Goal: Participate in discussion: Engage in conversation with other users on a specific topic

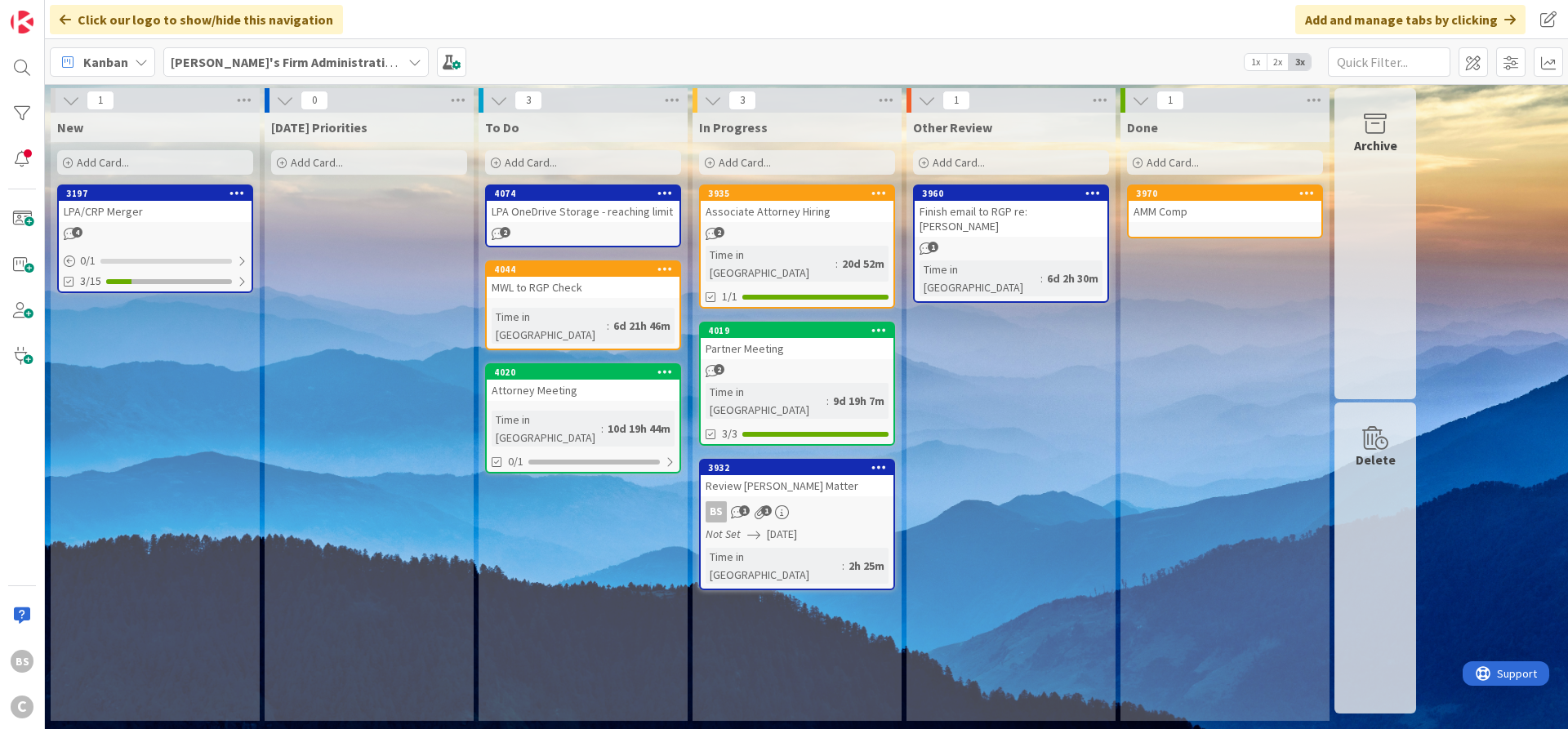
click at [301, 63] on b "[PERSON_NAME]'s Firm Administration Board" at bounding box center [304, 62] width 268 height 16
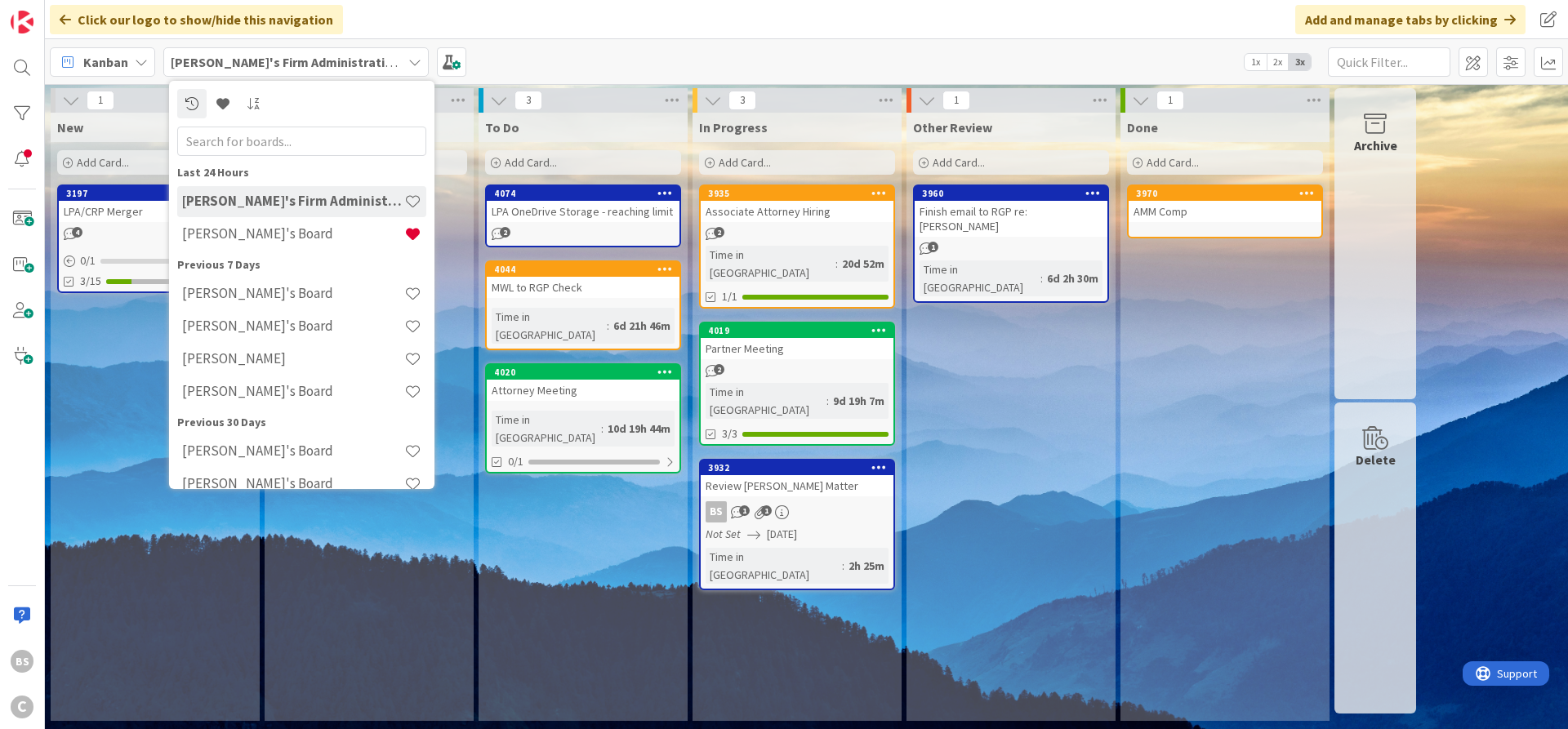
click at [612, 52] on div "[PERSON_NAME]'s Firm Administration Board Last 24 Hours [PERSON_NAME]'s Firm Ad…" at bounding box center [806, 61] width 1523 height 45
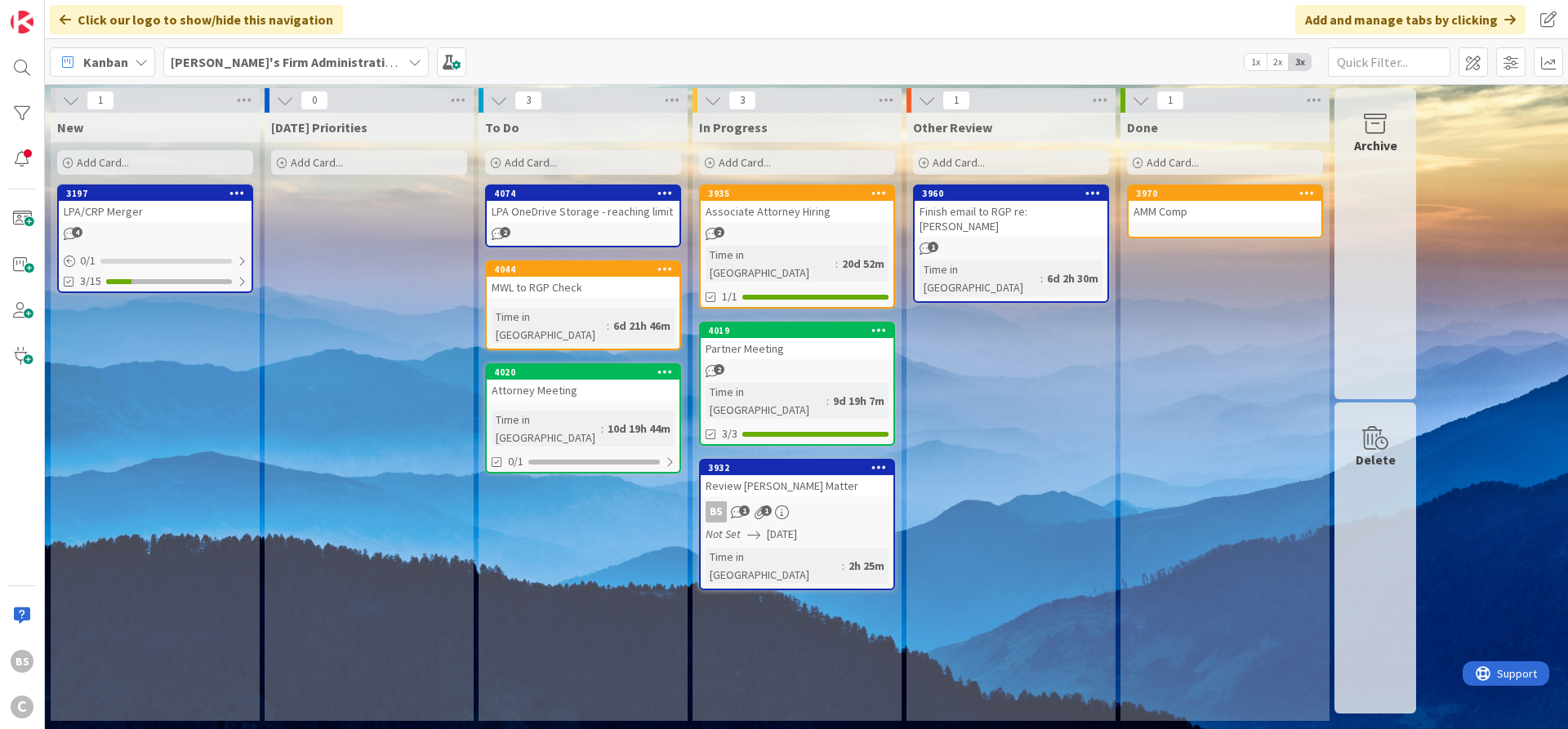
click at [268, 58] on b "[PERSON_NAME]'s Firm Administration Board" at bounding box center [304, 62] width 268 height 16
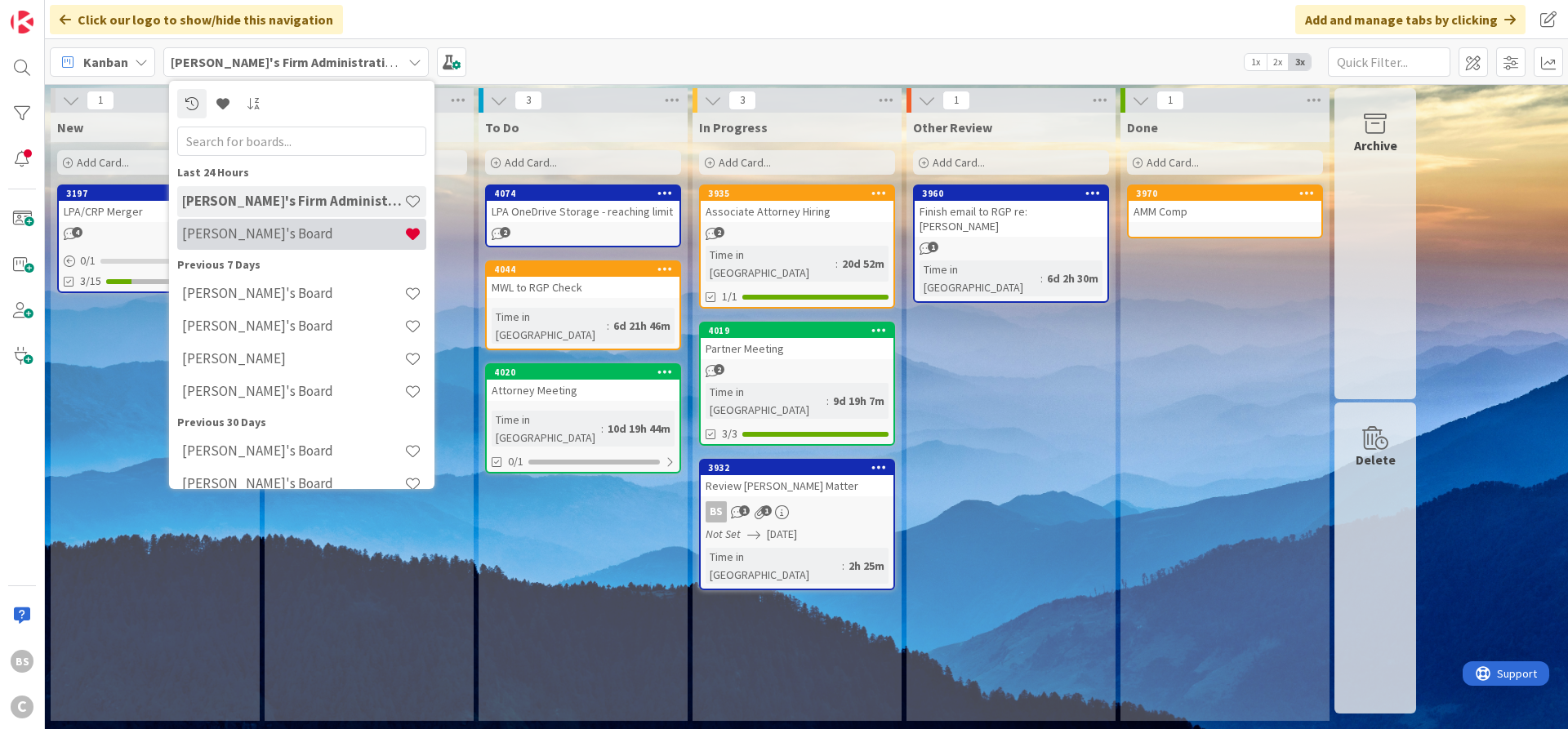
click at [245, 236] on h4 "[PERSON_NAME]'s Board" at bounding box center [293, 233] width 222 height 16
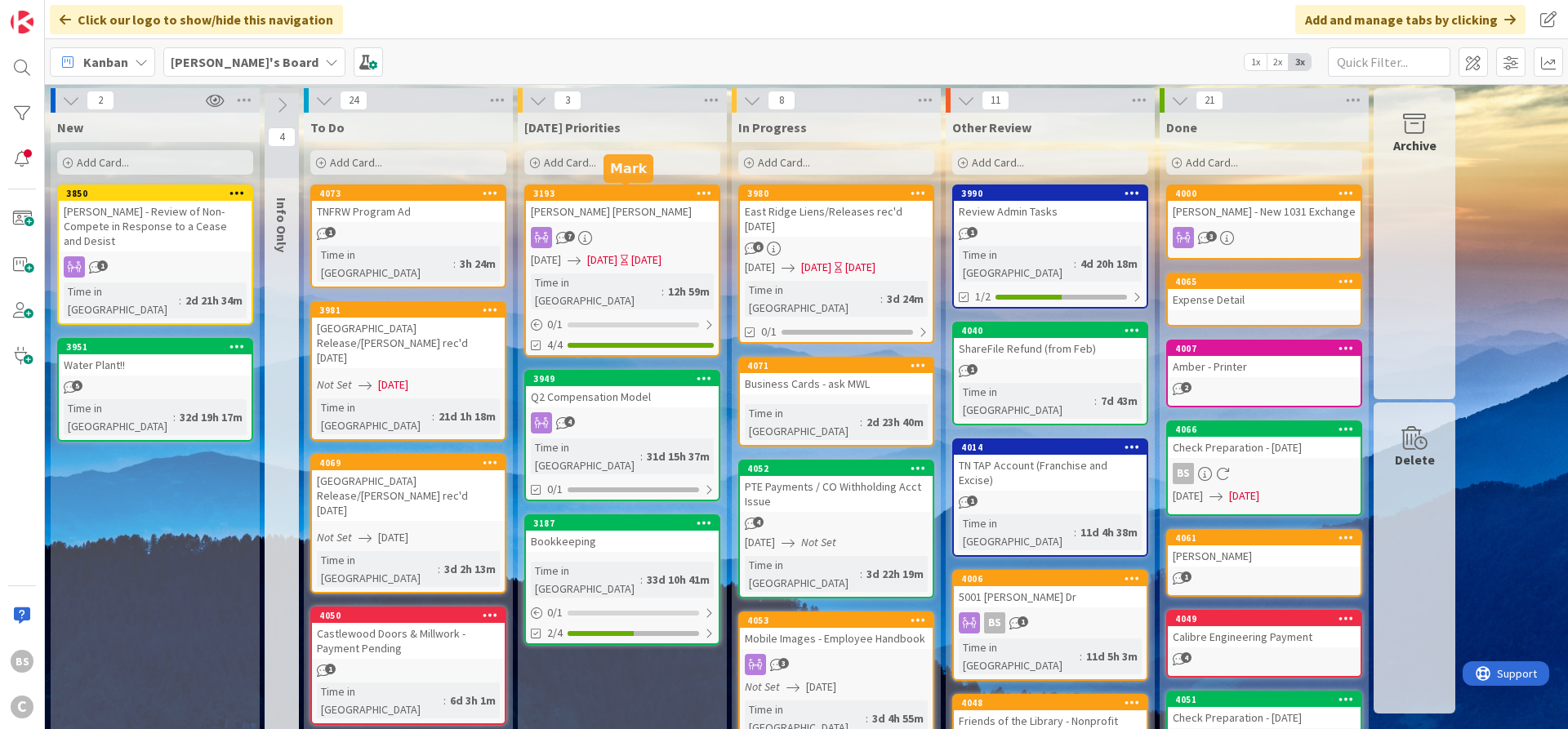
click at [622, 197] on div "3193" at bounding box center [627, 193] width 186 height 11
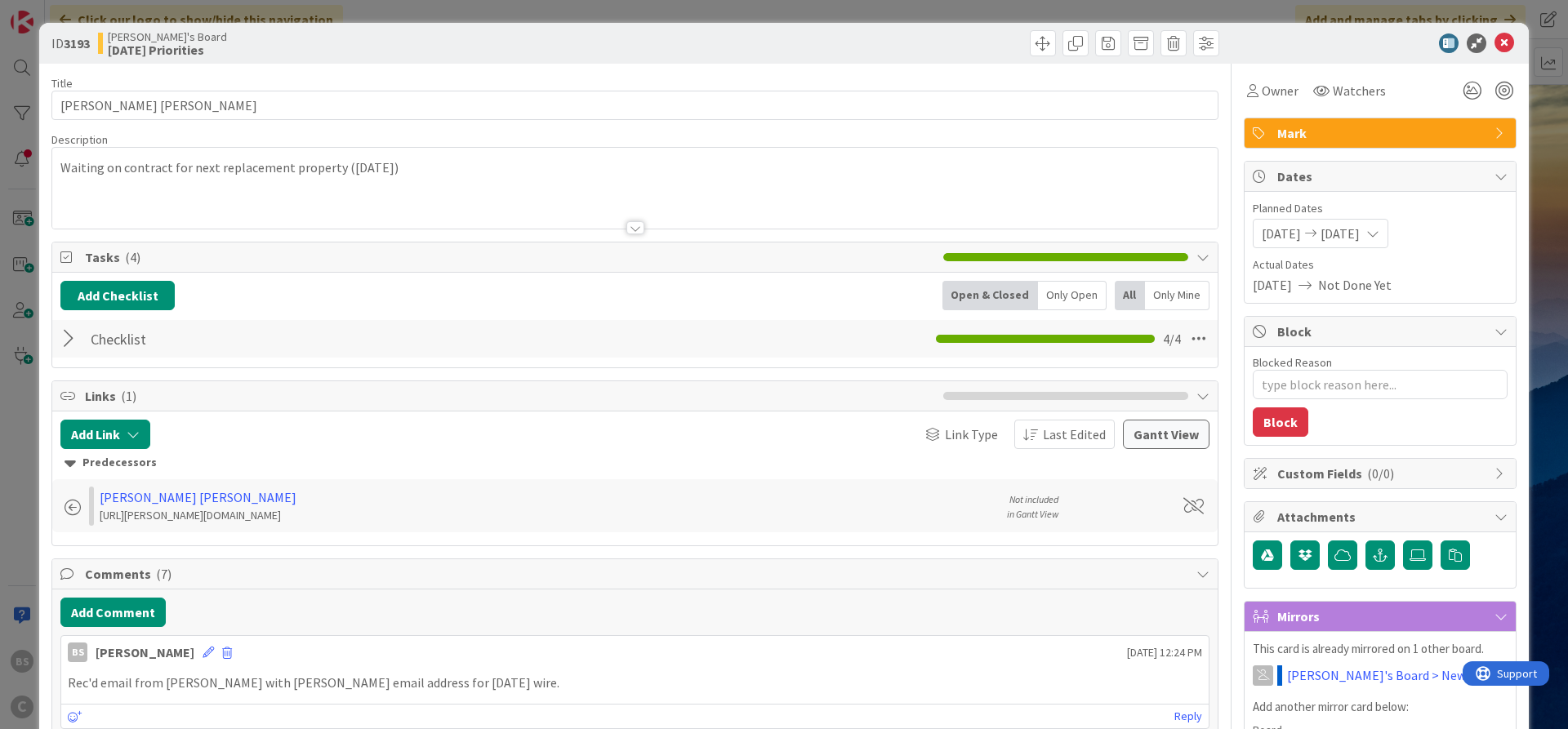
type textarea "x"
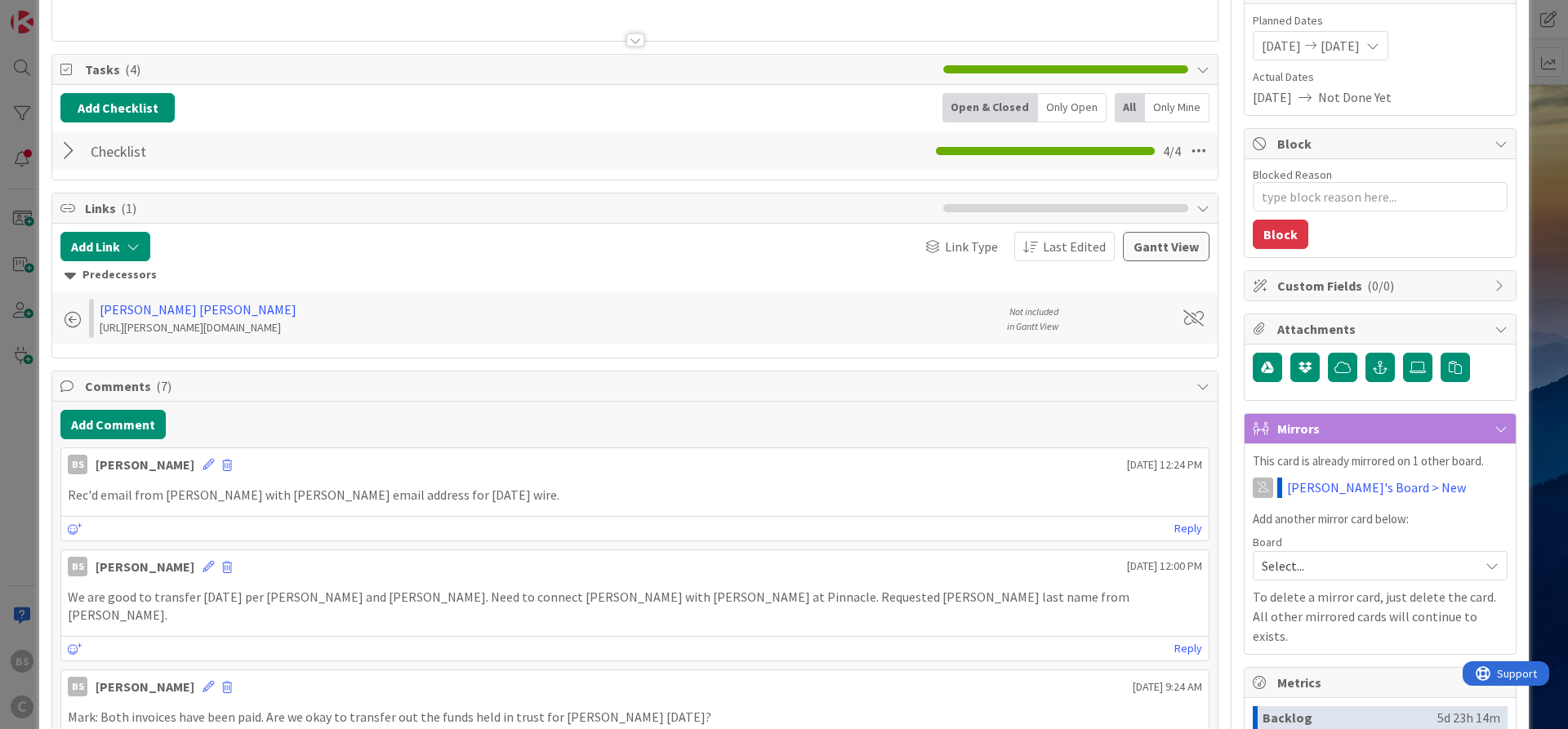
scroll to position [196, 0]
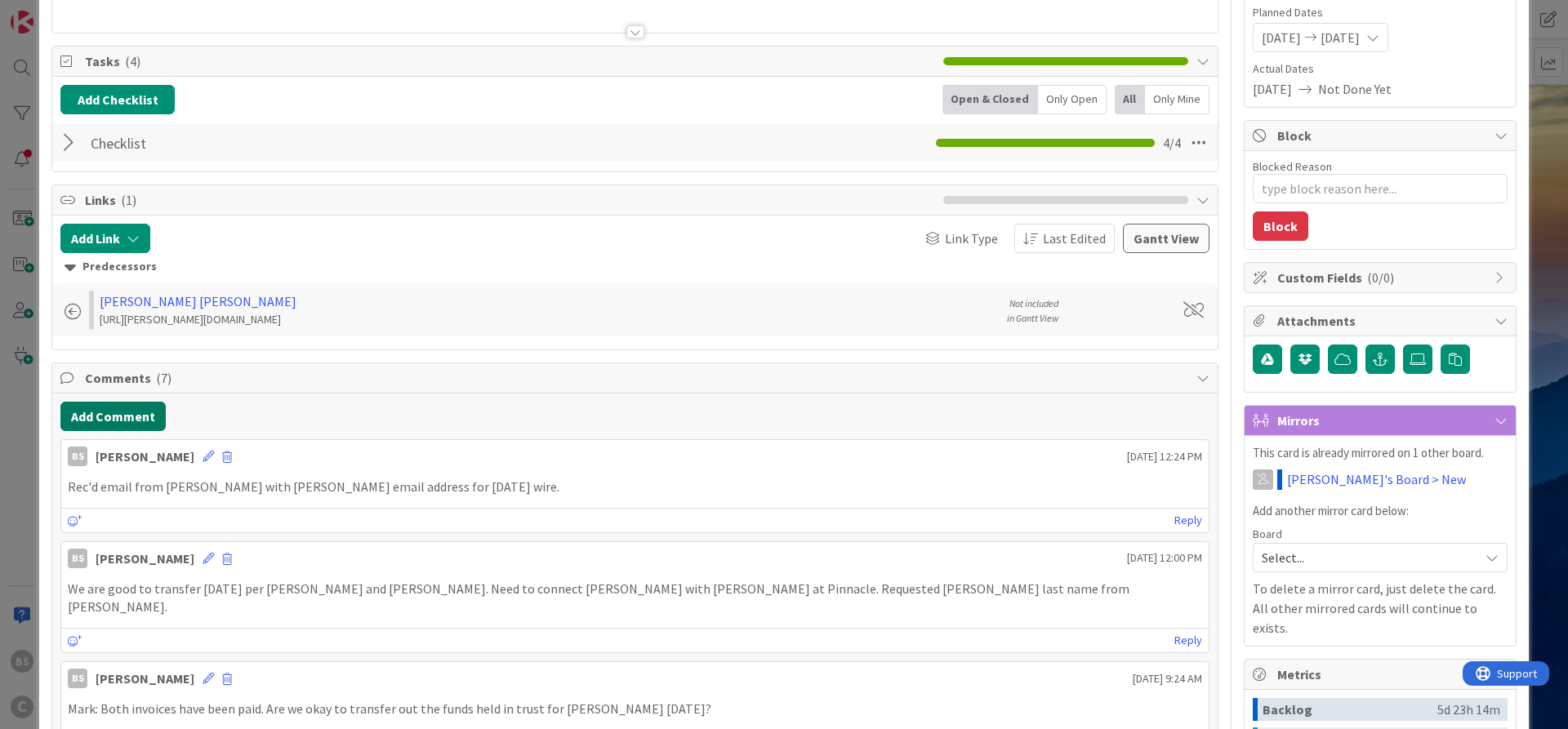
click at [129, 427] on button "Add Comment" at bounding box center [113, 416] width 105 height 29
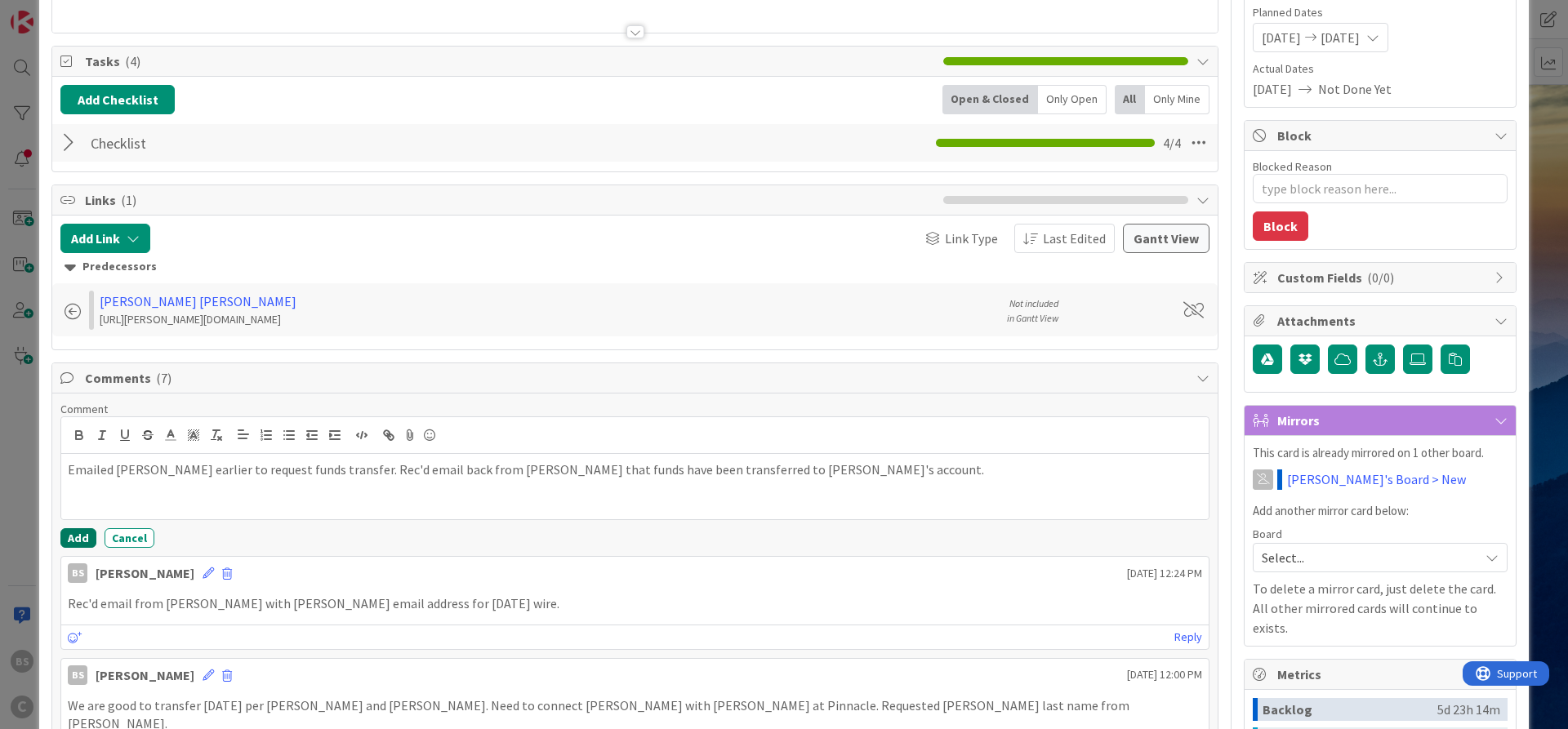
click at [88, 534] on button "Add" at bounding box center [79, 538] width 36 height 20
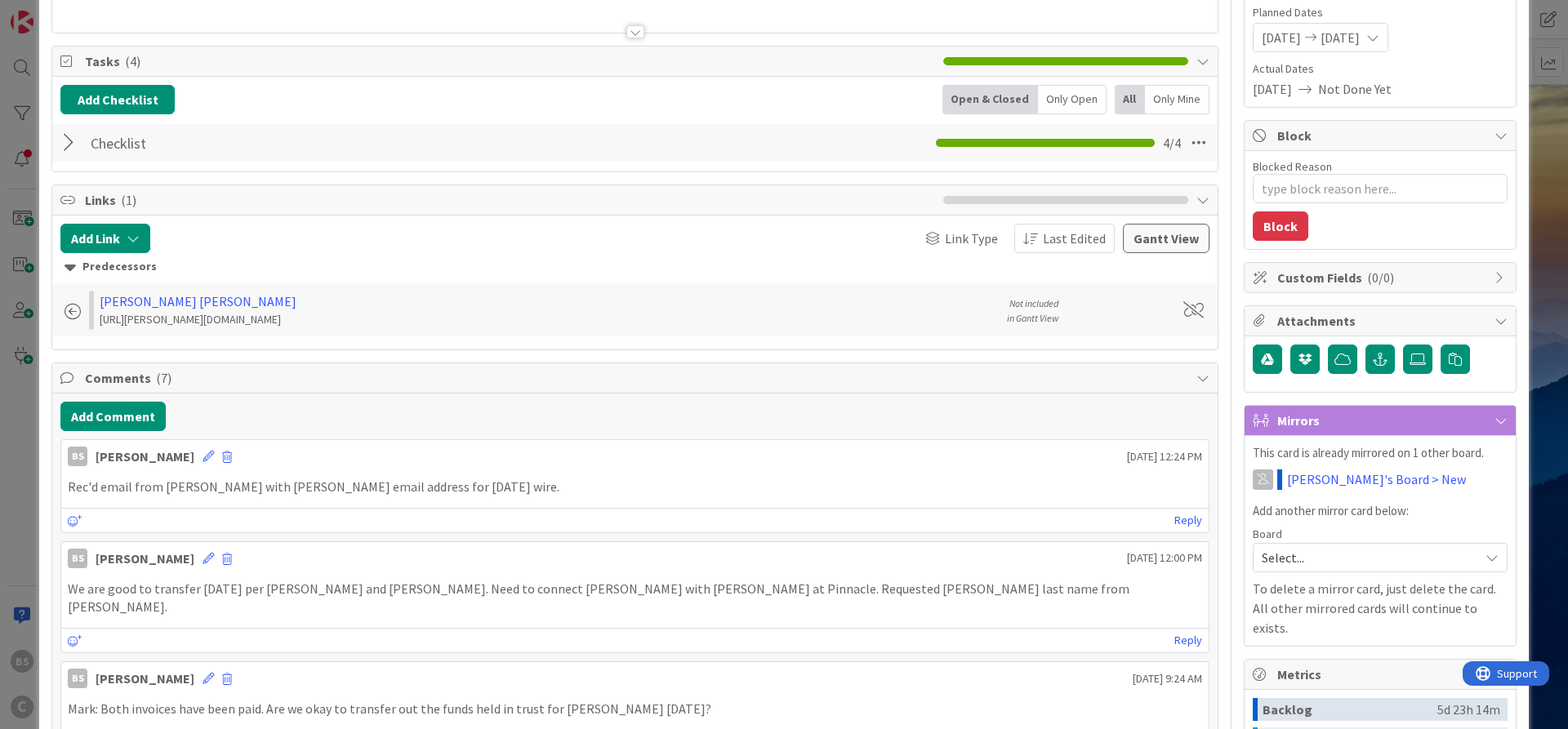
type textarea "x"
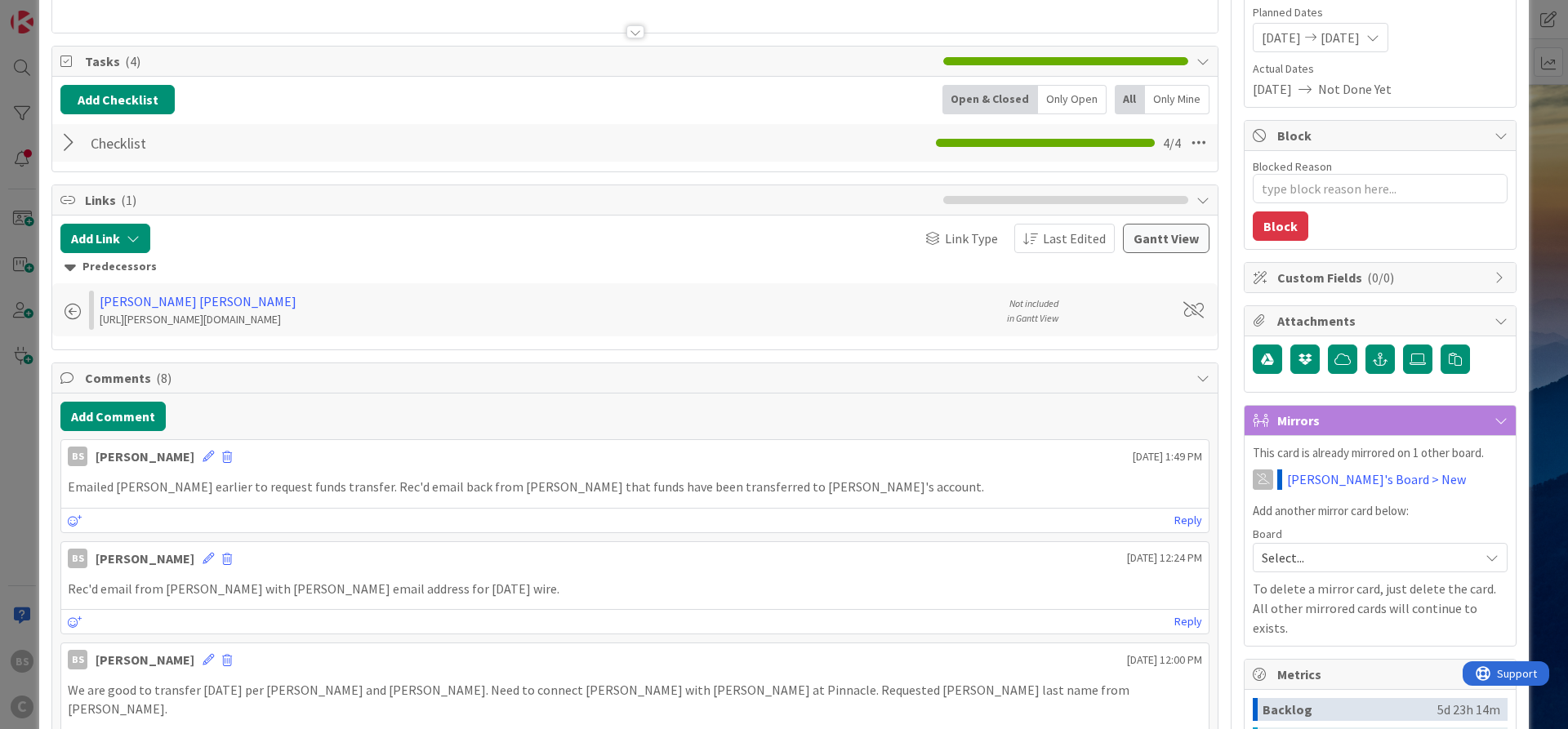
click at [68, 143] on div at bounding box center [71, 142] width 21 height 29
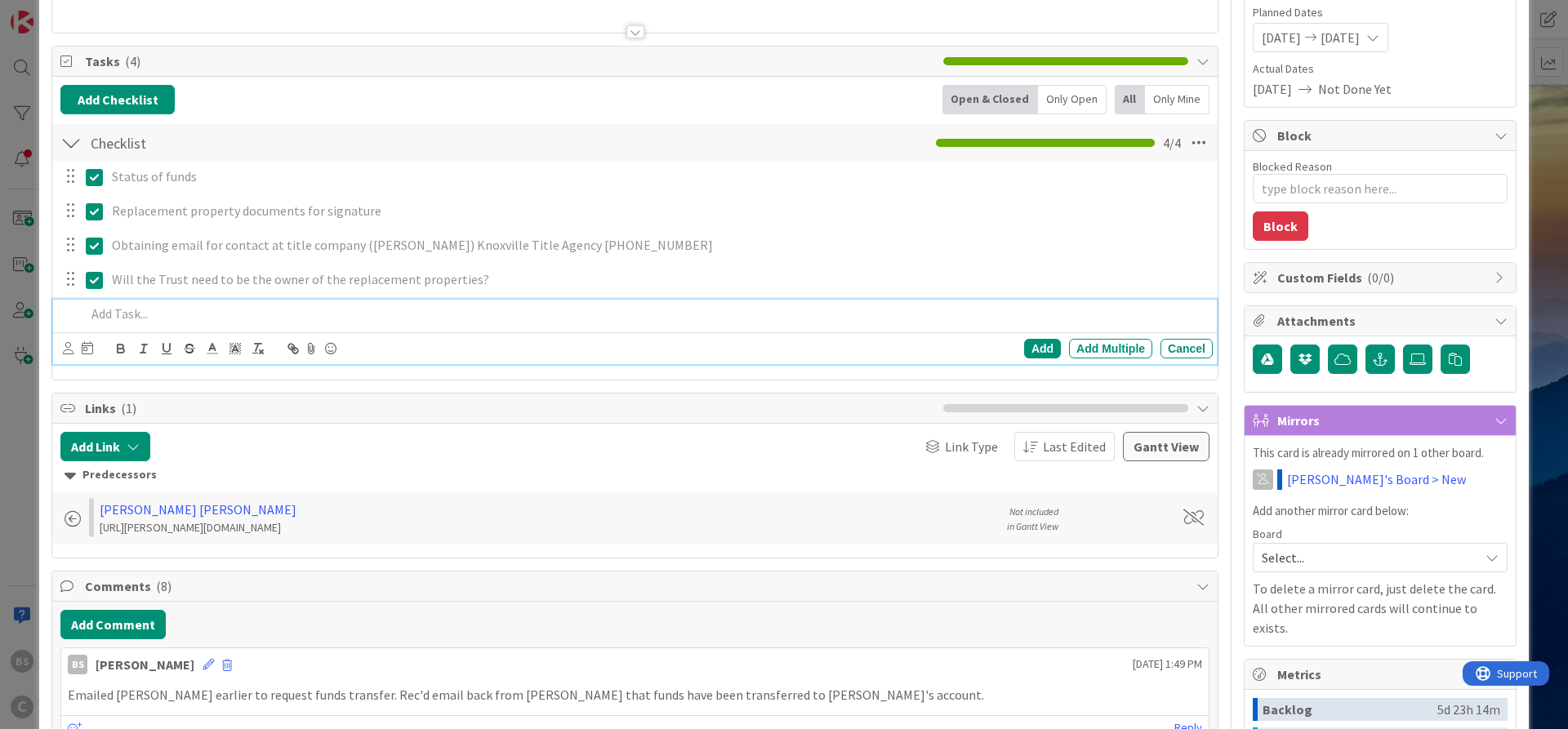
click at [106, 323] on div at bounding box center [647, 314] width 1134 height 28
click at [1039, 347] on div "Add" at bounding box center [1042, 349] width 37 height 20
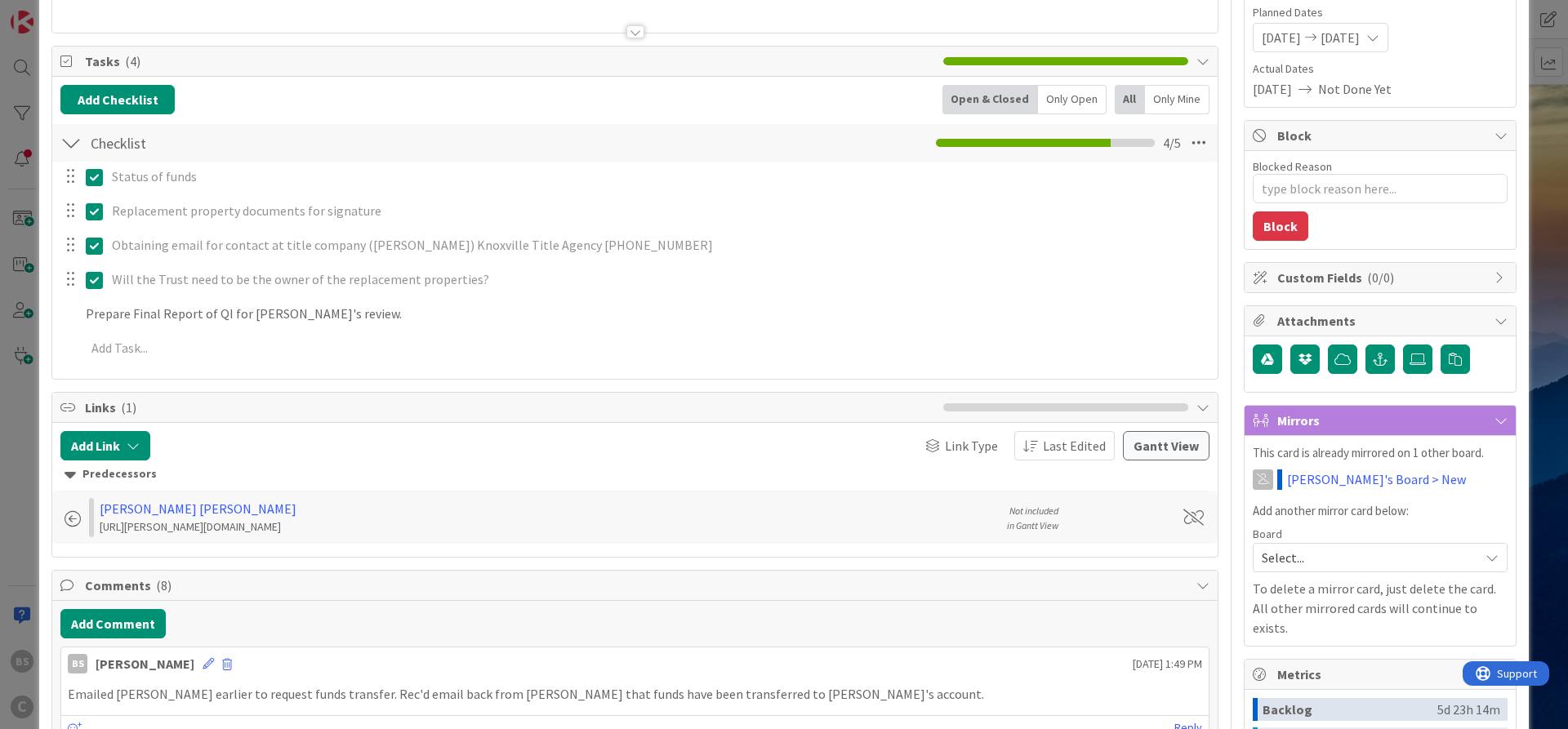
type textarea "x"
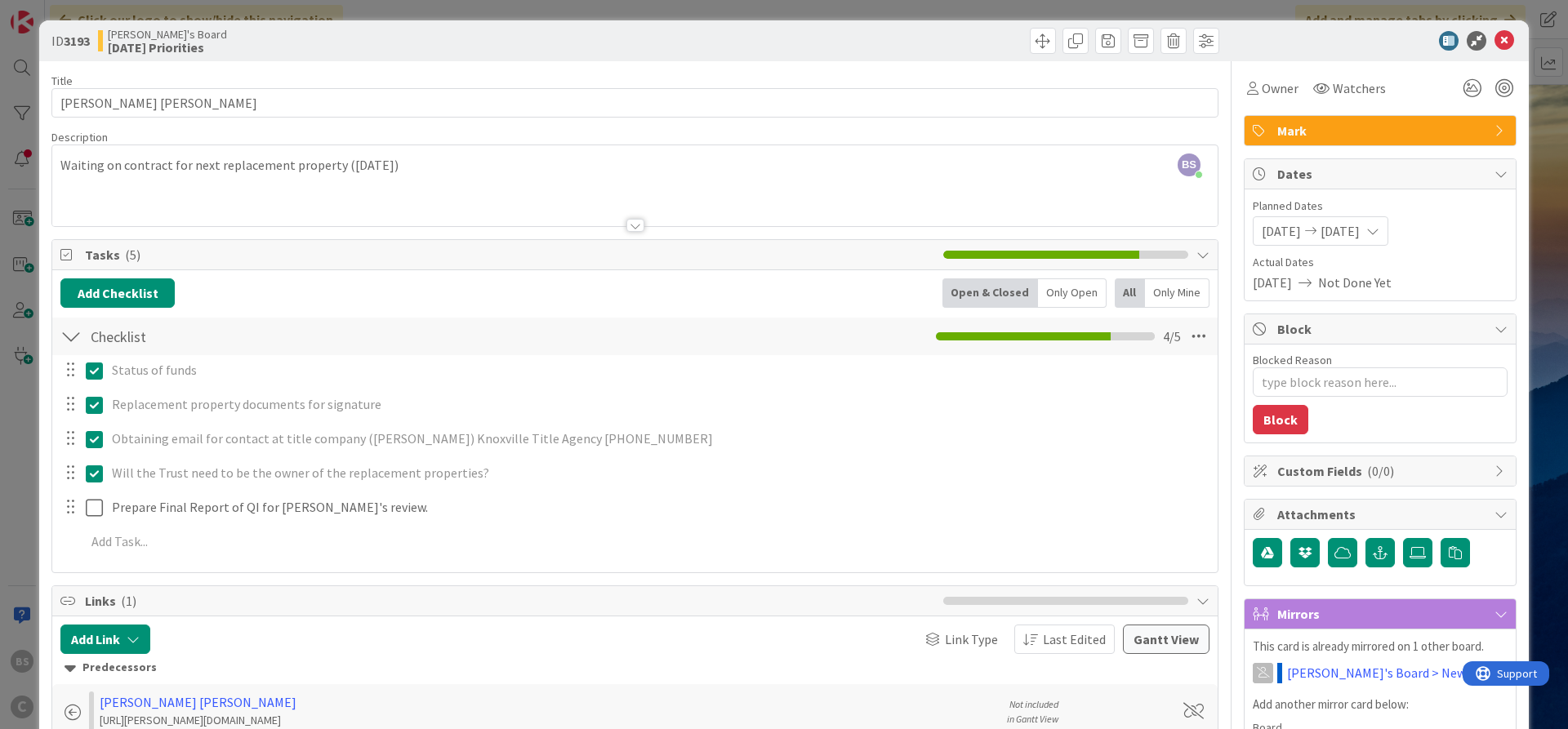
scroll to position [0, 0]
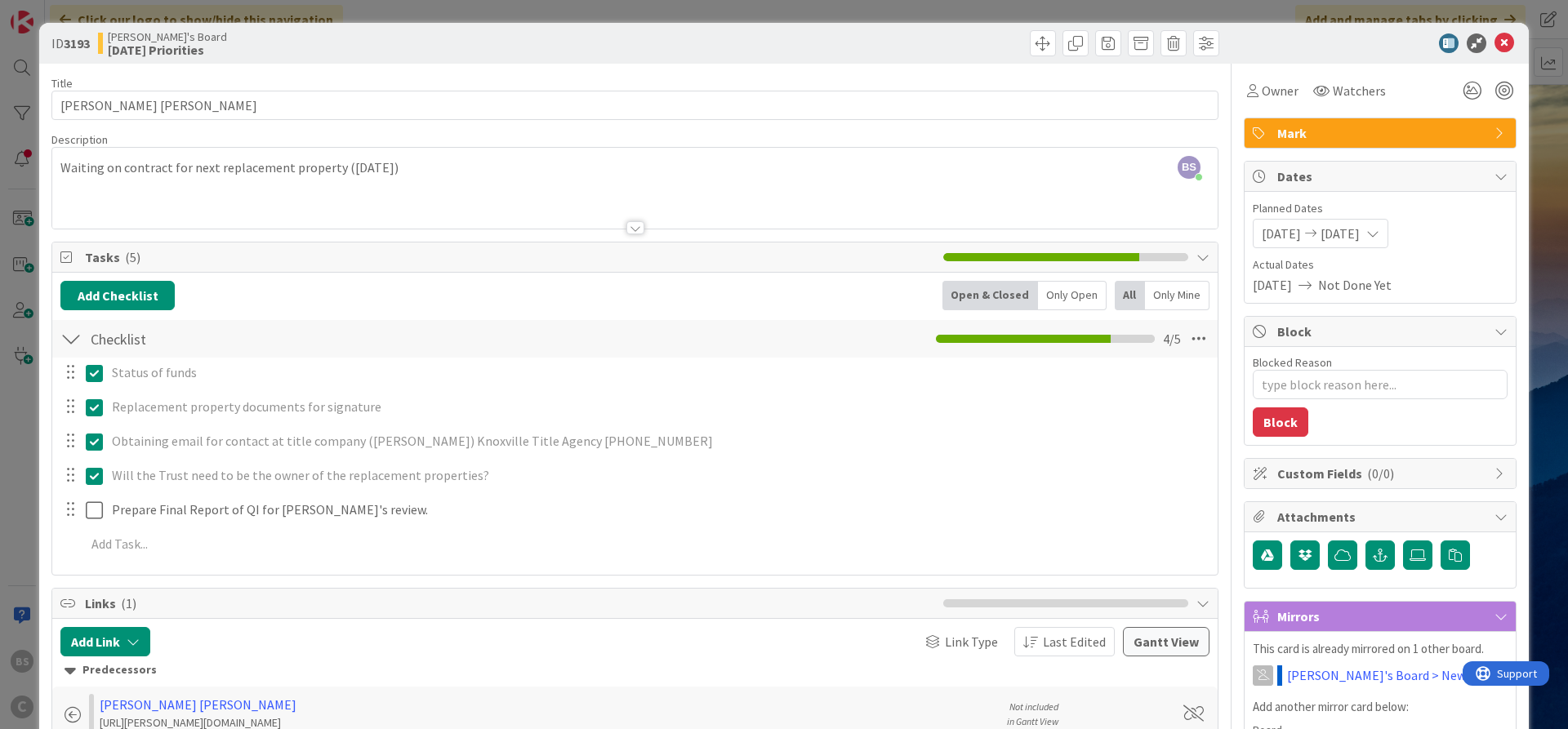
click at [1379, 228] on icon at bounding box center [1373, 233] width 13 height 13
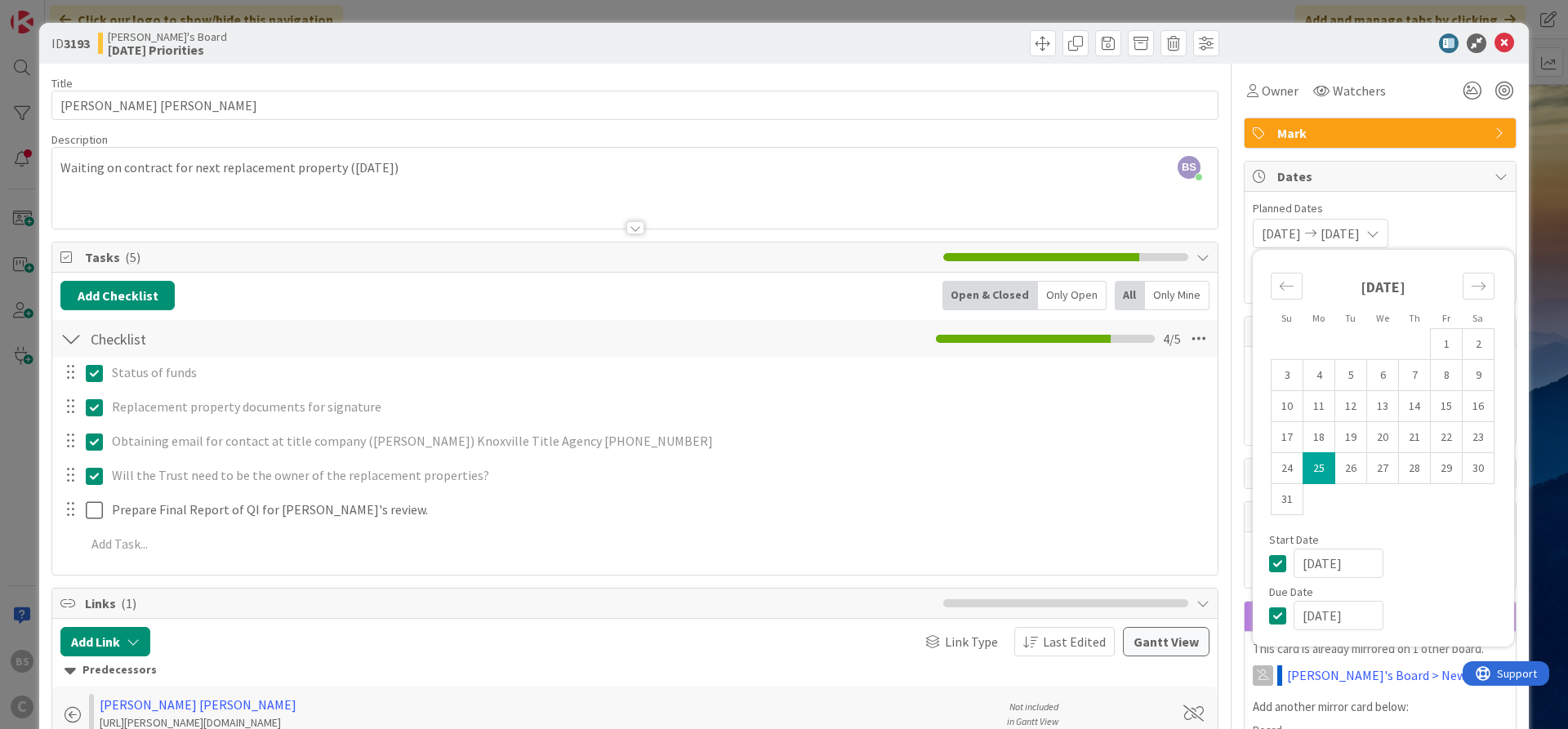
click at [1277, 618] on icon at bounding box center [1282, 615] width 25 height 20
type textarea "x"
click at [1280, 563] on icon at bounding box center [1282, 563] width 25 height 20
click at [1503, 48] on icon at bounding box center [1504, 43] width 20 height 20
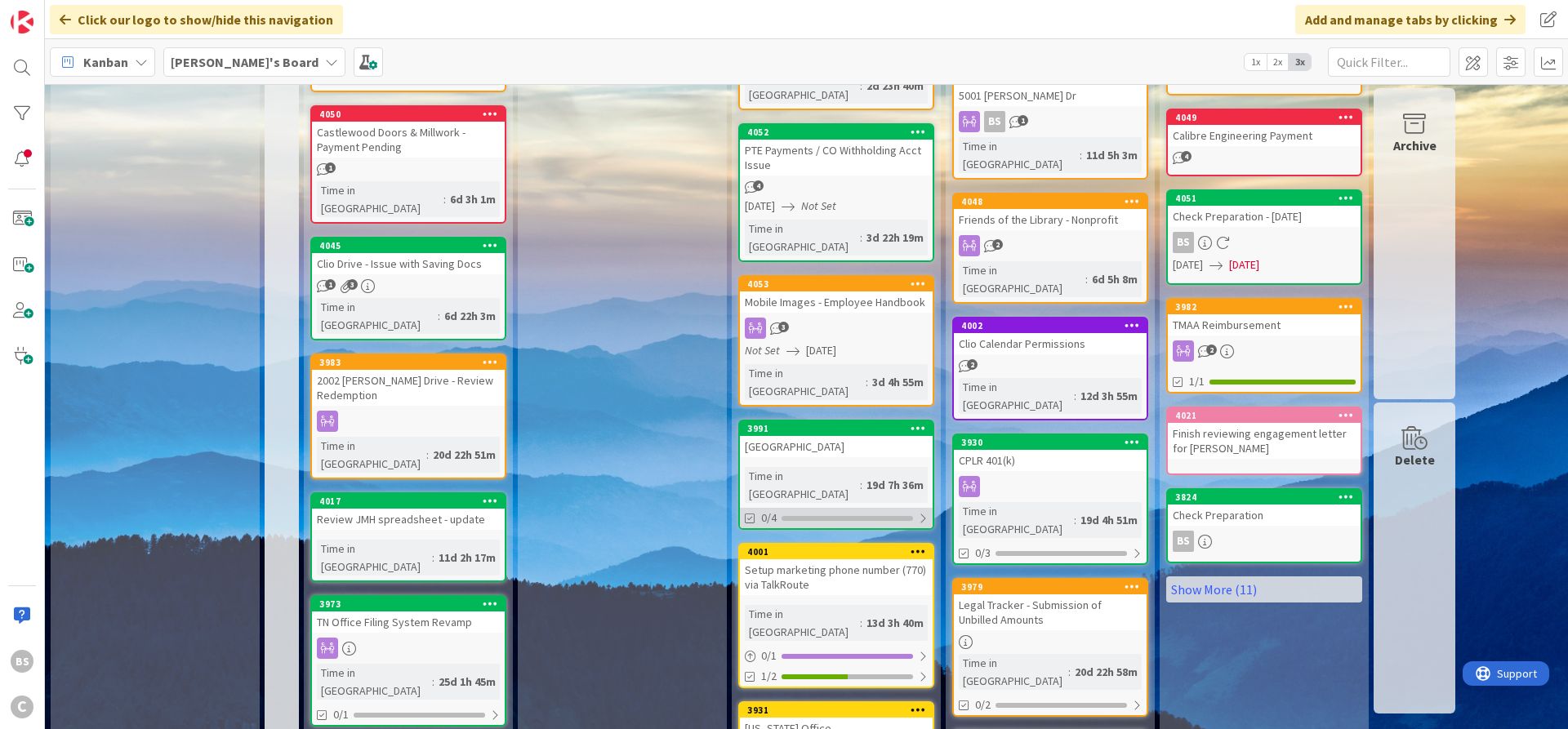
scroll to position [588, 0]
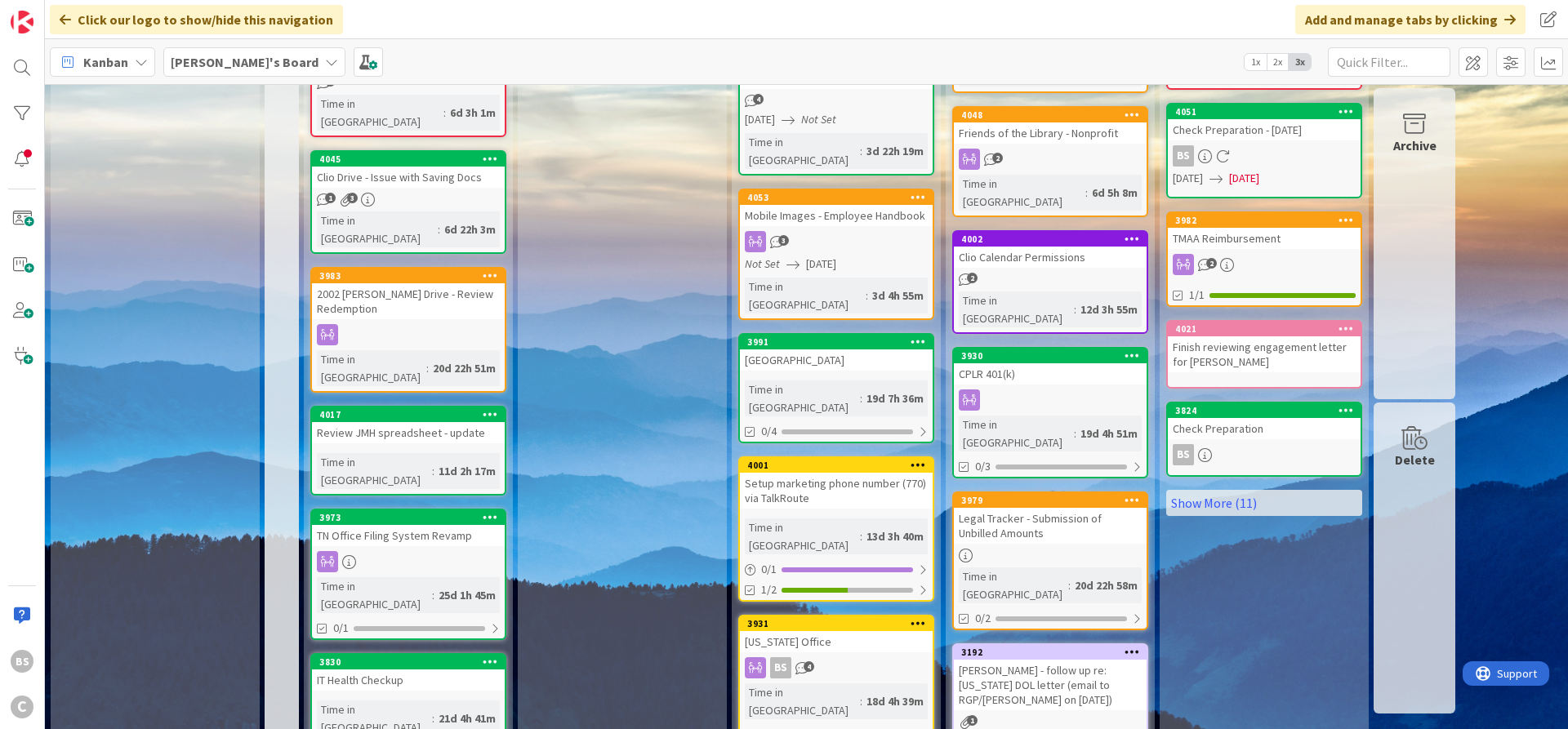
click at [843, 618] on div "3931" at bounding box center [840, 624] width 186 height 11
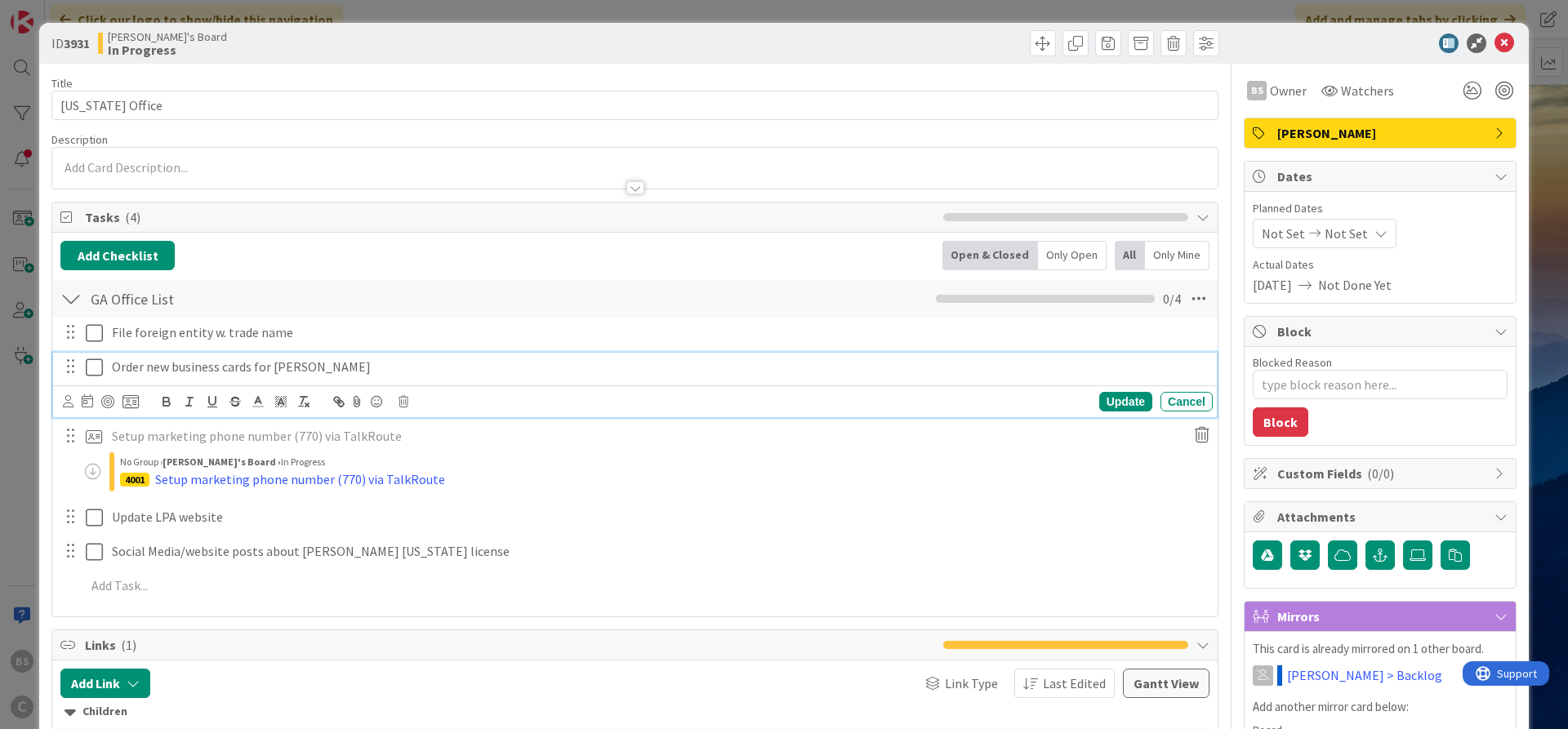
click at [98, 369] on icon at bounding box center [98, 367] width 25 height 20
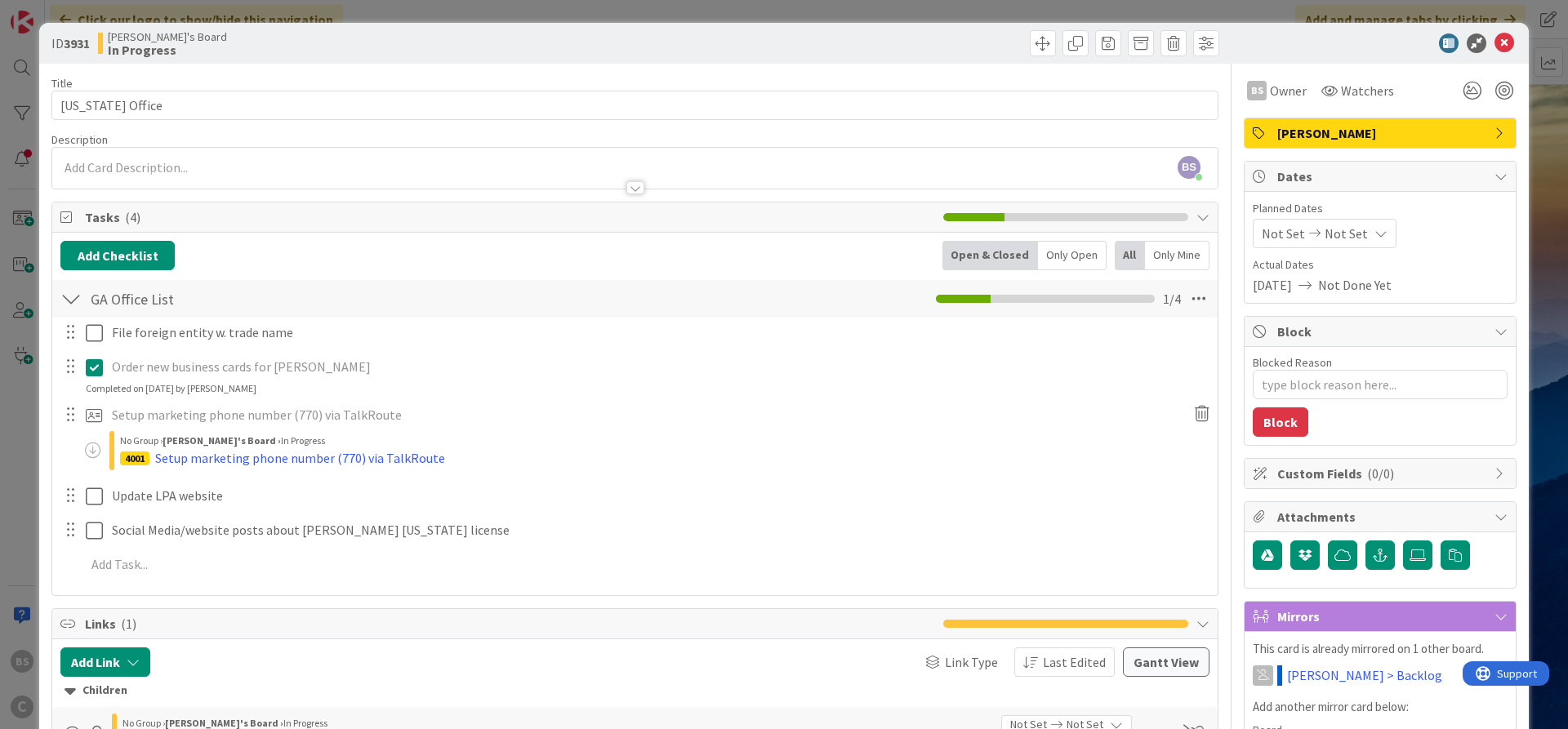
click at [98, 369] on icon at bounding box center [98, 367] width 25 height 20
type textarea "x"
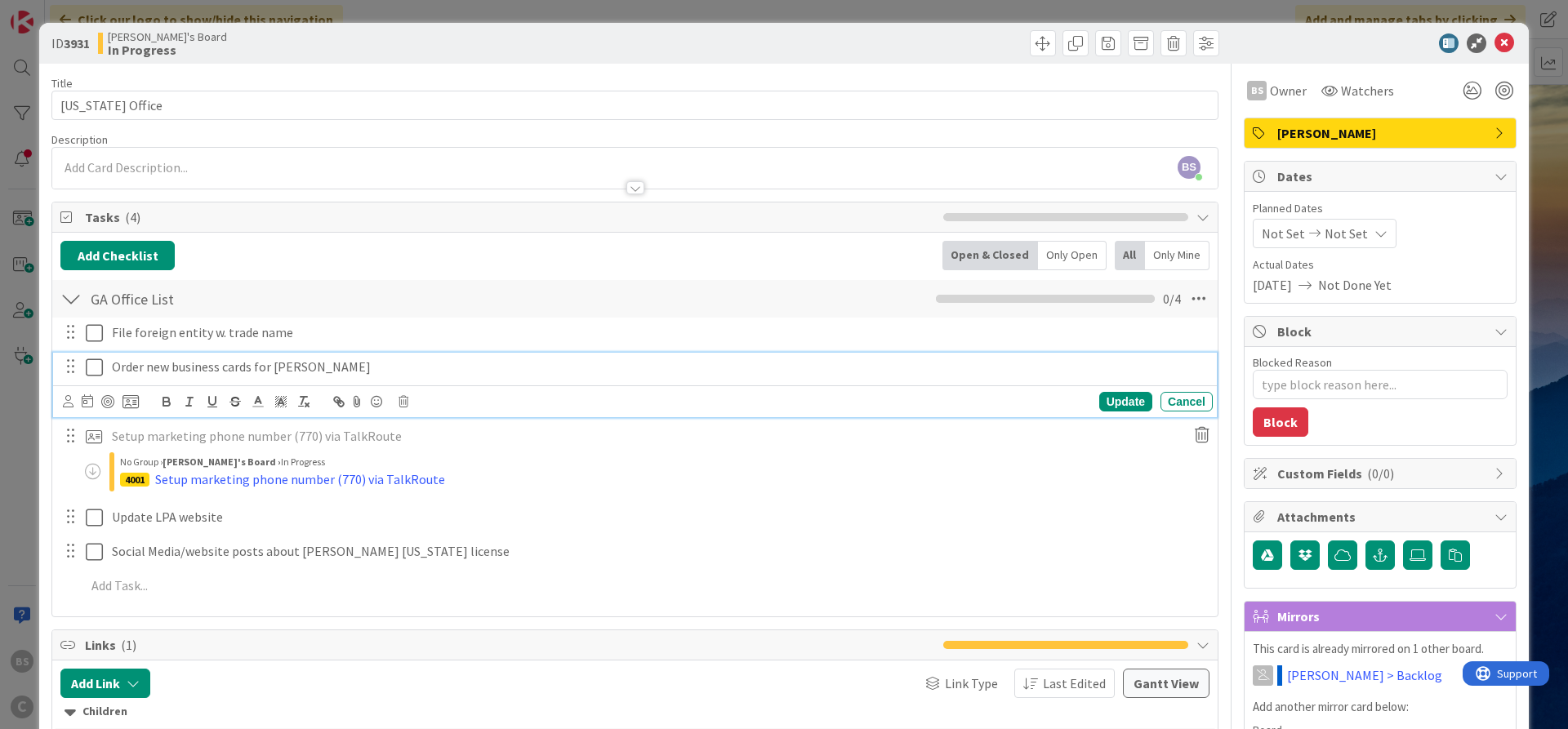
click at [318, 369] on p "Order new business cards for [PERSON_NAME]" at bounding box center [659, 367] width 1094 height 19
click at [234, 404] on icon "button" at bounding box center [235, 402] width 15 height 15
click at [342, 364] on p "Order new business cards for [PERSON_NAME]" at bounding box center [659, 367] width 1094 height 19
click at [239, 404] on icon "button" at bounding box center [235, 404] width 9 height 4
click at [96, 369] on icon at bounding box center [98, 367] width 25 height 20
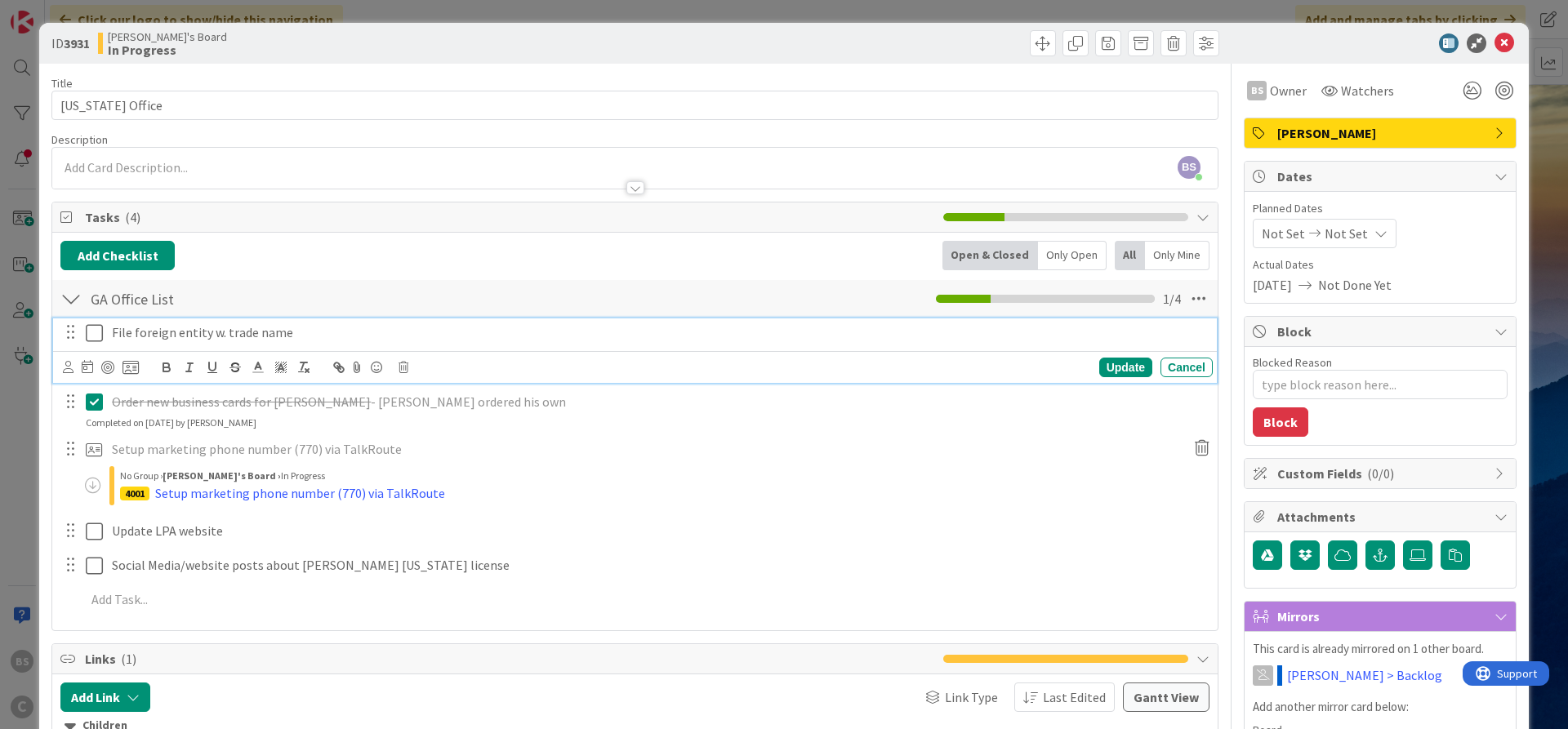
click at [90, 333] on icon at bounding box center [98, 333] width 25 height 20
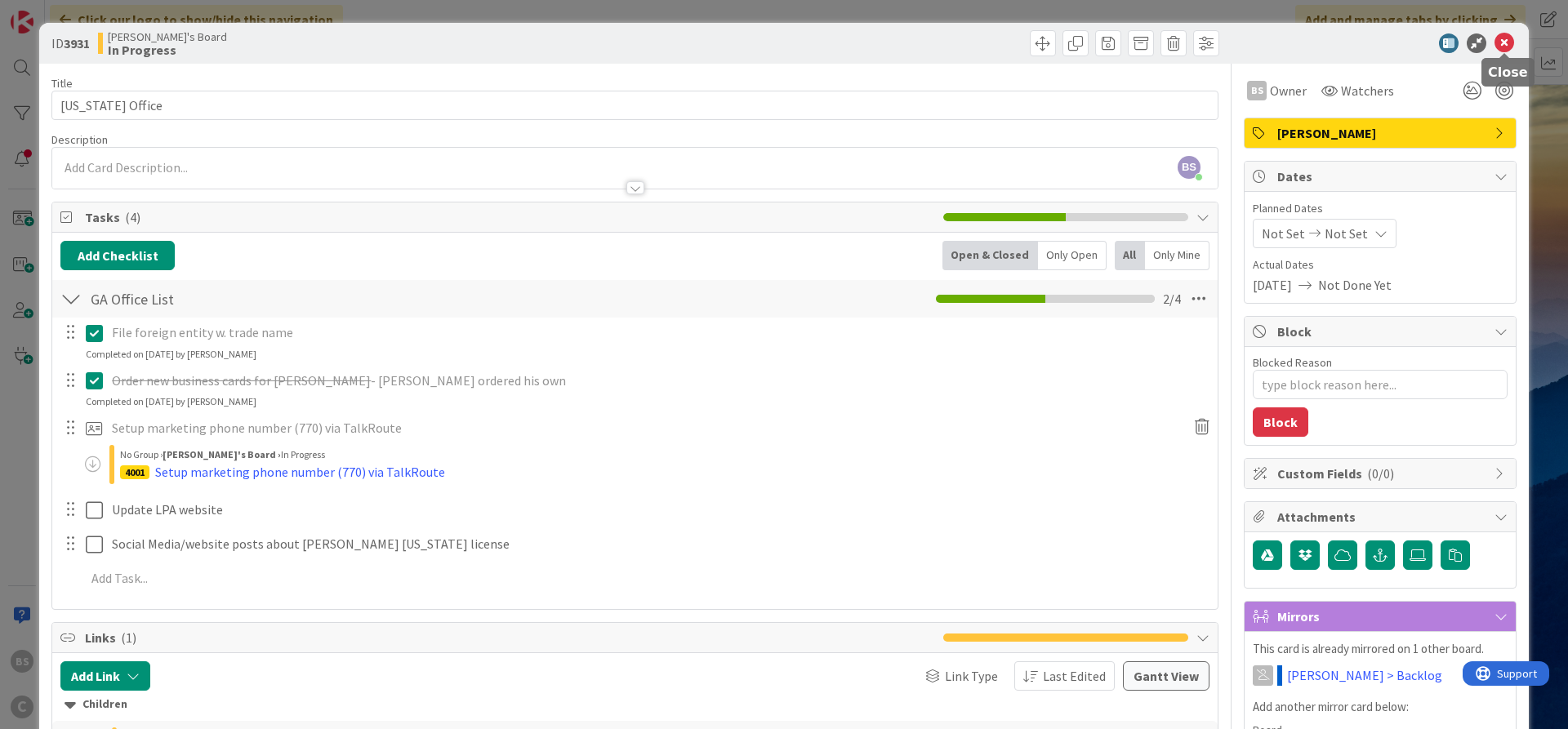
click at [1503, 39] on icon at bounding box center [1504, 43] width 20 height 20
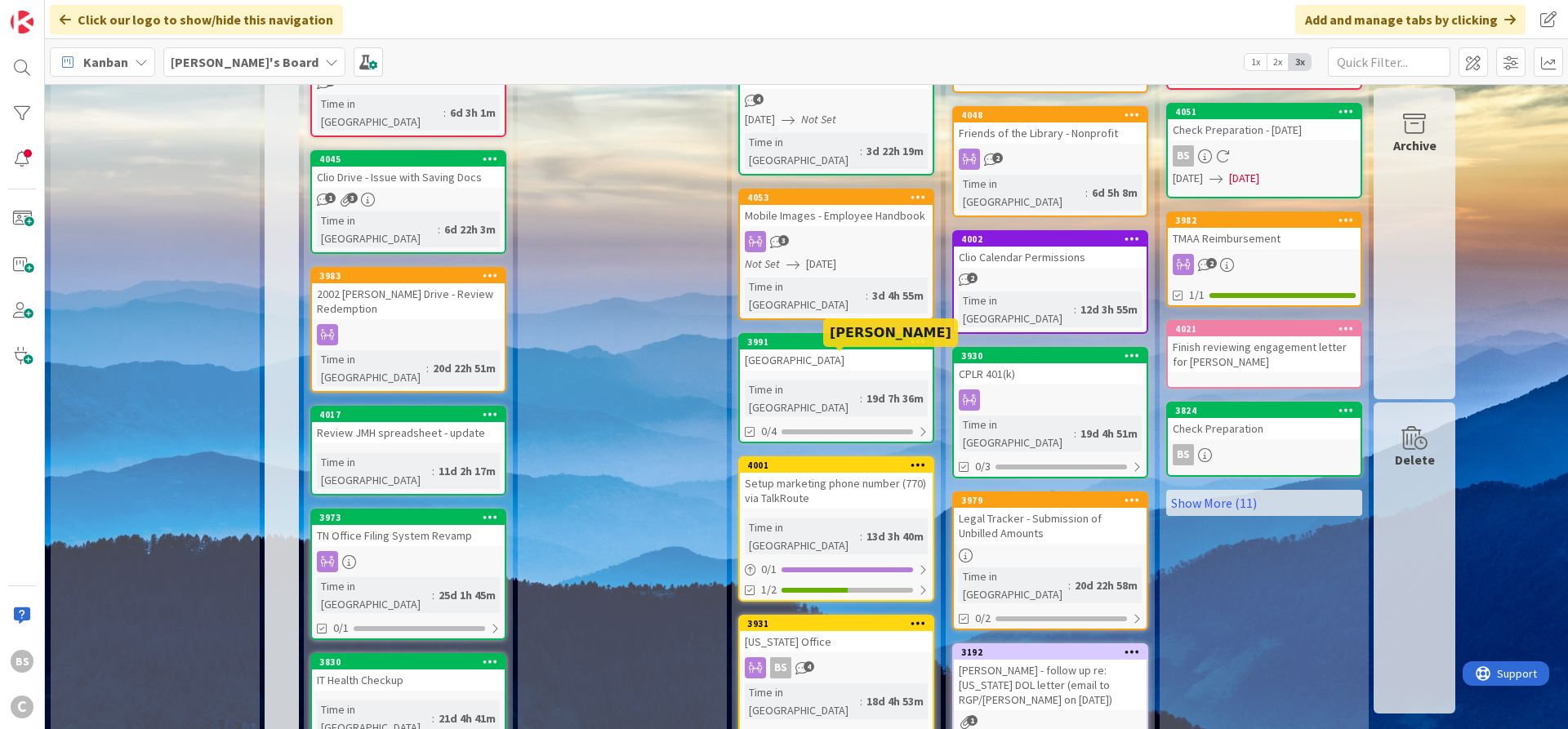
click at [830, 460] on div "4001" at bounding box center [840, 465] width 186 height 11
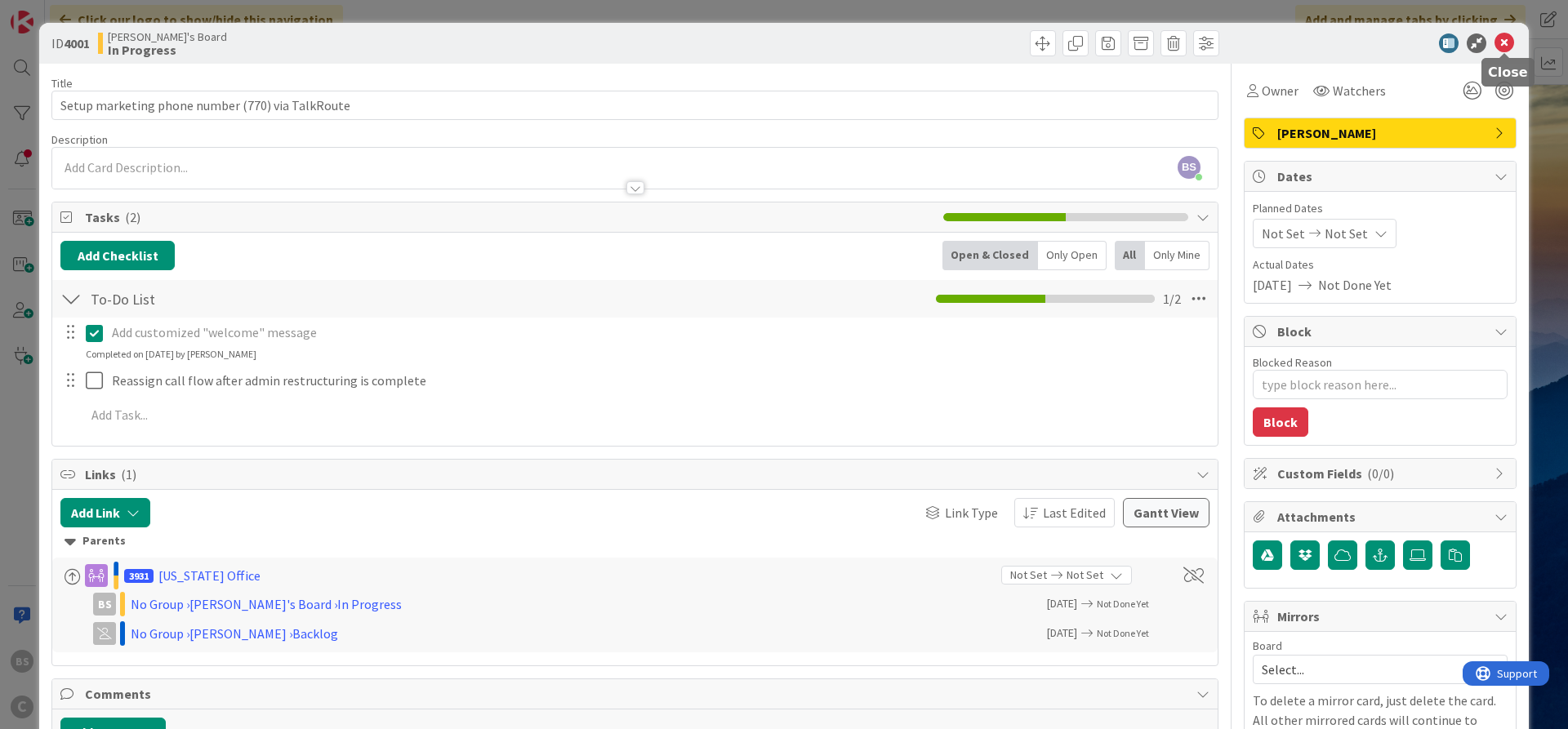
drag, startPoint x: 1512, startPoint y: 46, endPoint x: 1504, endPoint y: 51, distance: 9.4
click at [1512, 46] on icon at bounding box center [1504, 43] width 20 height 20
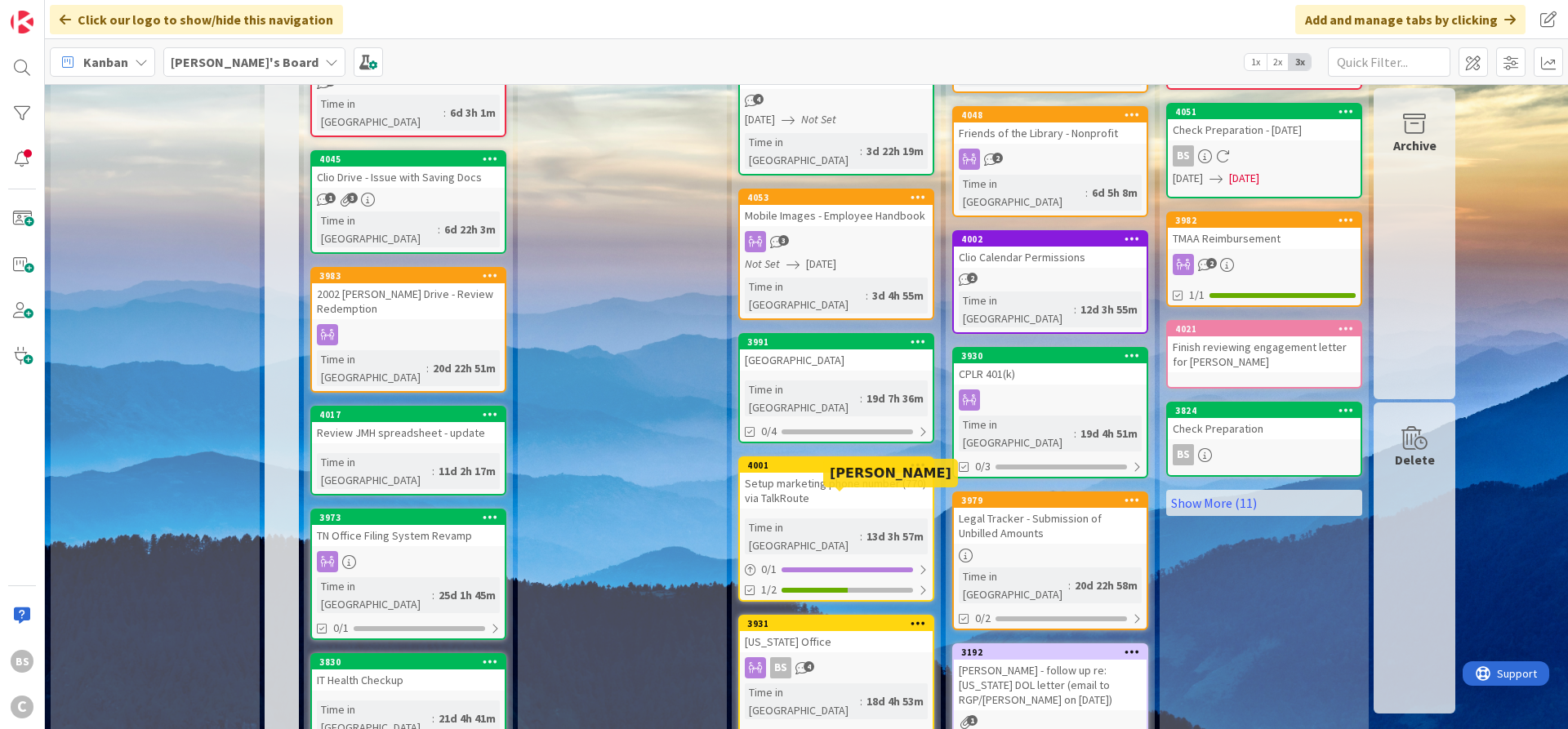
click at [811, 615] on link "3931 [US_STATE] Office BS 4 Time in [GEOGRAPHIC_DATA] : 18d 4h 53m 0 / 1 2/4" at bounding box center [836, 691] width 196 height 152
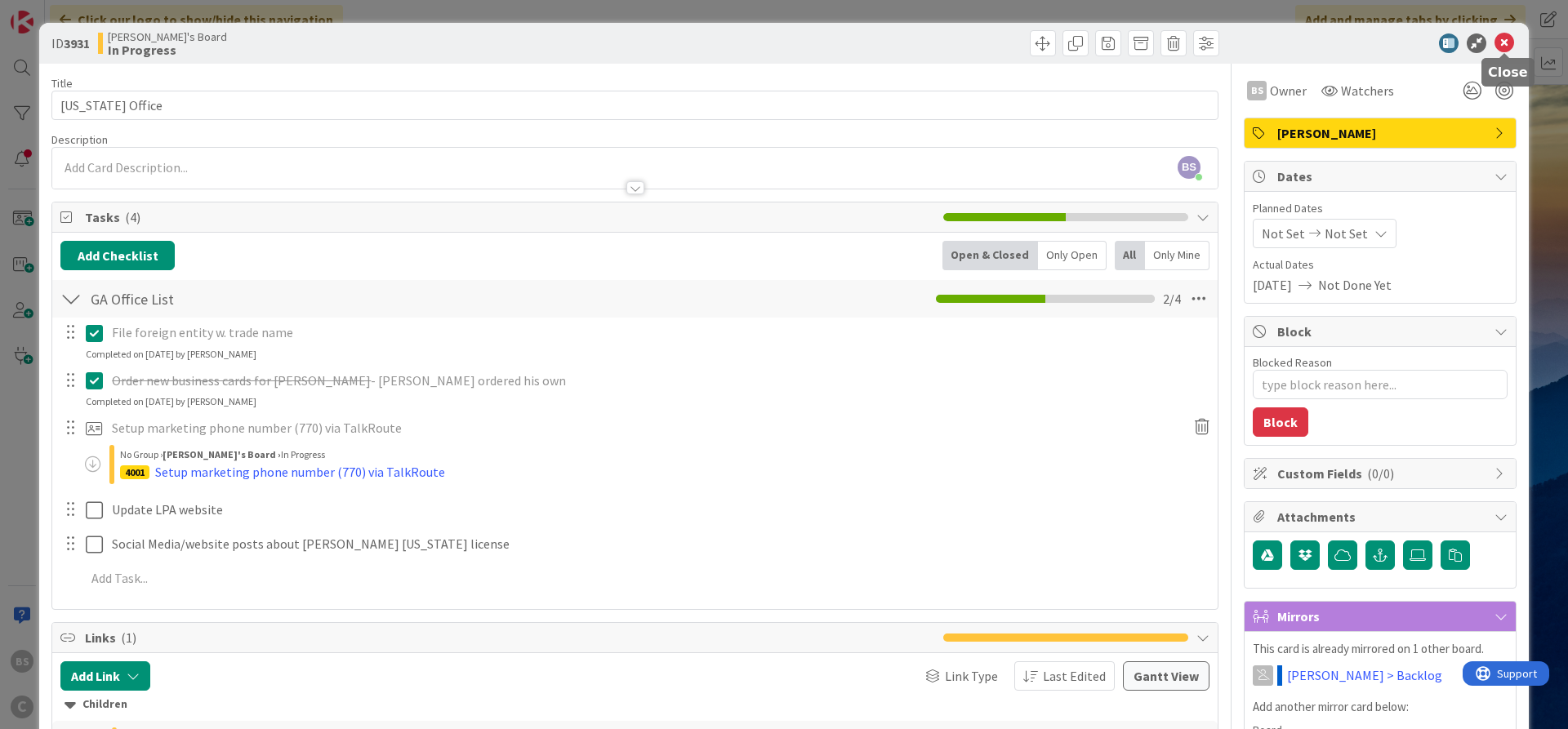
click at [1505, 42] on icon at bounding box center [1504, 43] width 20 height 20
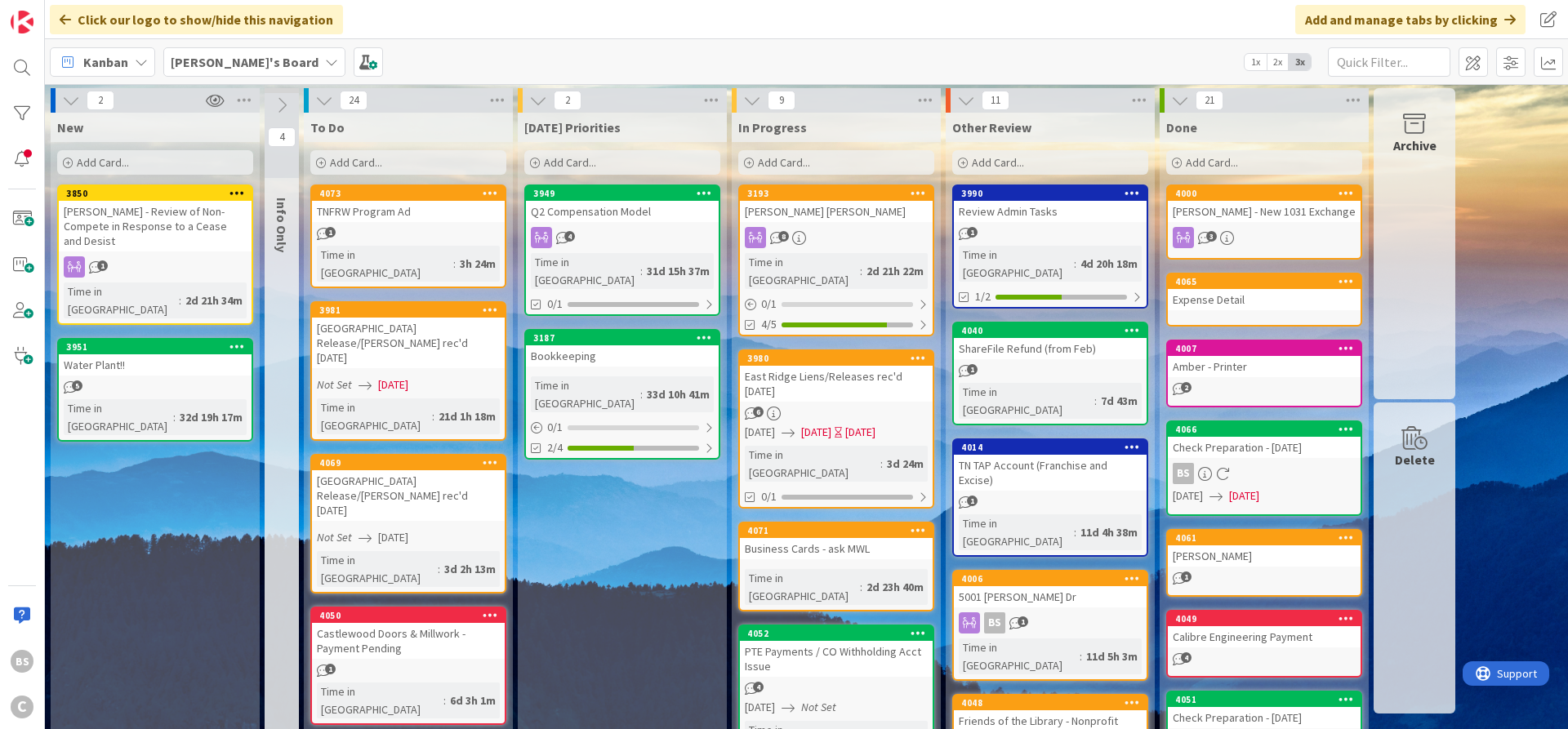
click at [802, 625] on link "4052 PTE Payments / CO Withholding Acct Issue 4 [DATE] Not Set Time in Column :…" at bounding box center [836, 694] width 196 height 138
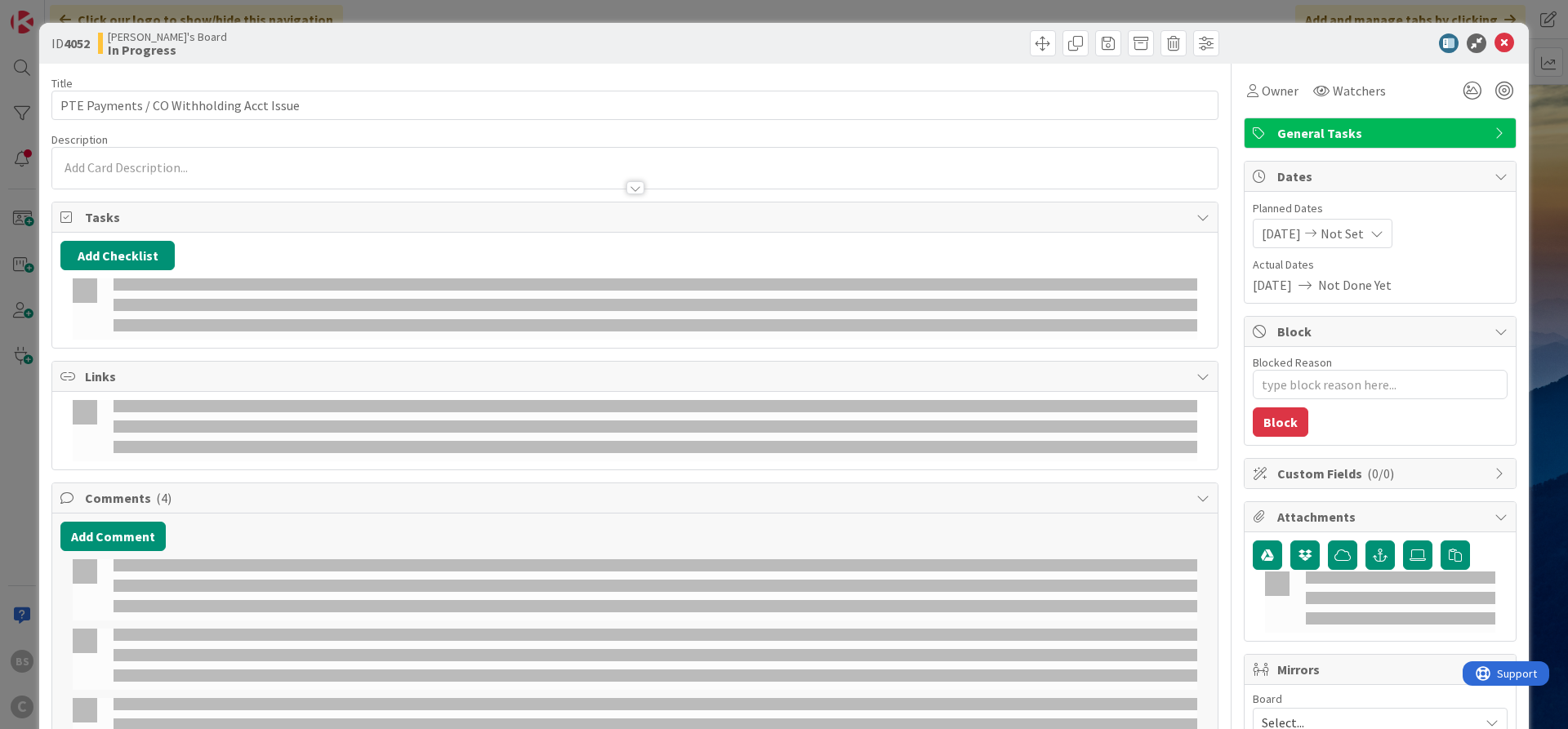
type textarea "x"
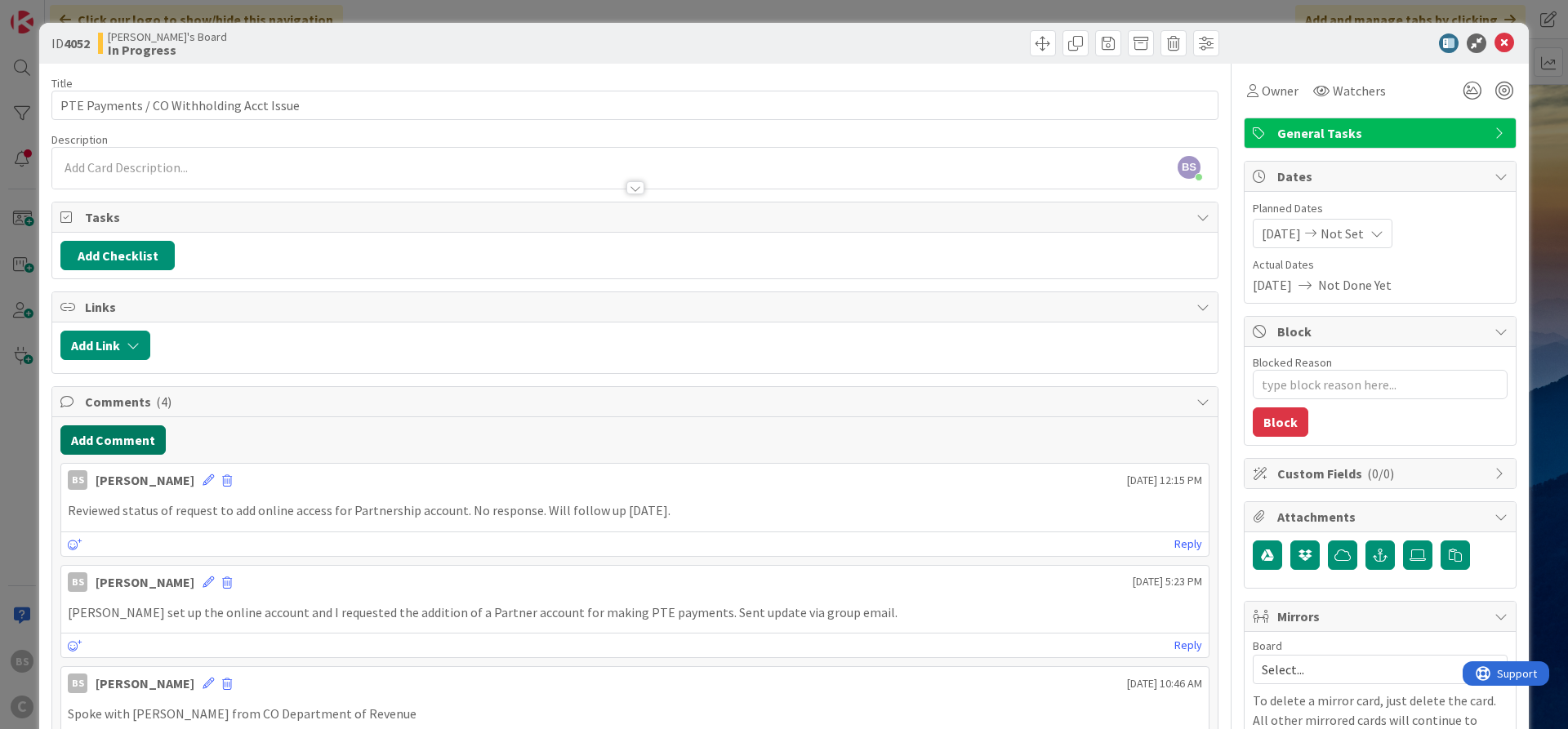
click at [121, 435] on button "Add Comment" at bounding box center [113, 440] width 105 height 29
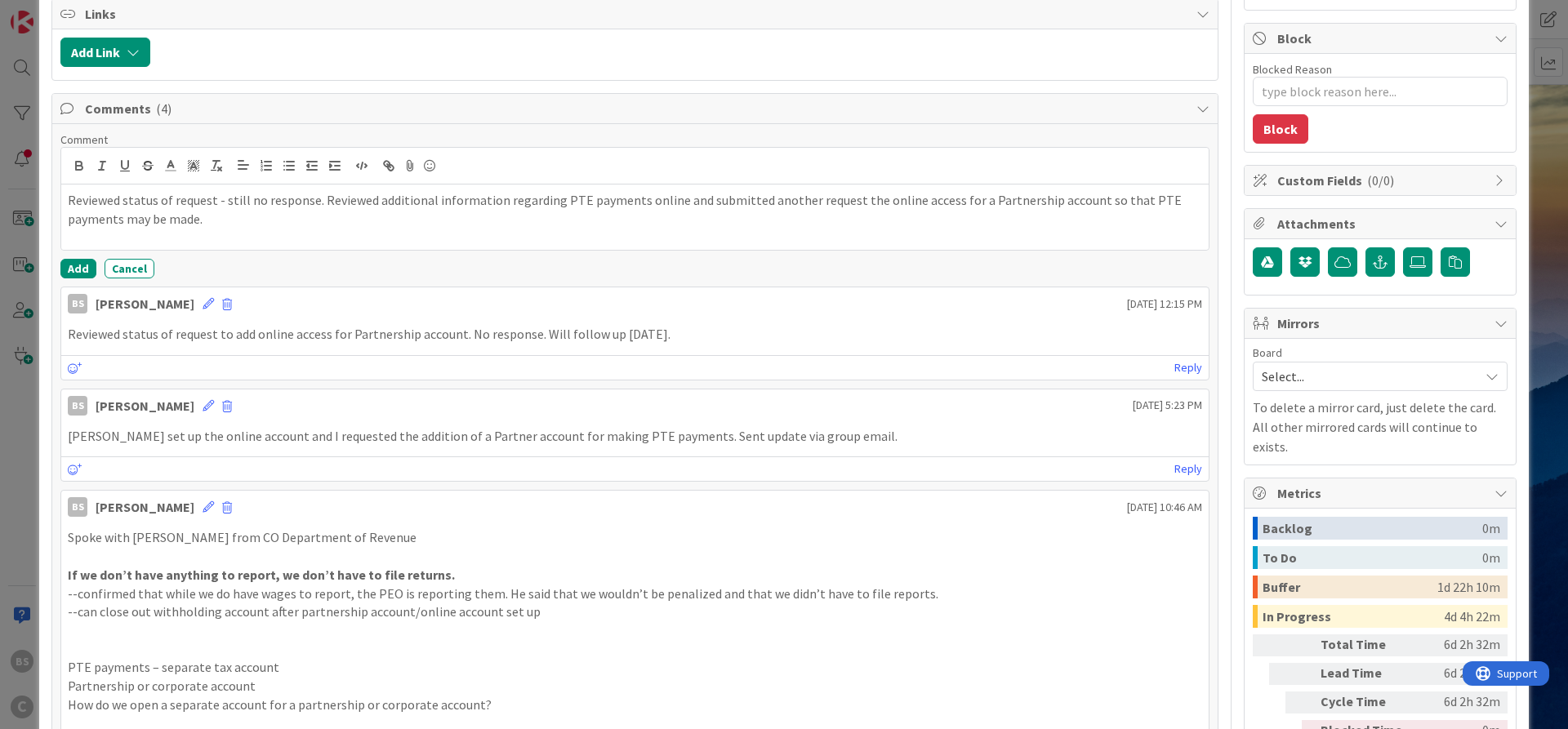
scroll to position [294, 0]
click at [78, 265] on button "Add" at bounding box center [79, 267] width 36 height 20
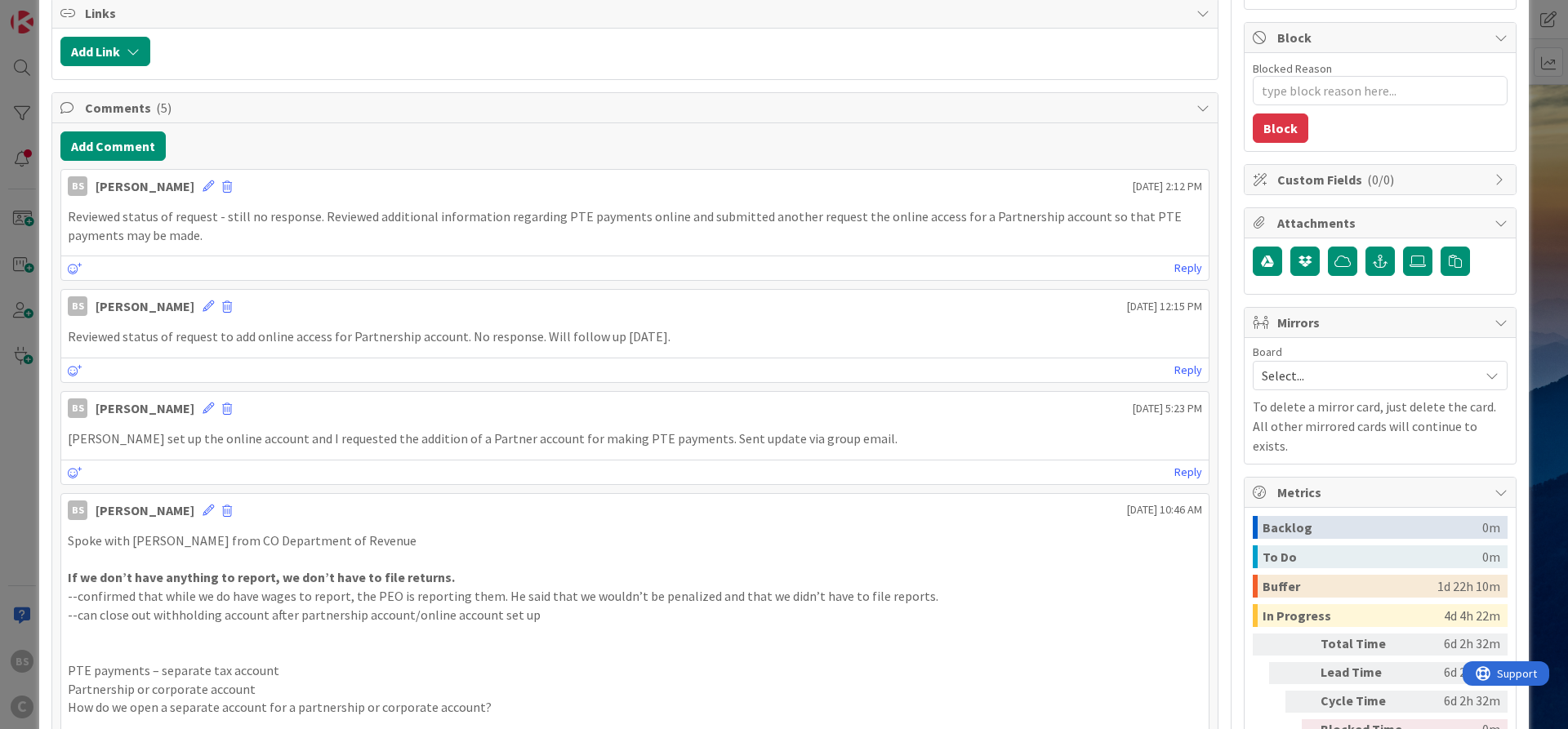
scroll to position [0, 0]
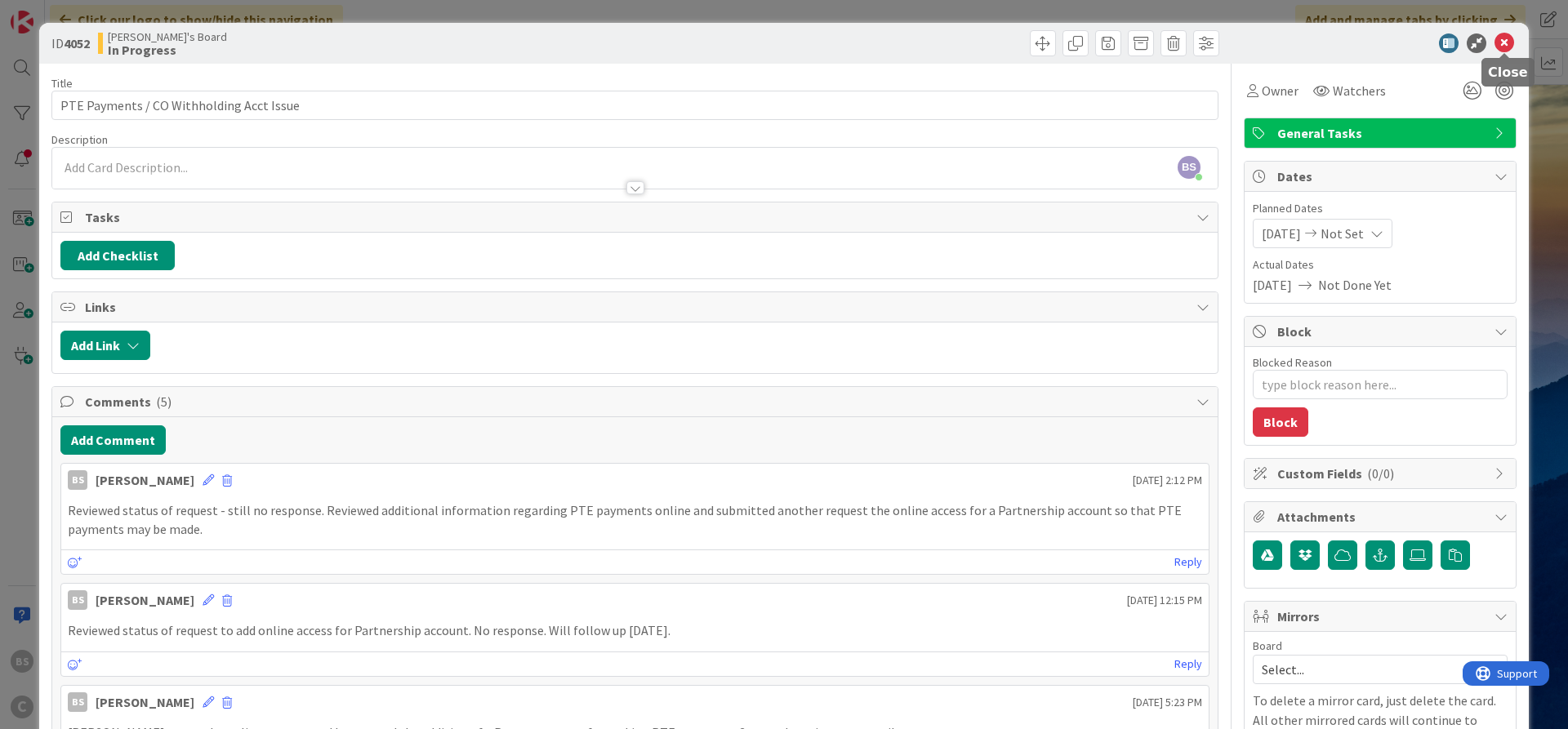
click at [1506, 45] on icon at bounding box center [1504, 43] width 20 height 20
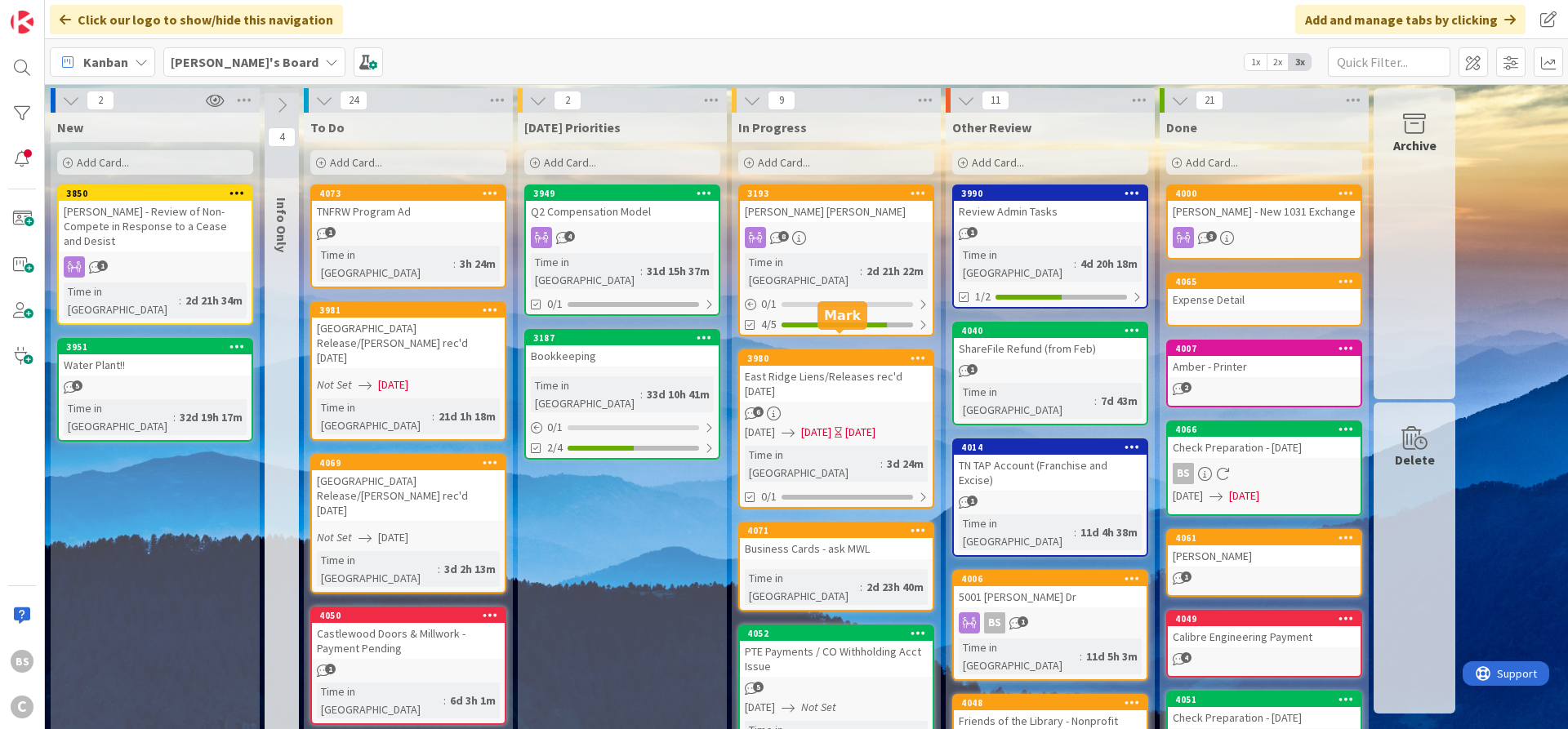
click at [851, 353] on div "3980" at bounding box center [840, 358] width 186 height 11
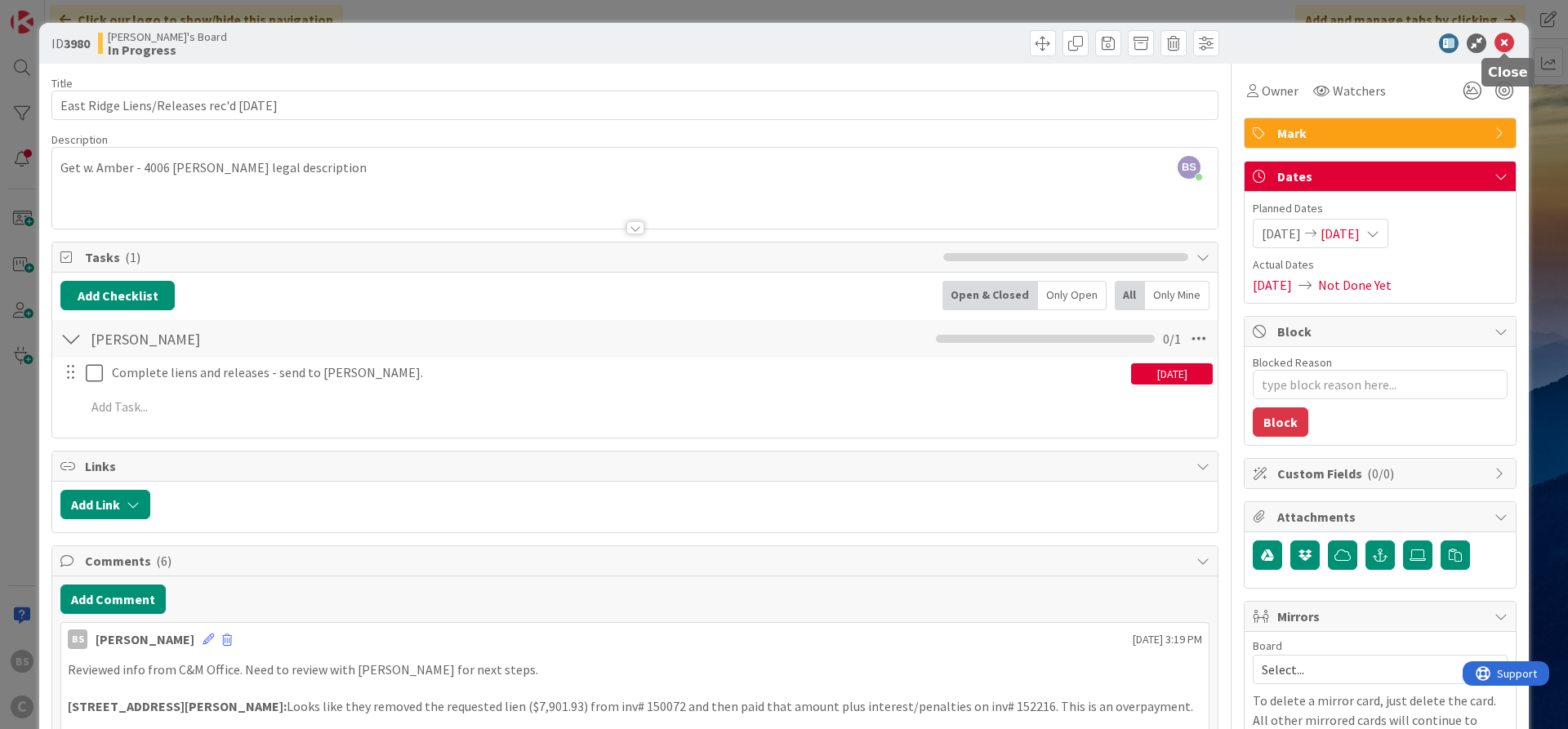
click at [1507, 37] on icon at bounding box center [1504, 43] width 20 height 20
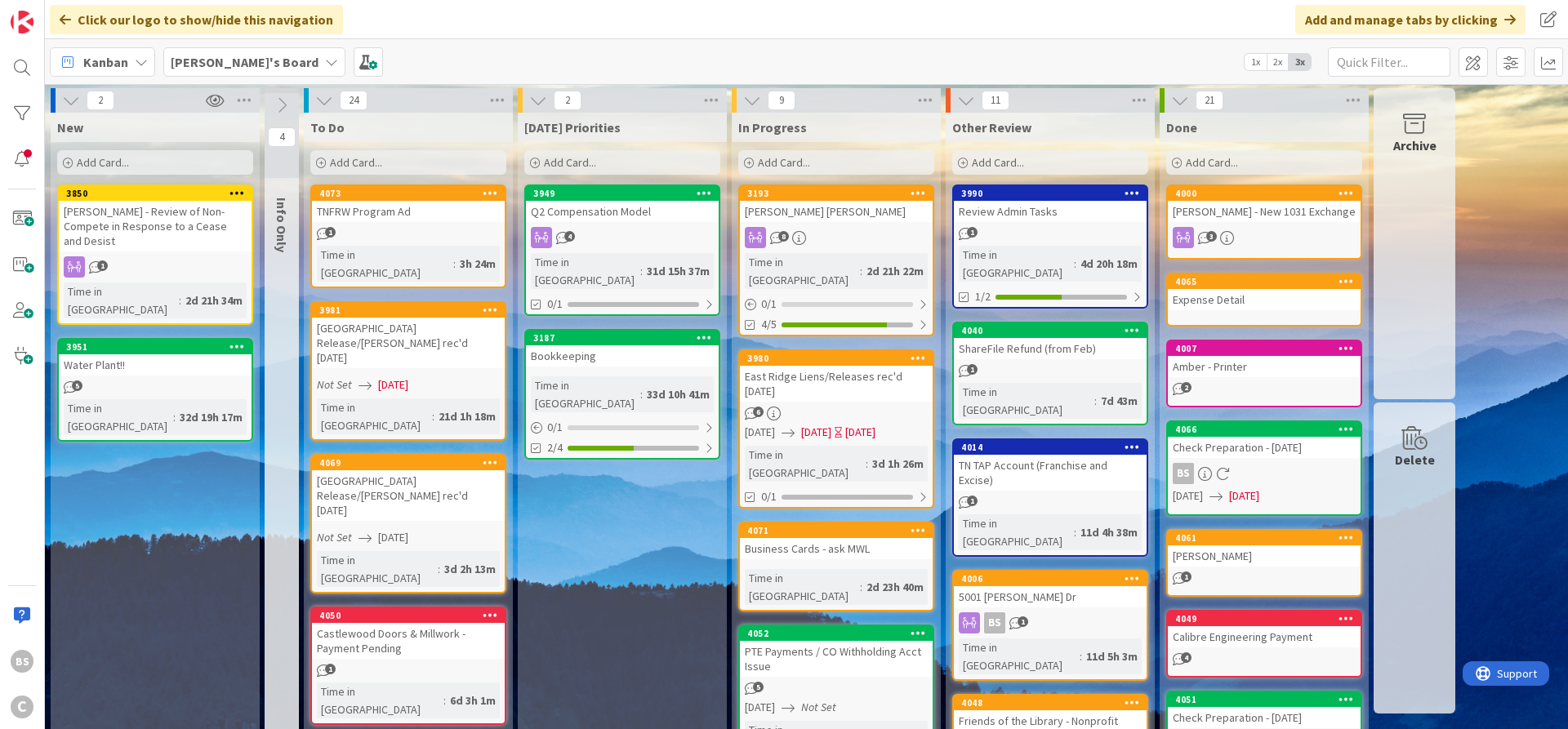
click at [319, 163] on icon at bounding box center [320, 163] width 9 height 9
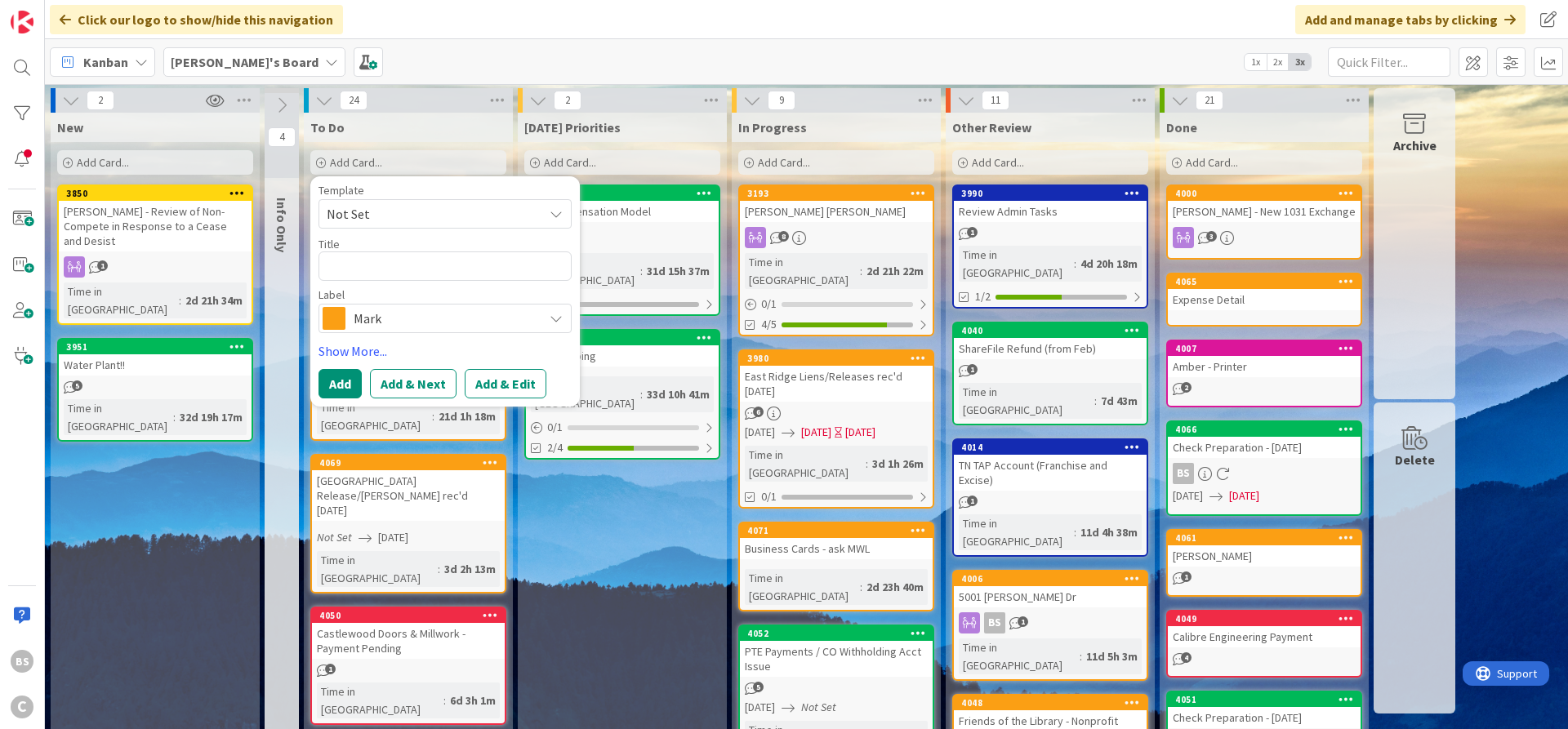
type textarea "x"
type textarea "G"
type textarea "x"
type textarea "Ga"
type textarea "x"
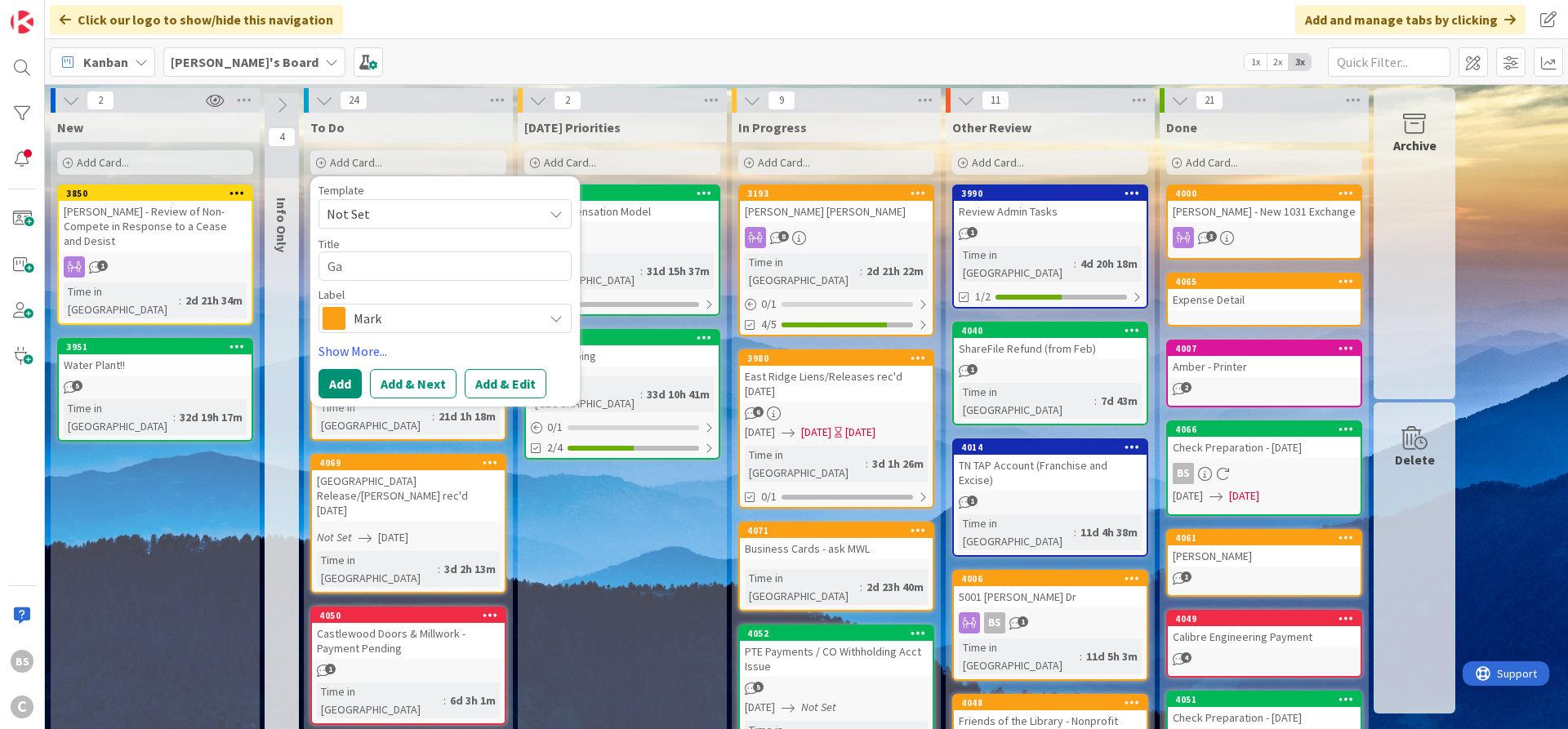
type textarea "Gai"
type textarea "x"
type textarea "[PERSON_NAME]"
type textarea "x"
type textarea "[PERSON_NAME]"
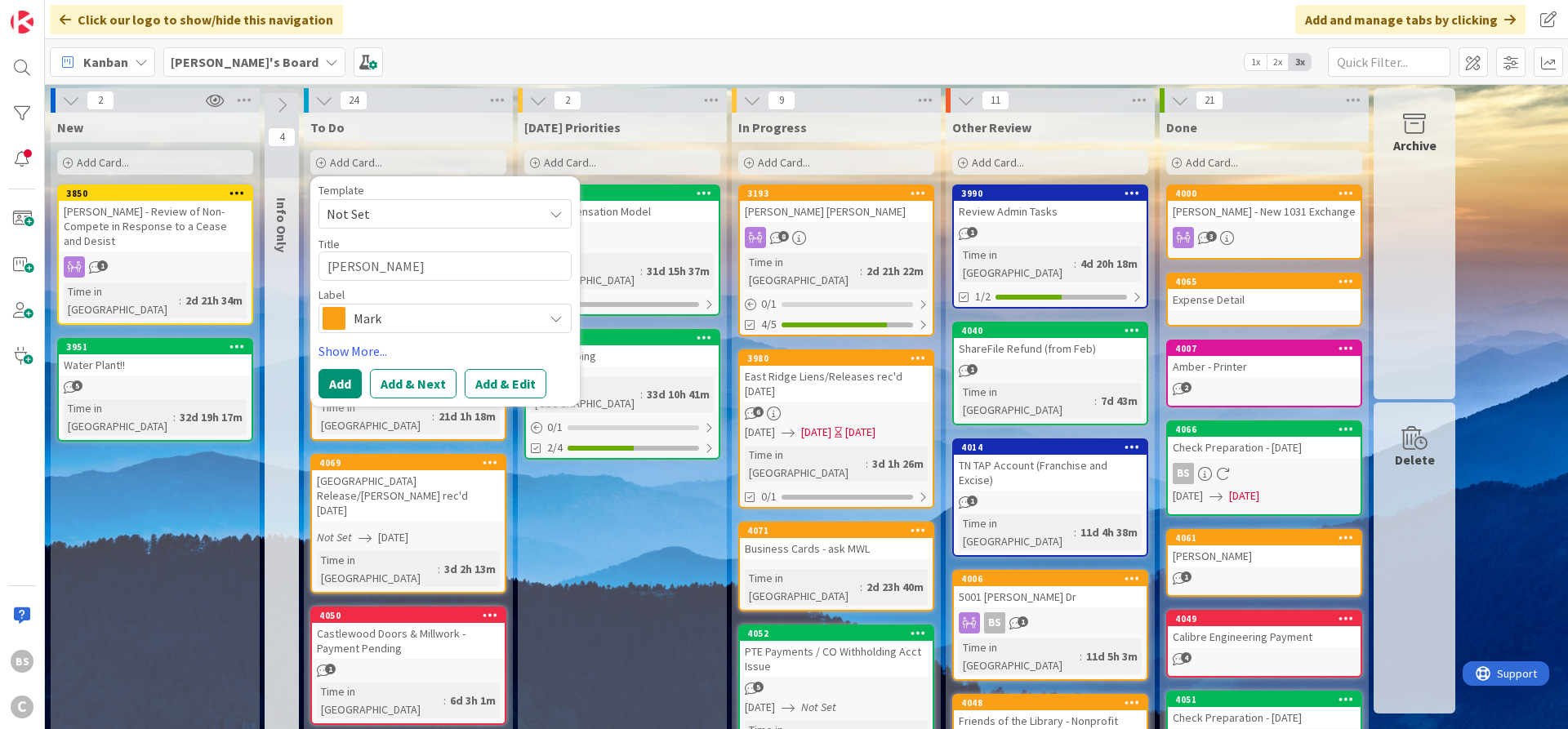
type textarea "x"
type textarea "[PERSON_NAME]"
type textarea "x"
type textarea "[PERSON_NAME]"
type textarea "x"
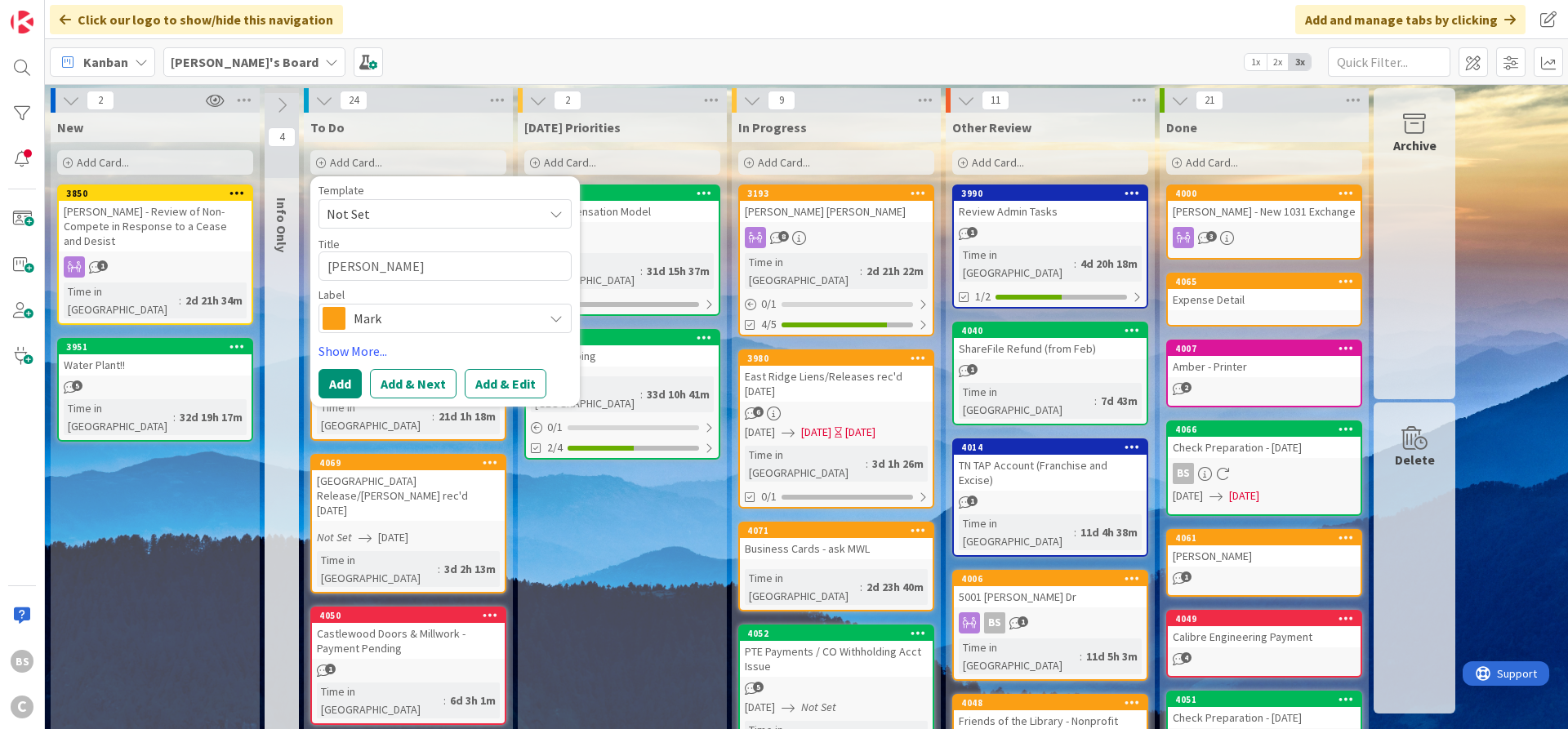
type textarea "[PERSON_NAME]"
type textarea "x"
type textarea "[PERSON_NAME]"
type textarea "x"
type textarea "[PERSON_NAME]"
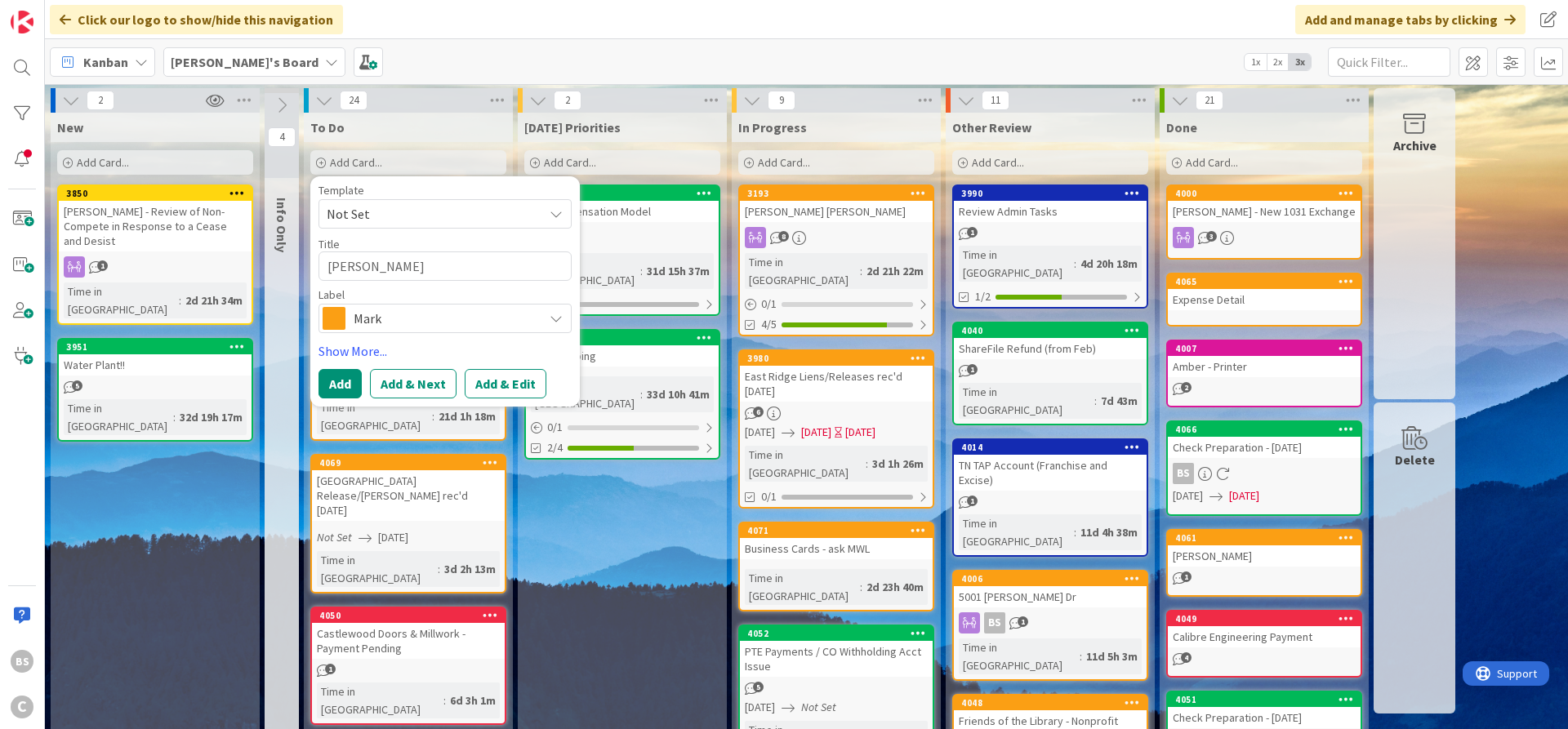
type textarea "x"
type textarea "[PERSON_NAME]"
type textarea "x"
type textarea "[PERSON_NAME]"
type textarea "x"
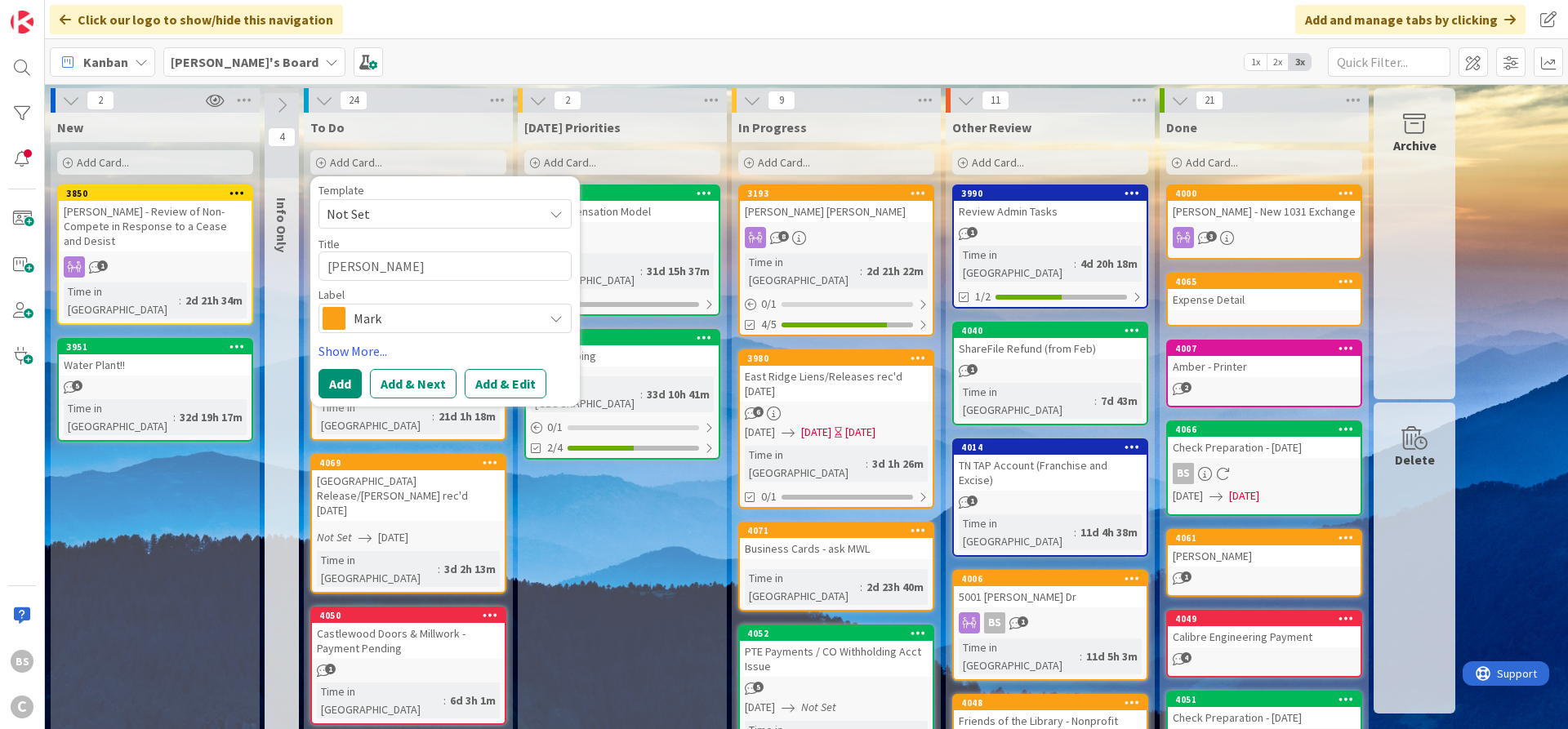
type textarea "[PERSON_NAME]"
type textarea "x"
type textarea "[PERSON_NAME] -"
type textarea "x"
type textarea "[PERSON_NAME] -"
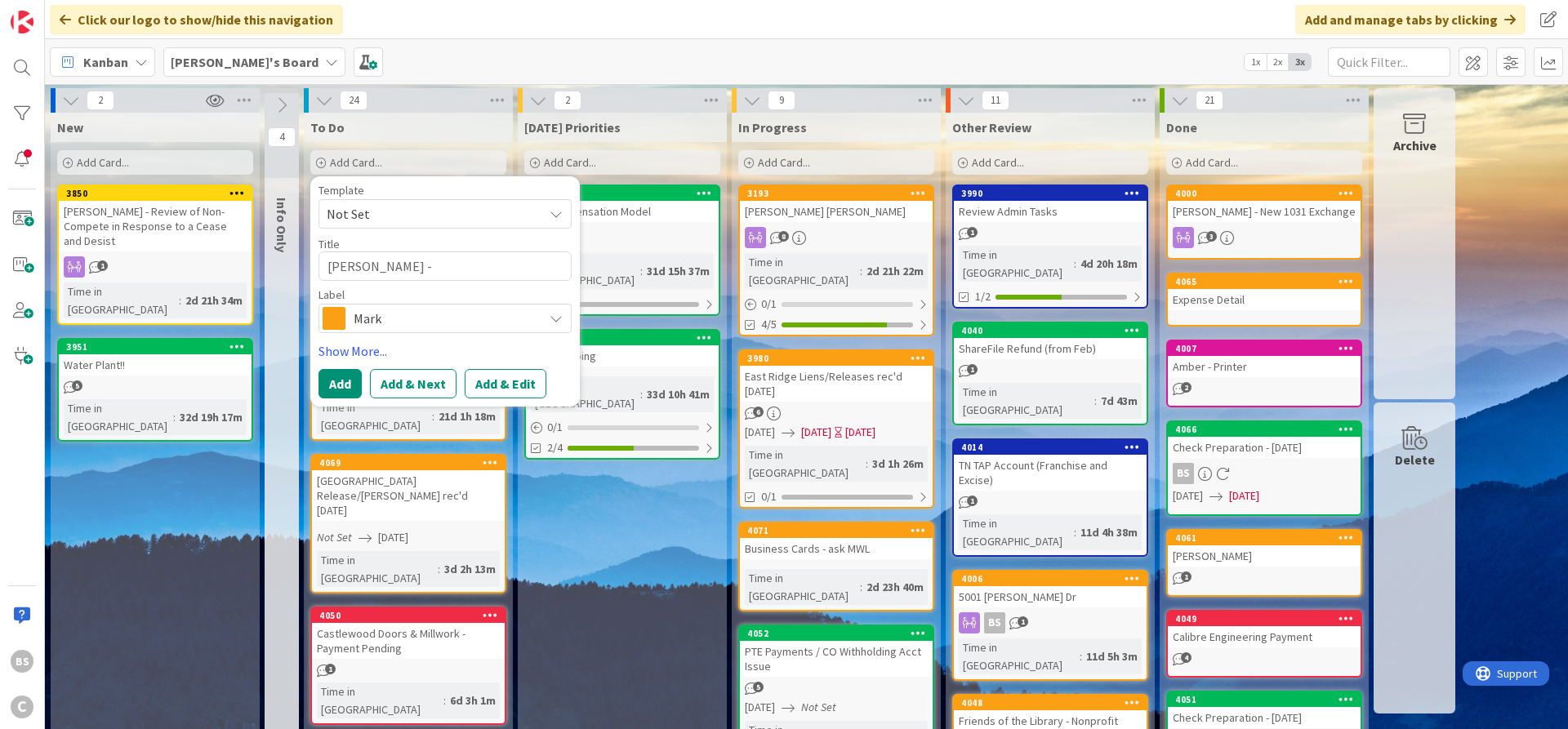
type textarea "x"
type textarea "[PERSON_NAME] - w"
type textarea "x"
type textarea "[PERSON_NAME] - wa"
type textarea "x"
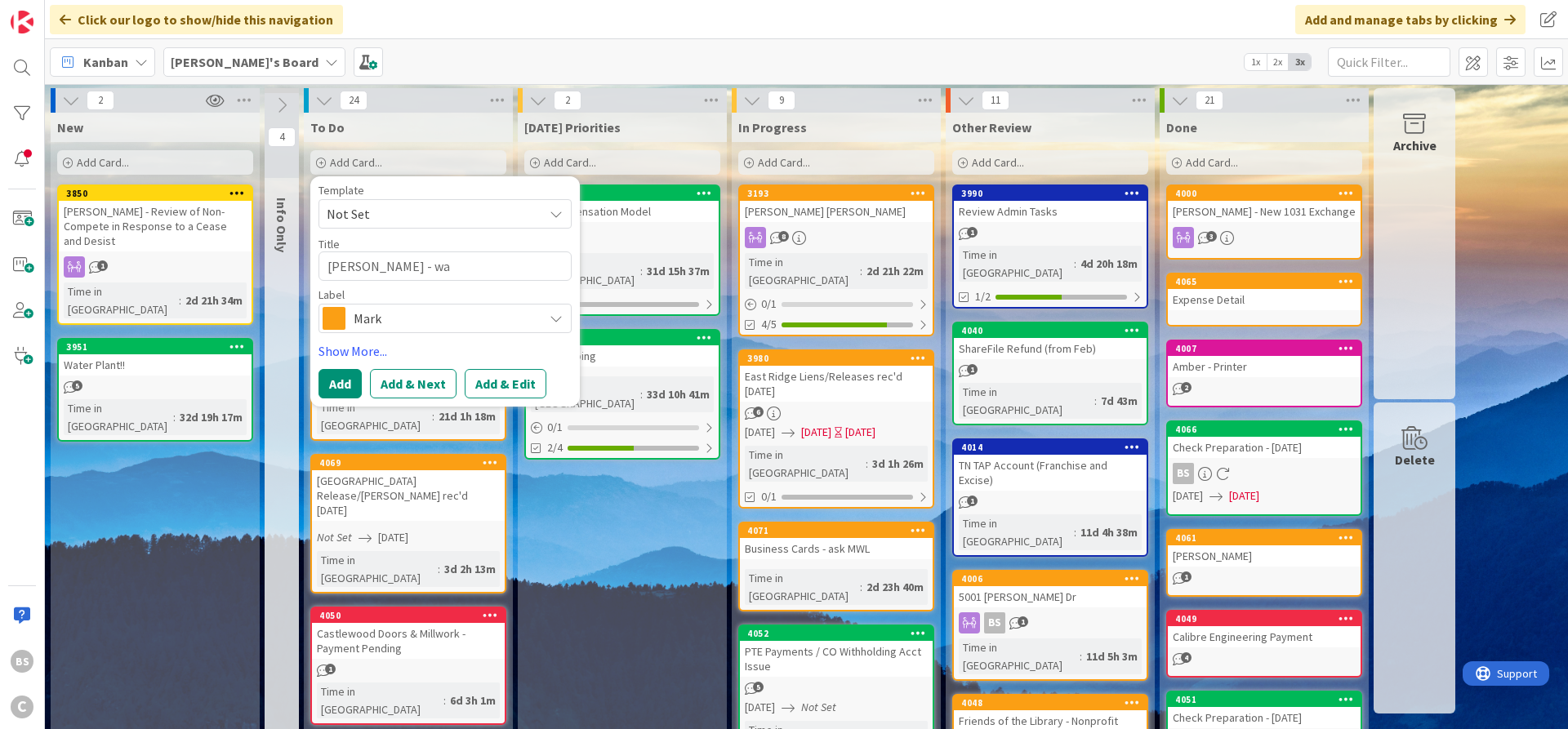
type textarea "[PERSON_NAME]"
type textarea "x"
type textarea "[PERSON_NAME] - want"
type textarea "x"
type textarea "[PERSON_NAME] - wants"
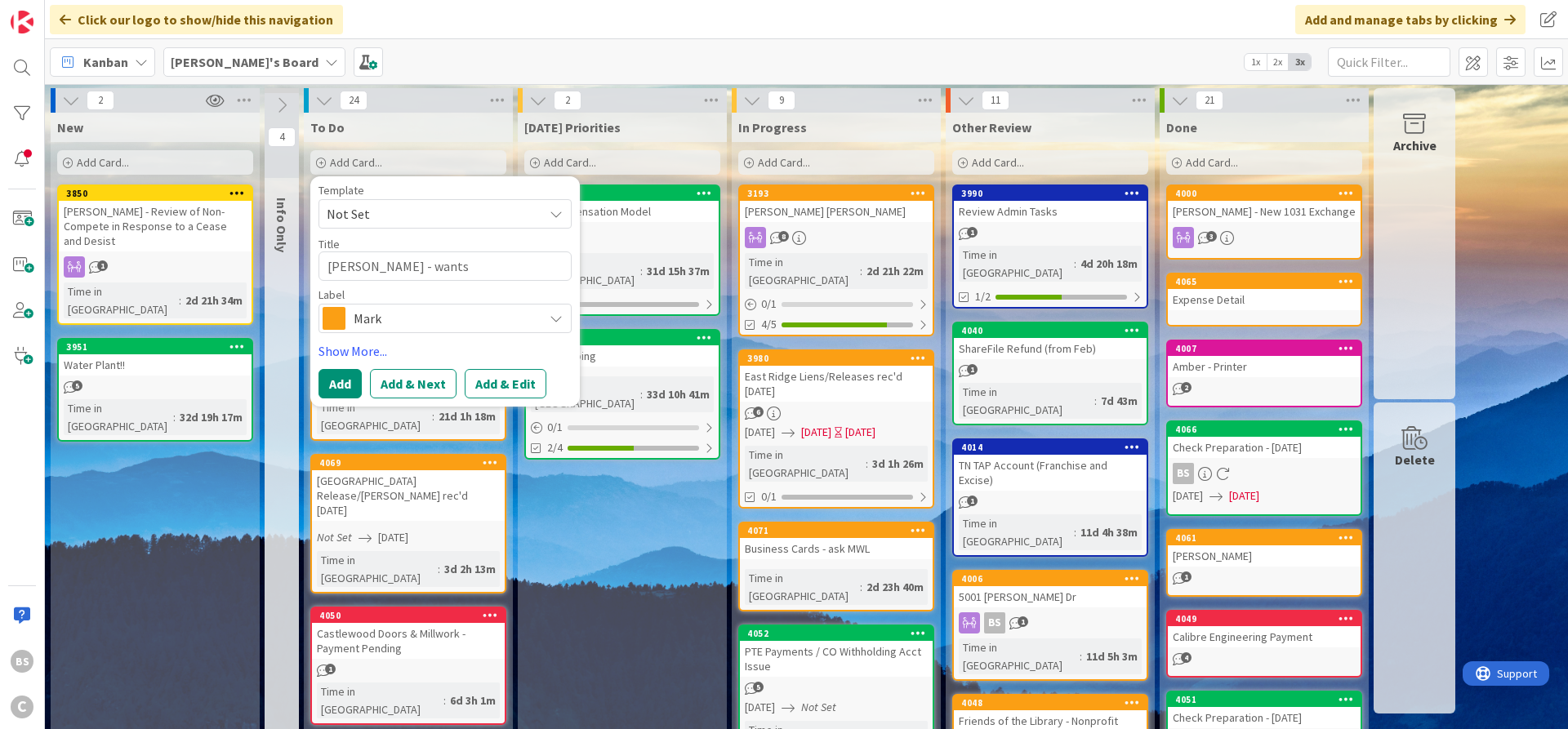
type textarea "x"
type textarea "[PERSON_NAME] - wants"
type textarea "x"
type textarea "[PERSON_NAME] - wants c"
type textarea "x"
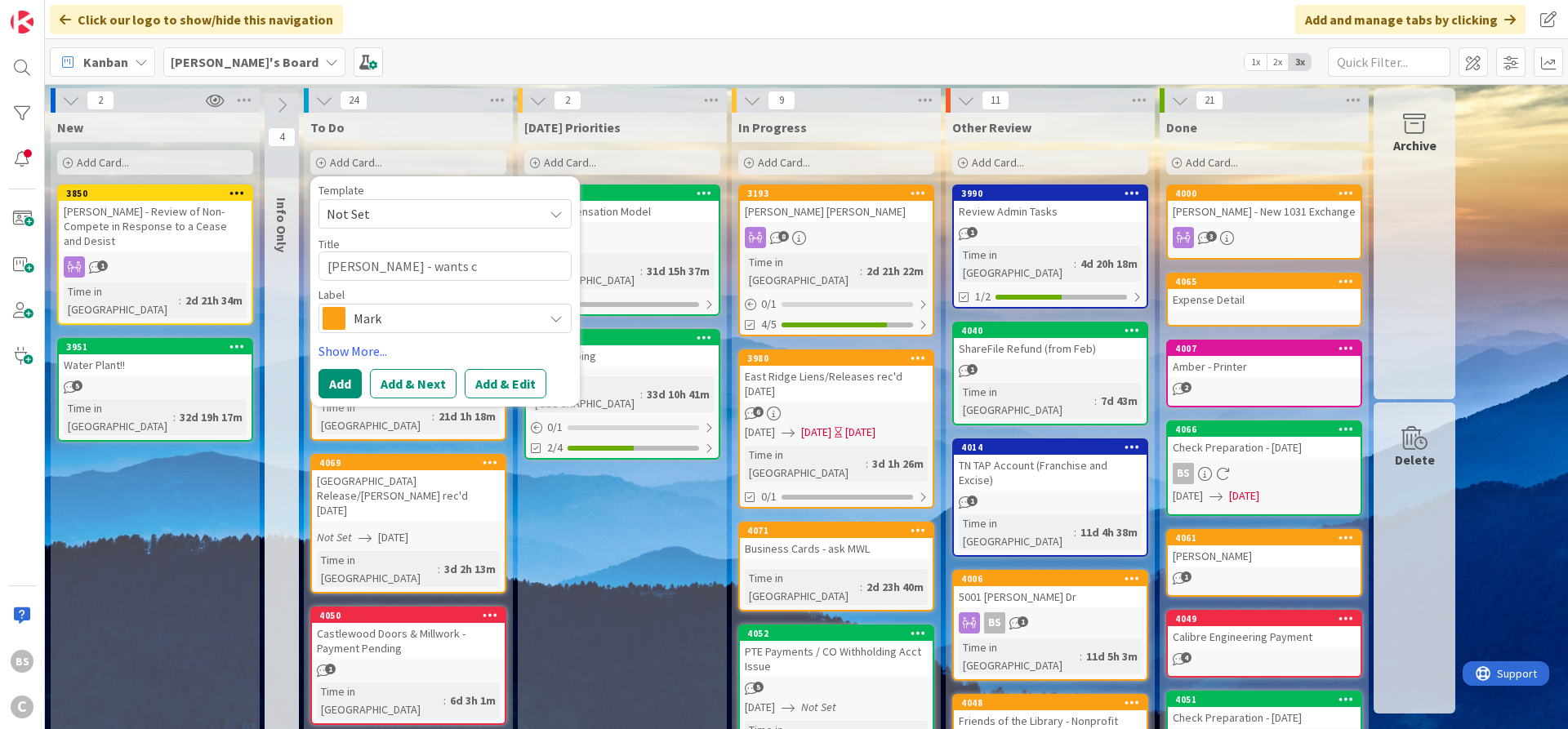
type textarea "[PERSON_NAME] - wants co"
type textarea "x"
type textarea "[PERSON_NAME] - wants cop"
type textarea "x"
type textarea "[PERSON_NAME] - wants copi"
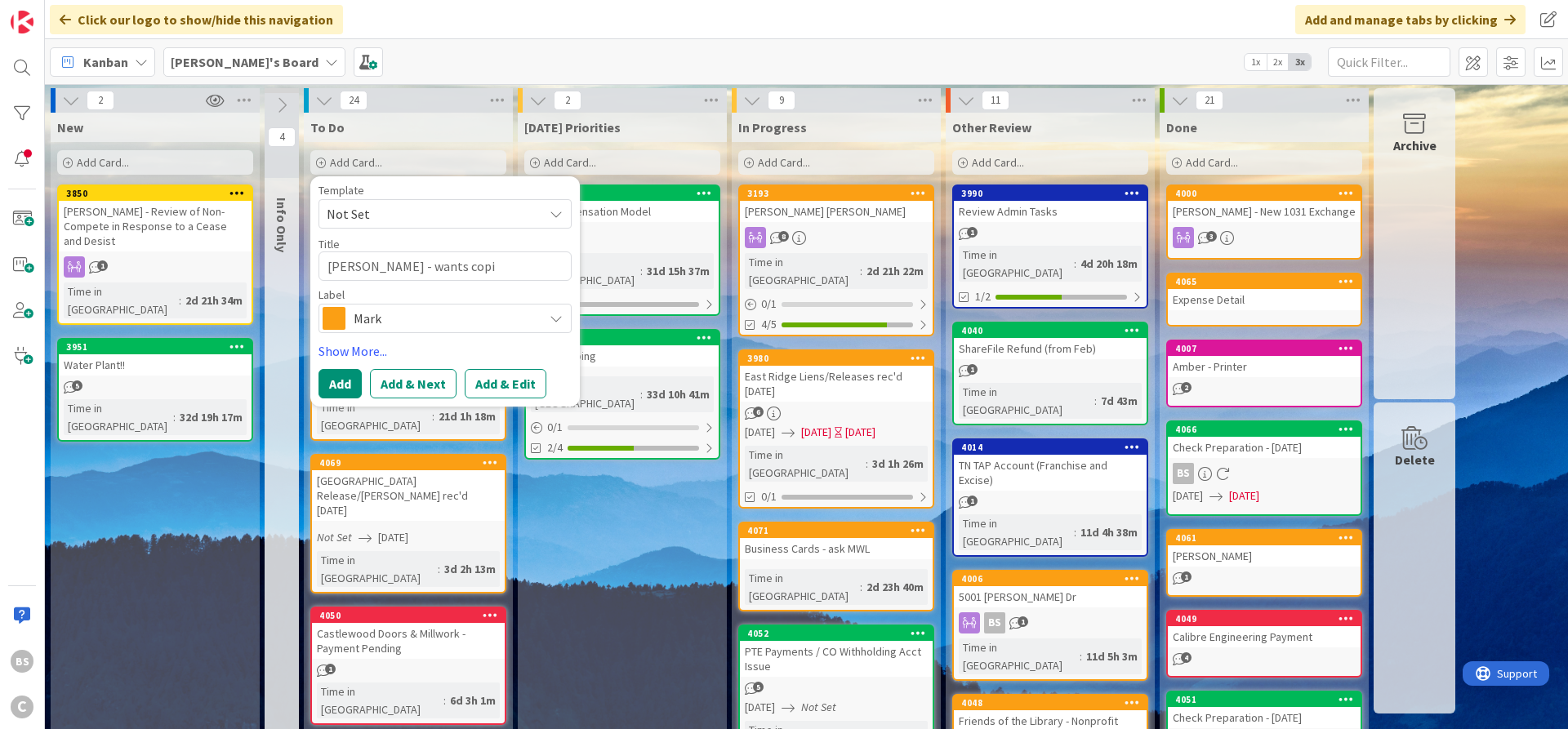
type textarea "x"
type textarea "[PERSON_NAME] - wants copie"
type textarea "x"
type textarea "[PERSON_NAME] - wants copies"
type textarea "x"
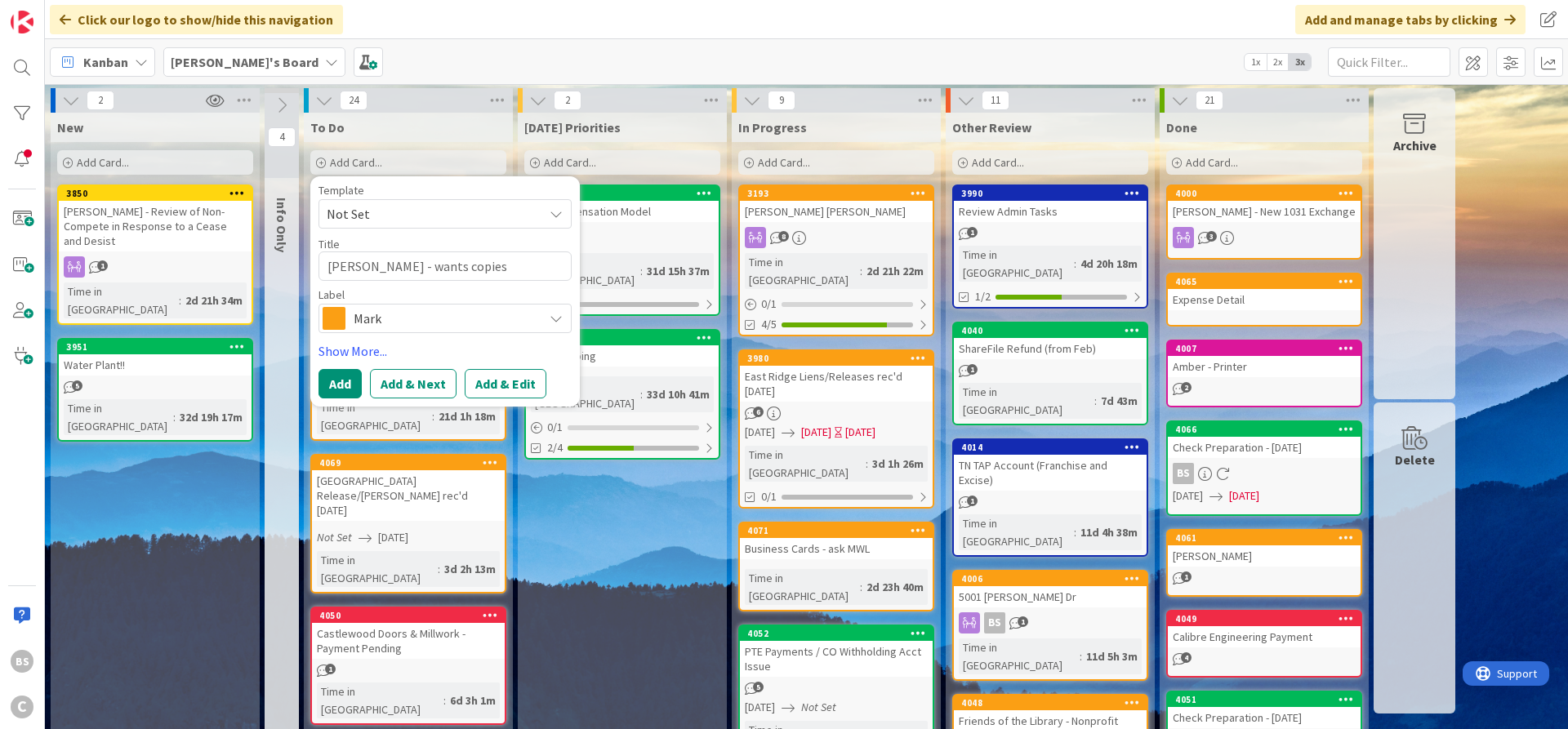
type textarea "[PERSON_NAME] - wants copies"
type textarea "x"
type textarea "[PERSON_NAME] - wants copies o"
type textarea "x"
type textarea "[PERSON_NAME] - wants copies of"
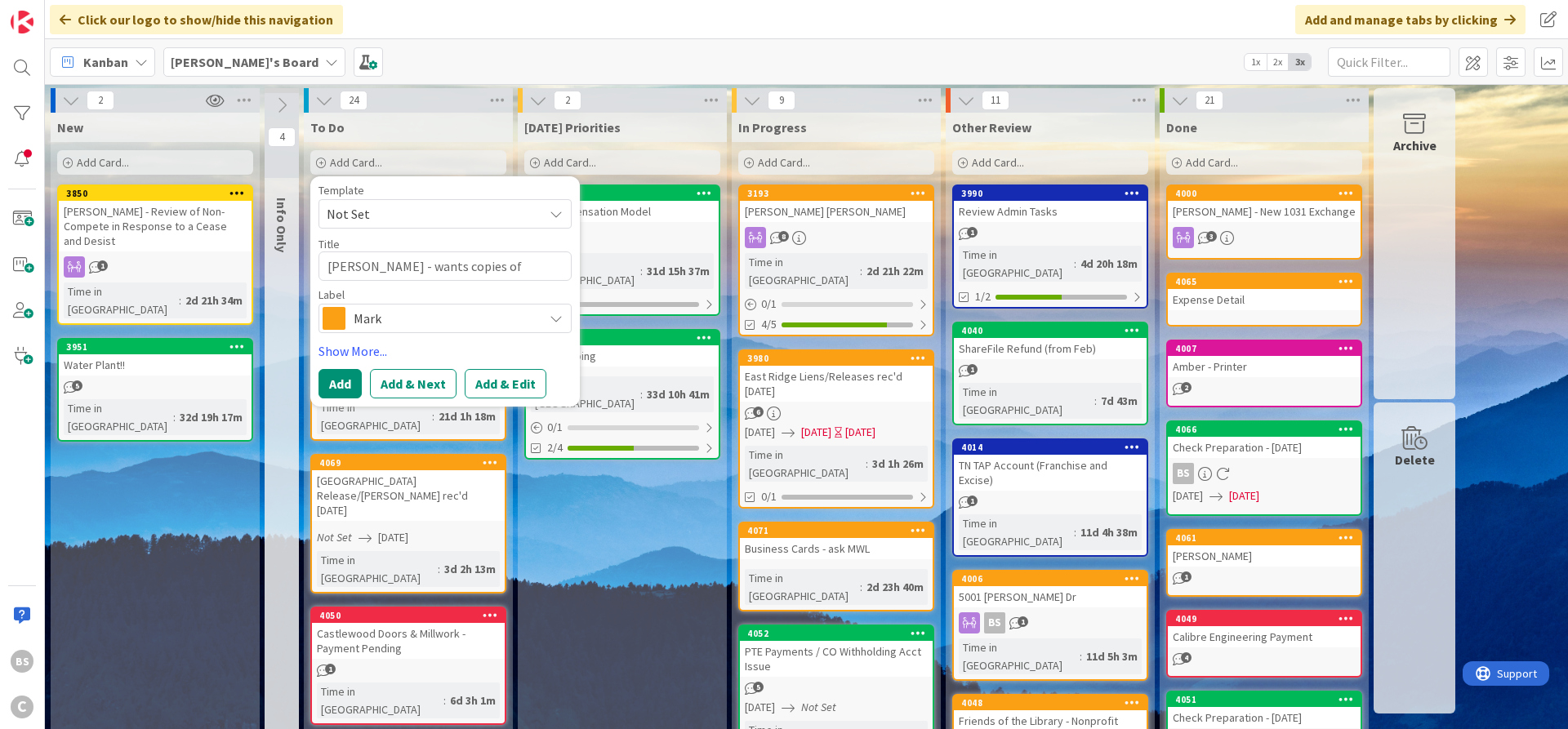
type textarea "x"
type textarea "[PERSON_NAME] - wants copies of"
type textarea "x"
type textarea "[PERSON_NAME] - wants copies of e"
type textarea "x"
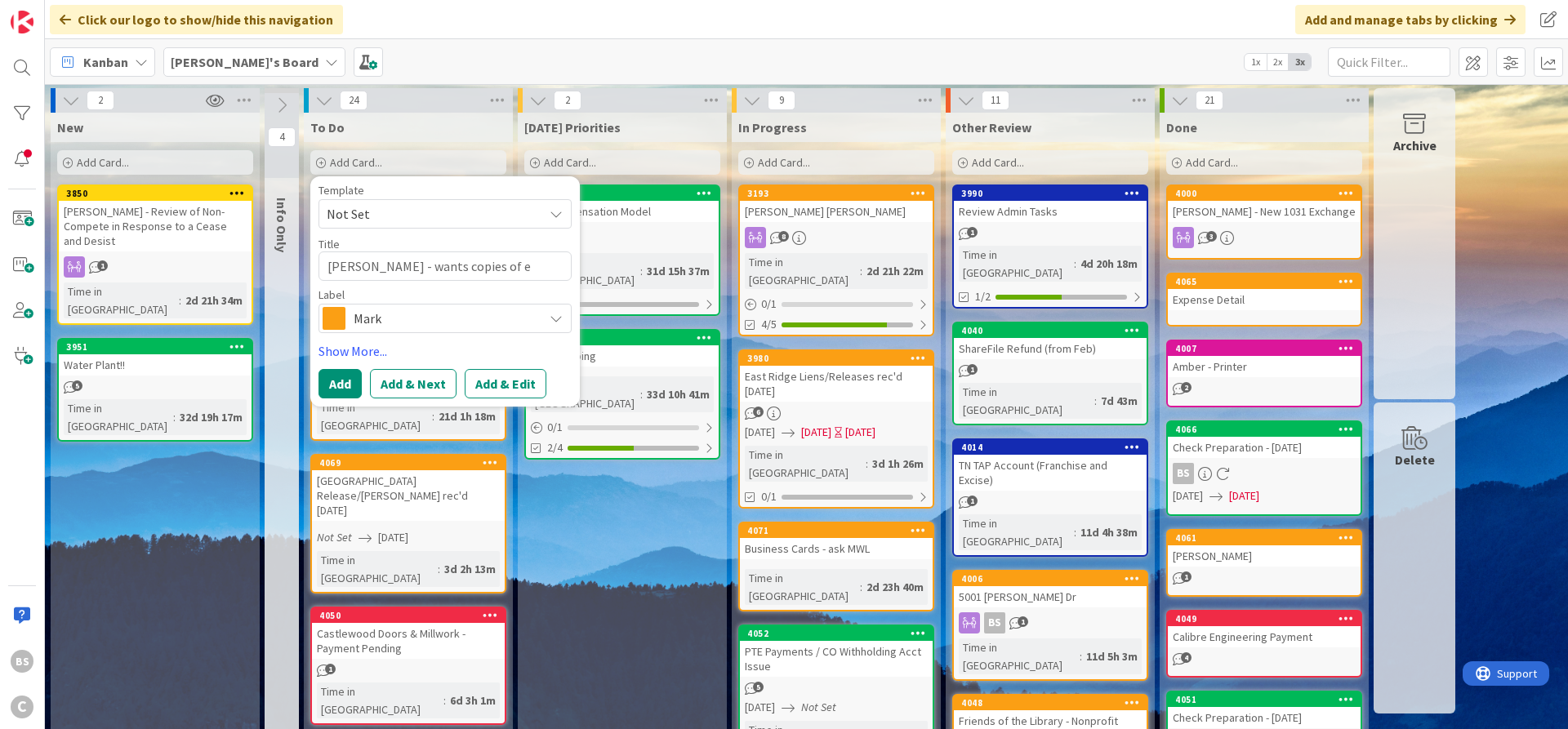
type textarea "[PERSON_NAME] - wants copies of es"
type textarea "x"
type textarea "[PERSON_NAME] - wants copies of est"
type textarea "x"
type textarea "[PERSON_NAME] - wants copies of esta"
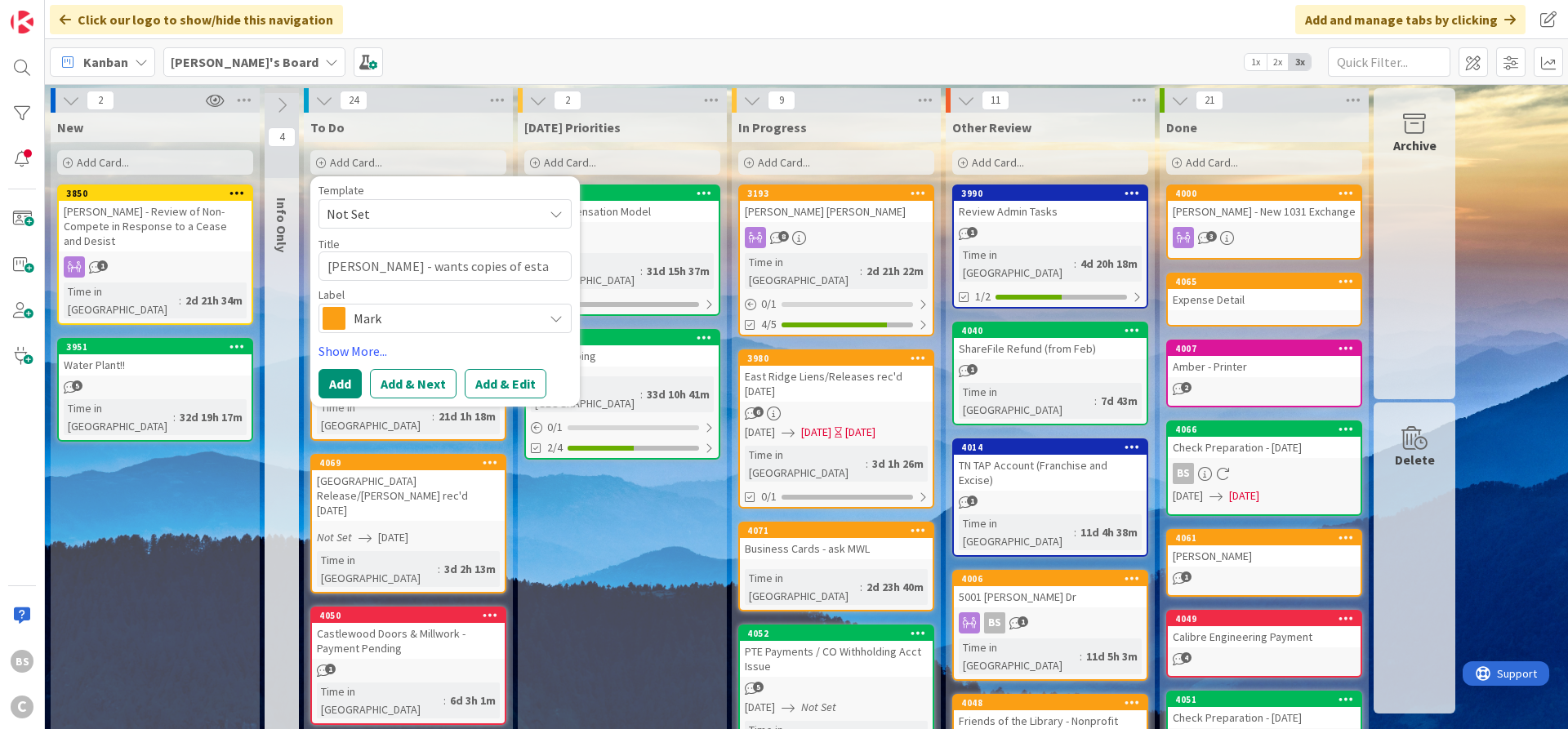
type textarea "x"
type textarea "[PERSON_NAME] - wants copies of estat"
type textarea "x"
type textarea "[PERSON_NAME] - wants copies of estate"
type textarea "x"
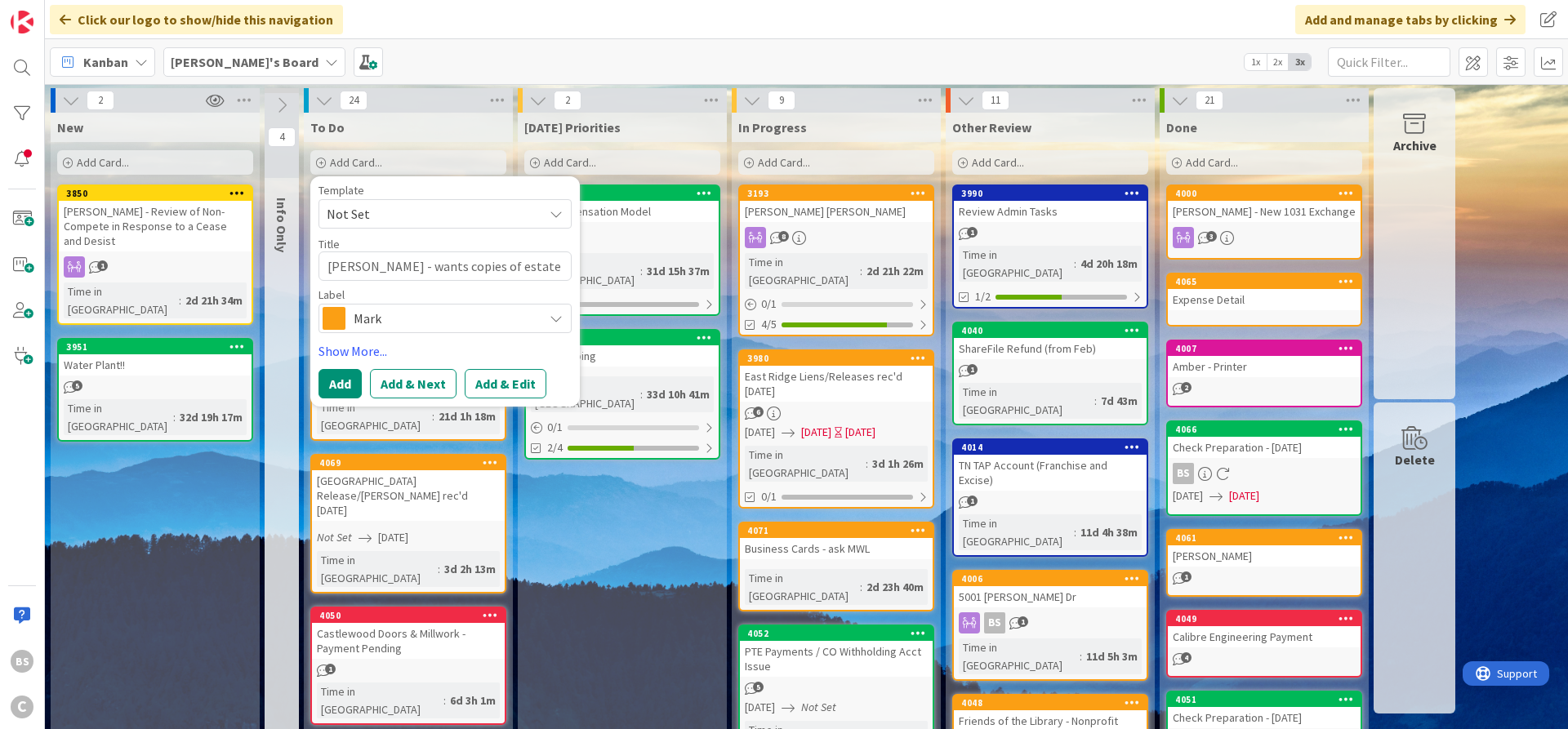
type textarea "[PERSON_NAME] - wants copies of estate"
type textarea "x"
type textarea "[PERSON_NAME] - wants copies of estate p"
type textarea "x"
type textarea "[PERSON_NAME] - wants copies of estate pa"
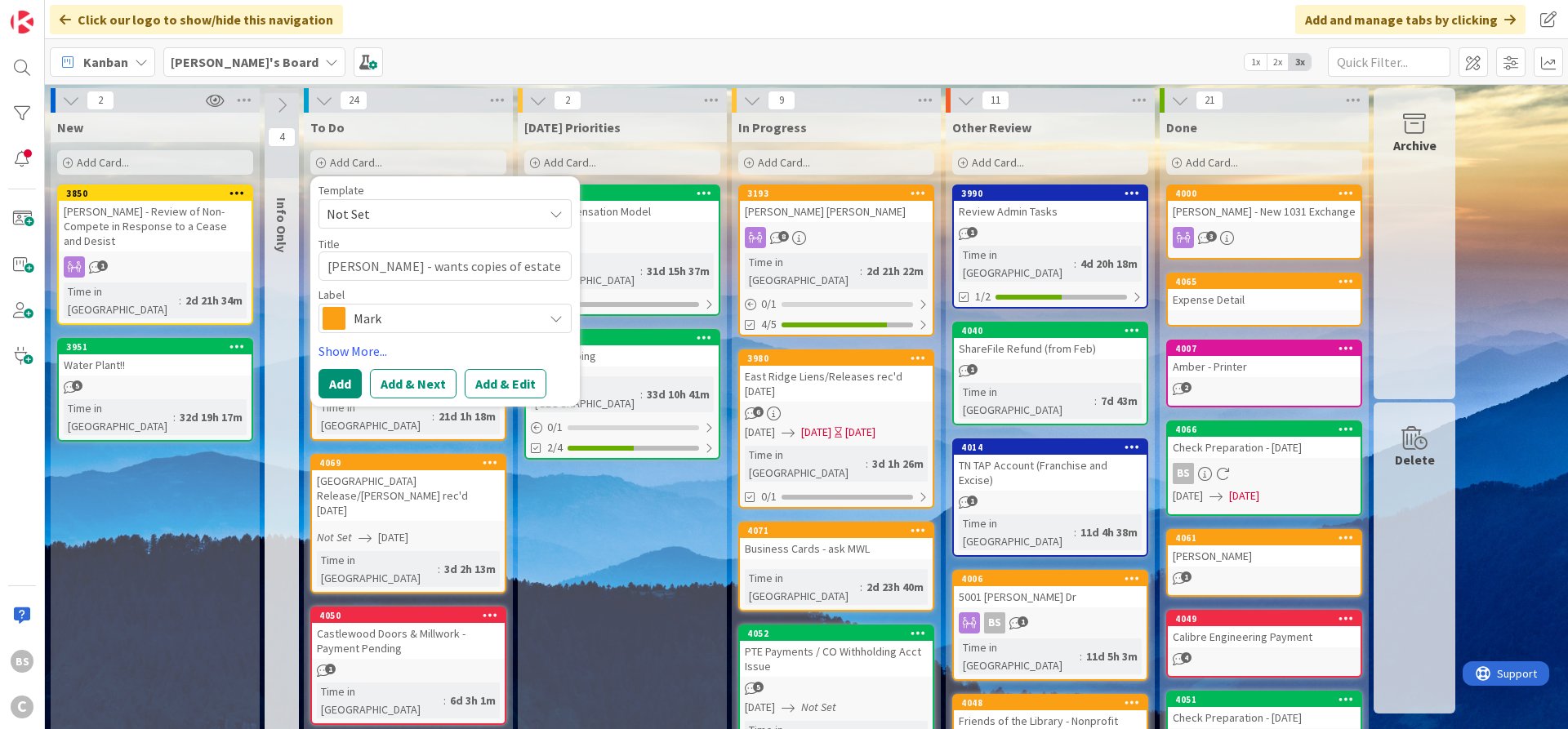
type textarea "x"
type textarea "[PERSON_NAME] - wants copies of estate pan"
type textarea "x"
type textarea "[PERSON_NAME] - wants copies of estate pa"
type textarea "x"
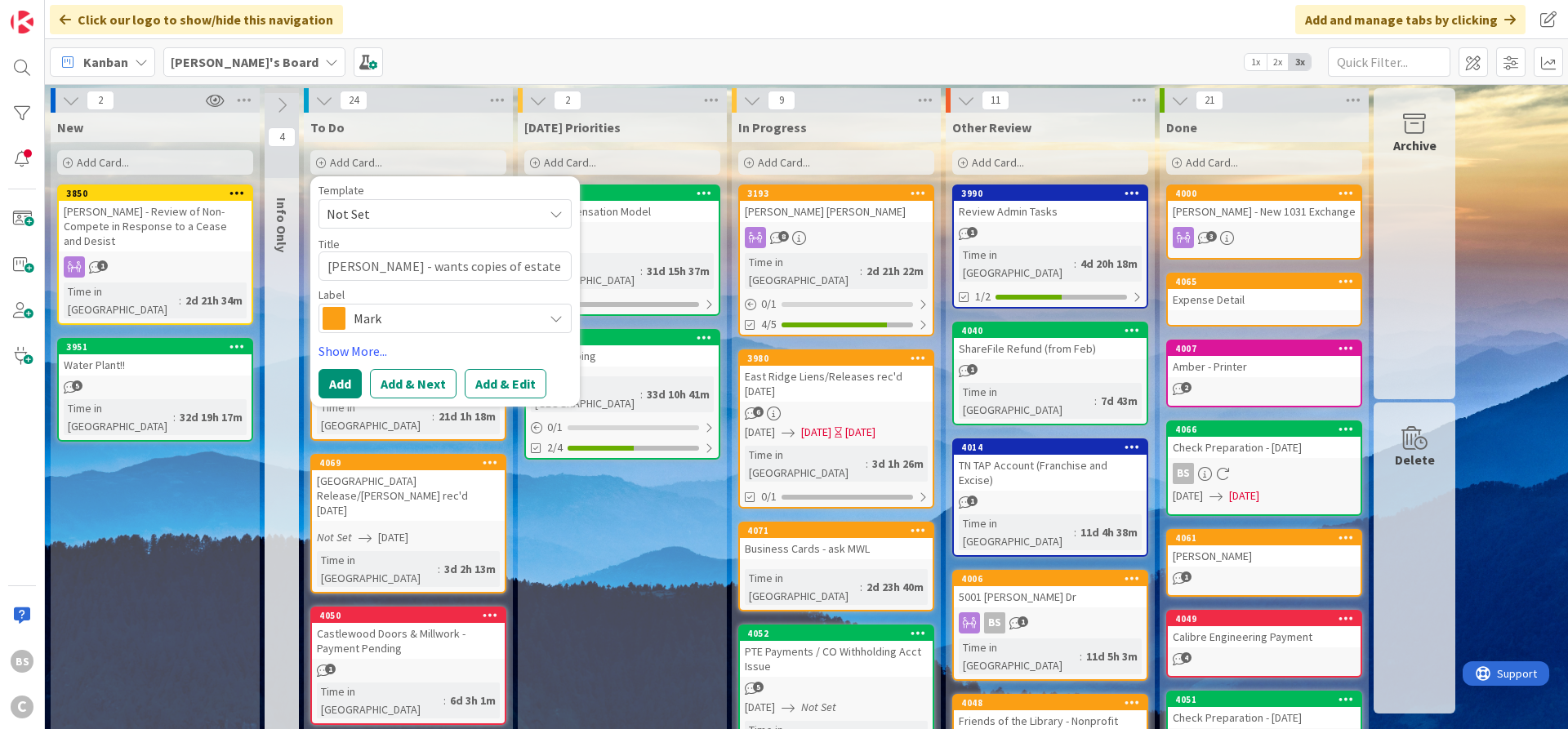
type textarea "[PERSON_NAME] - wants copies of estate p"
type textarea "x"
type textarea "[PERSON_NAME] - wants copies of estate pl"
type textarea "x"
type textarea "[PERSON_NAME] - wants copies of estate pla"
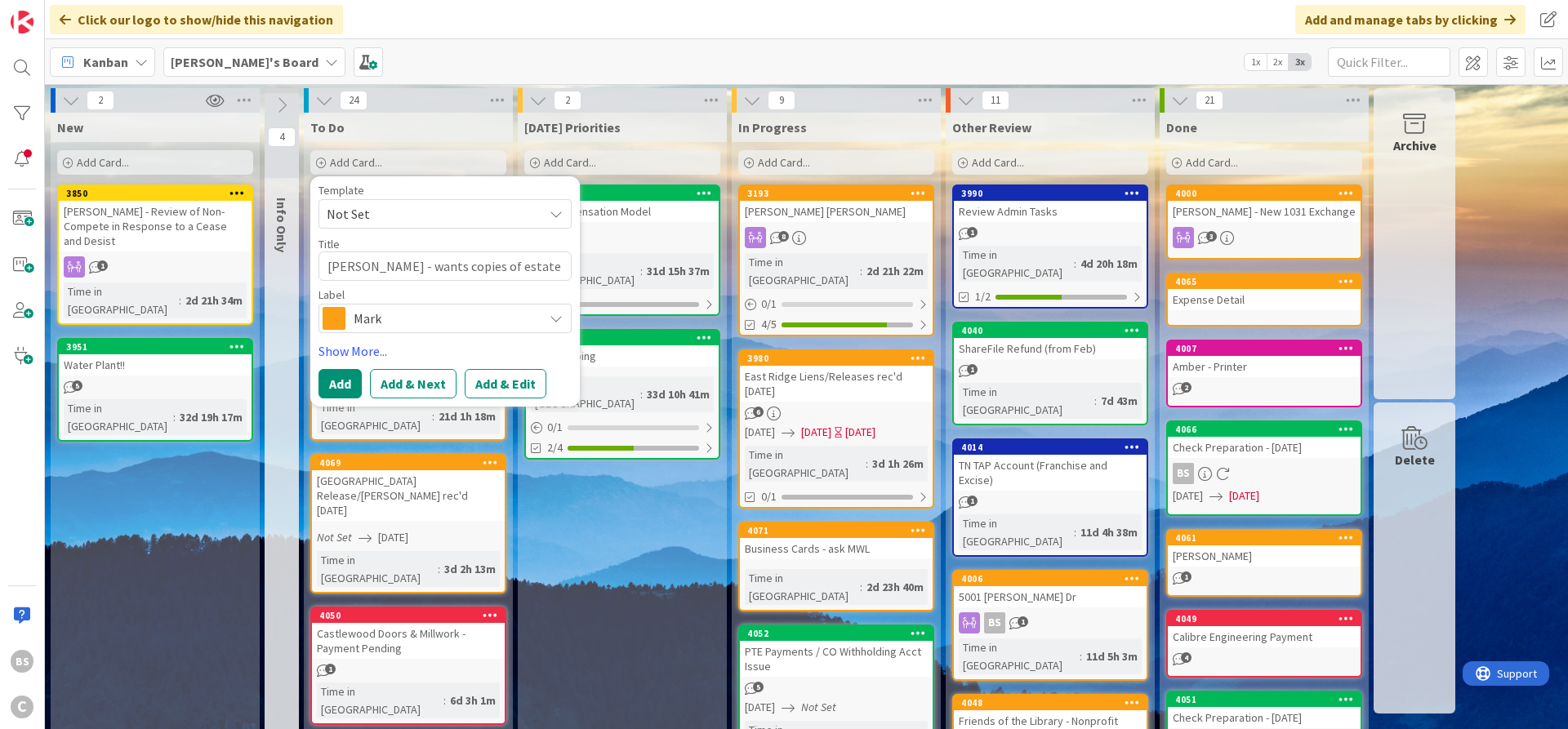
type textarea "x"
type textarea "[PERSON_NAME] - wants copies of estate plan"
type textarea "x"
type textarea "[PERSON_NAME] - wants copies of estate plani"
type textarea "x"
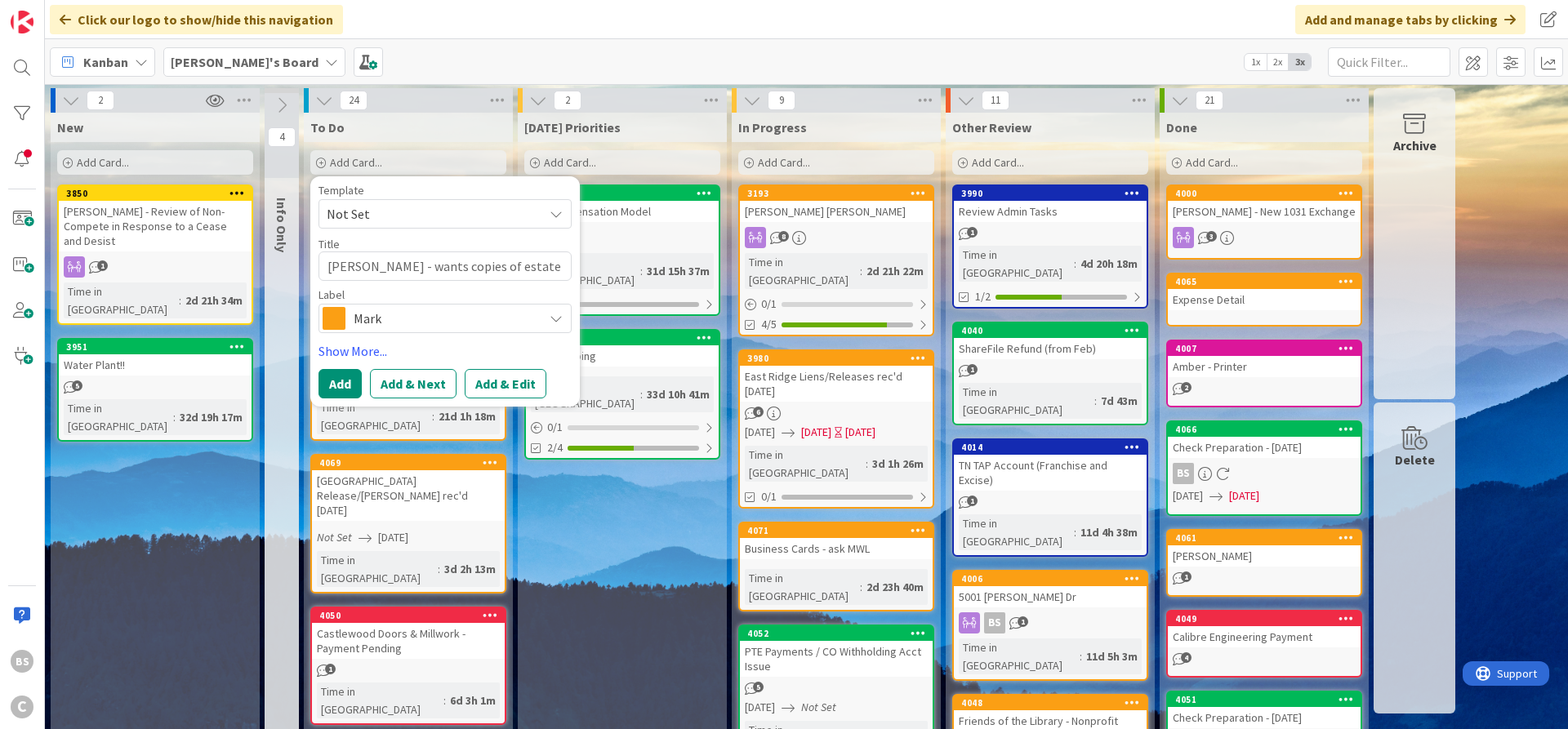
type textarea "[PERSON_NAME] - wants copies of estate plan"
type textarea "x"
type textarea "[PERSON_NAME] - wants copies of estate plann"
type textarea "x"
type textarea "[PERSON_NAME] - wants copies of estate planni"
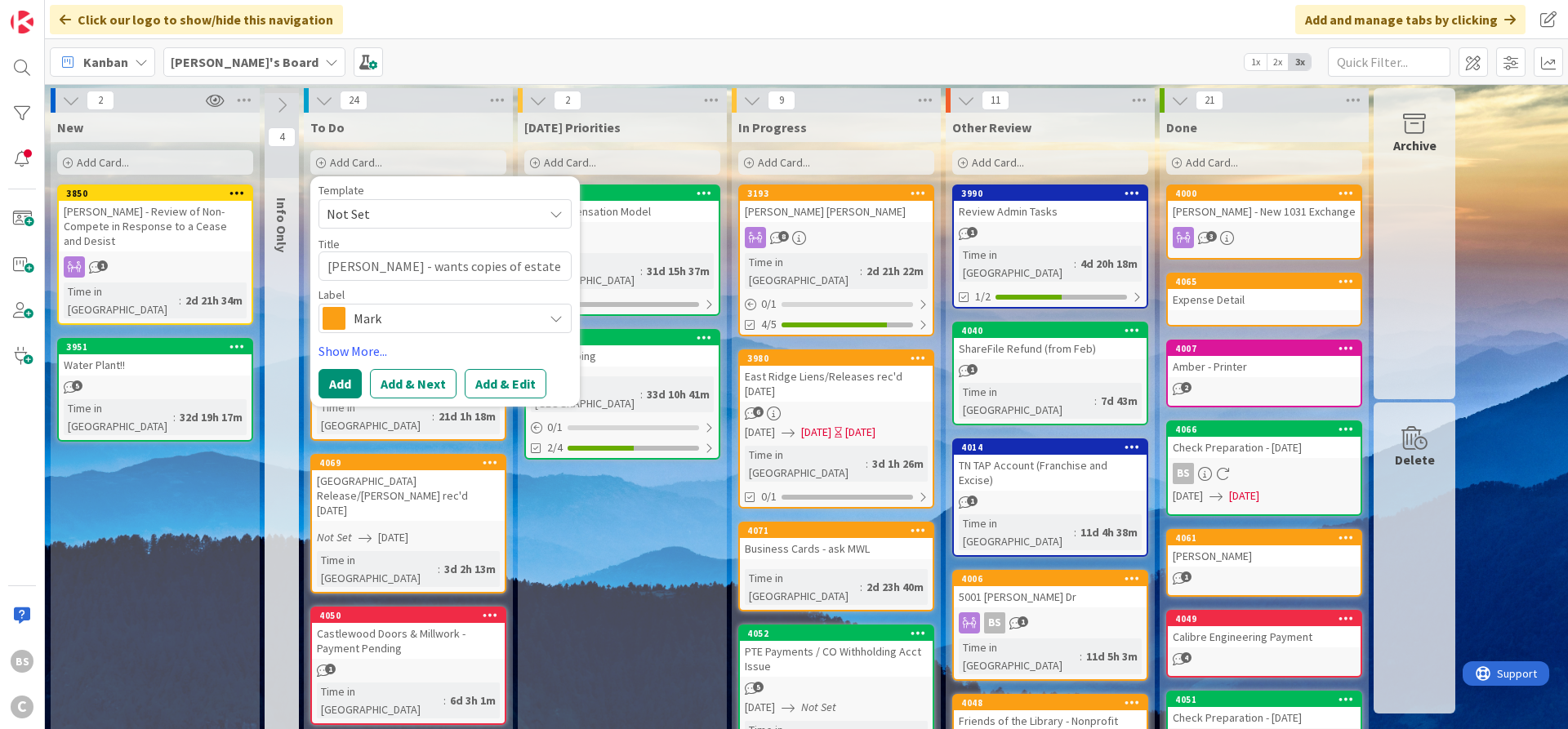
type textarea "x"
type textarea "[PERSON_NAME] - wants copies of estate plannin"
type textarea "x"
type textarea "[PERSON_NAME] - wants copies of estate planning"
type textarea "x"
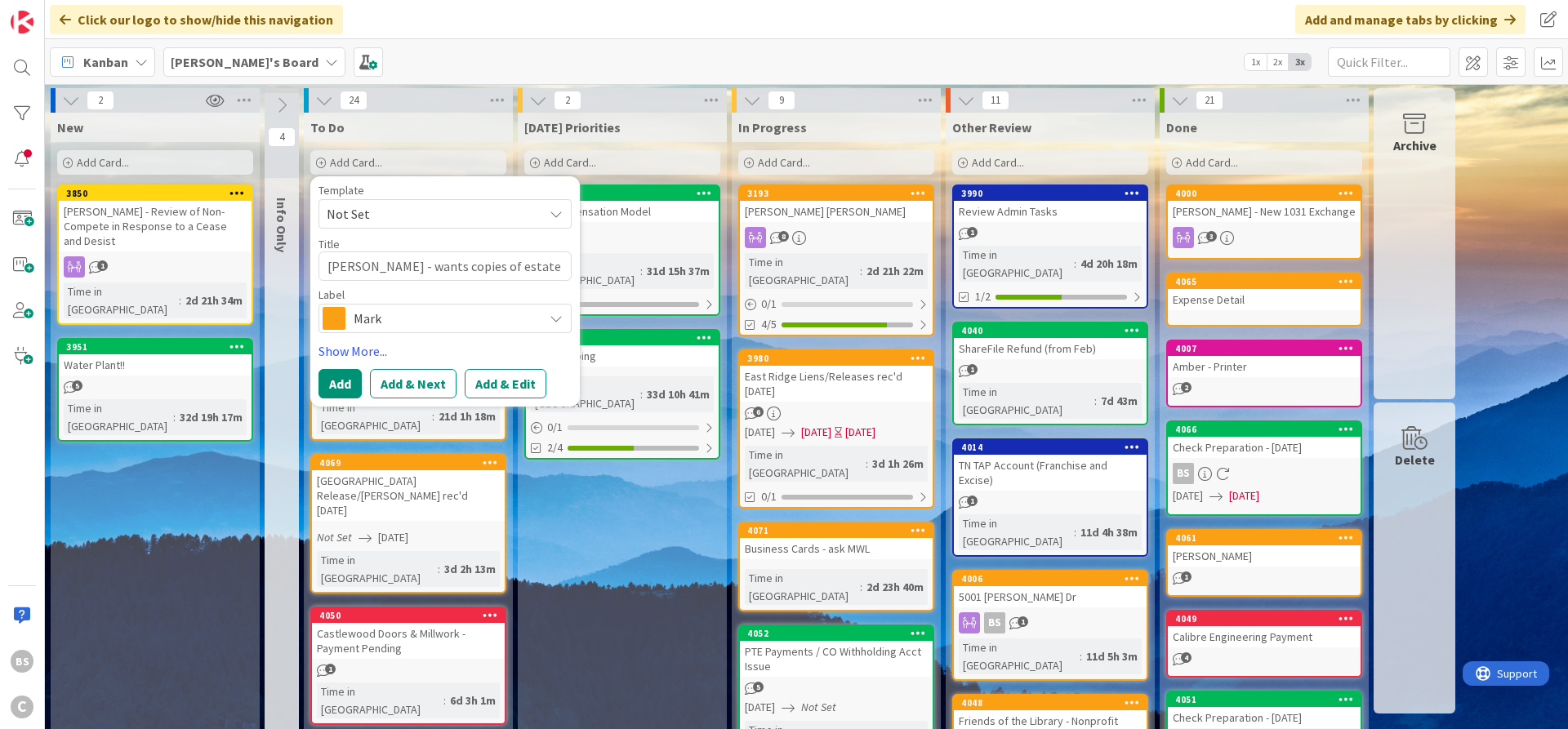
type textarea "[PERSON_NAME] - wants copies of estate planning"
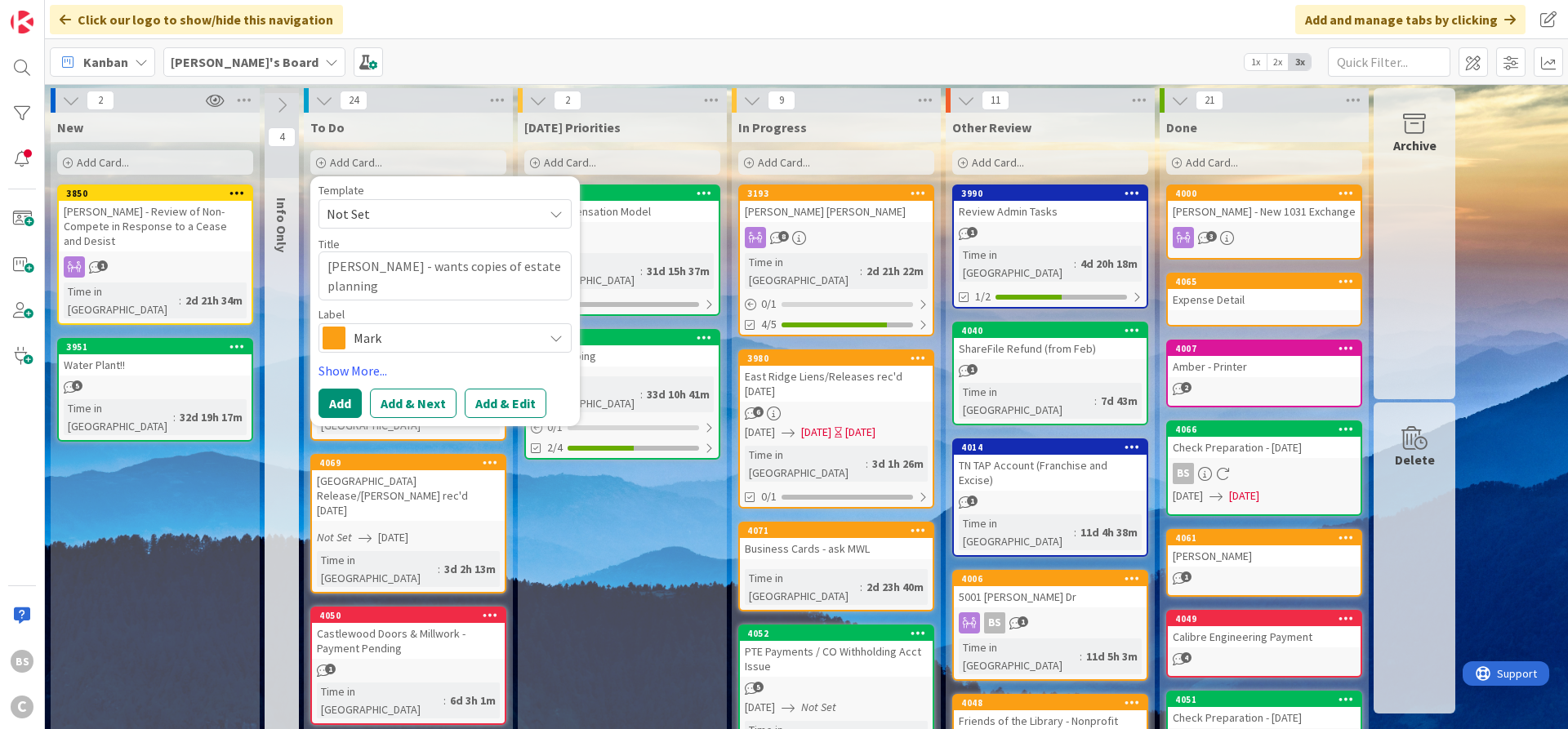
type textarea "x"
type textarea "[PERSON_NAME] - wants copies of estate planning d"
type textarea "x"
type textarea "[PERSON_NAME] - wants copies of estate planning do"
type textarea "x"
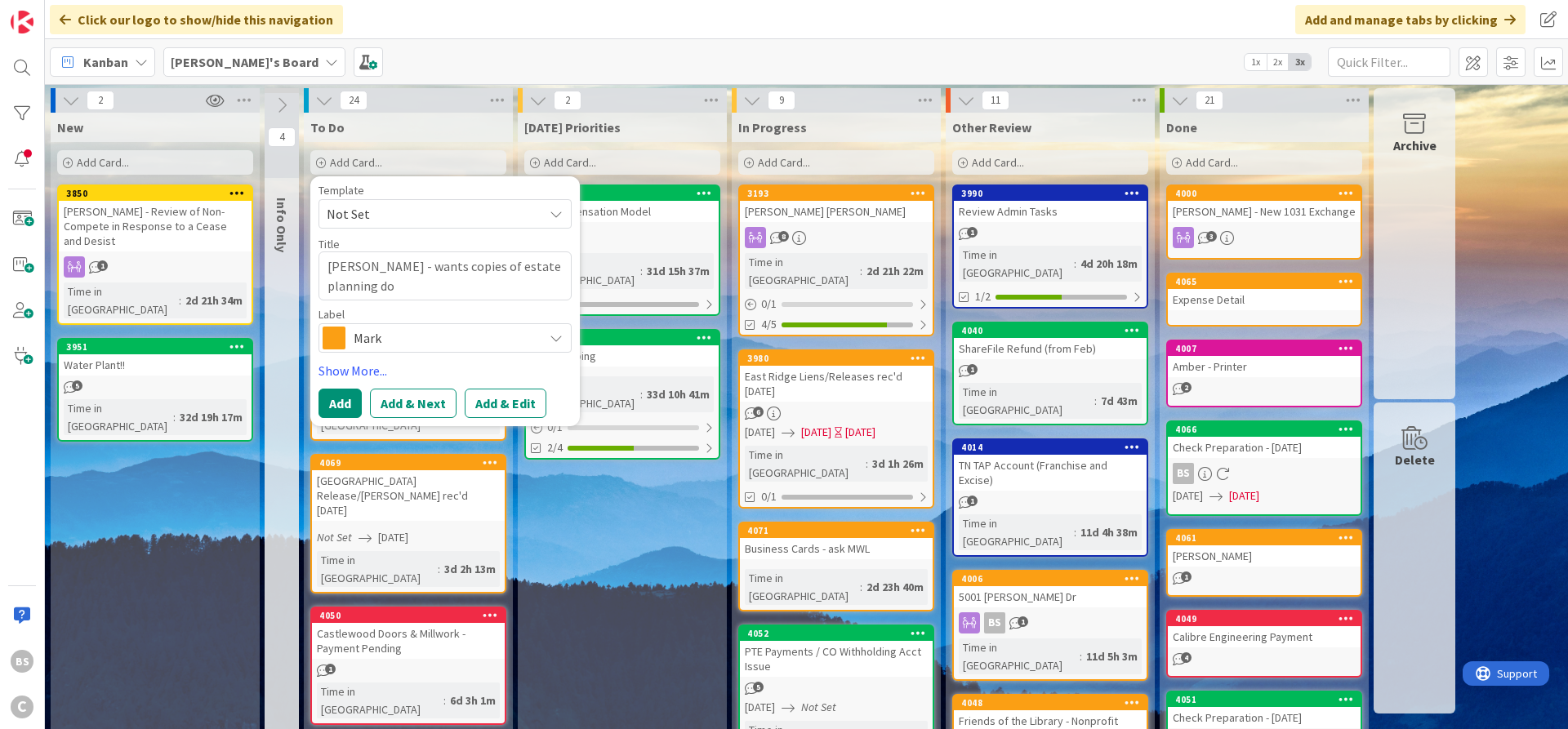
type textarea "[PERSON_NAME] - wants copies of estate planning doc"
type textarea "x"
type textarea "[PERSON_NAME] - wants copies of estate planning docs"
click at [511, 407] on button "Add & Edit" at bounding box center [505, 403] width 82 height 29
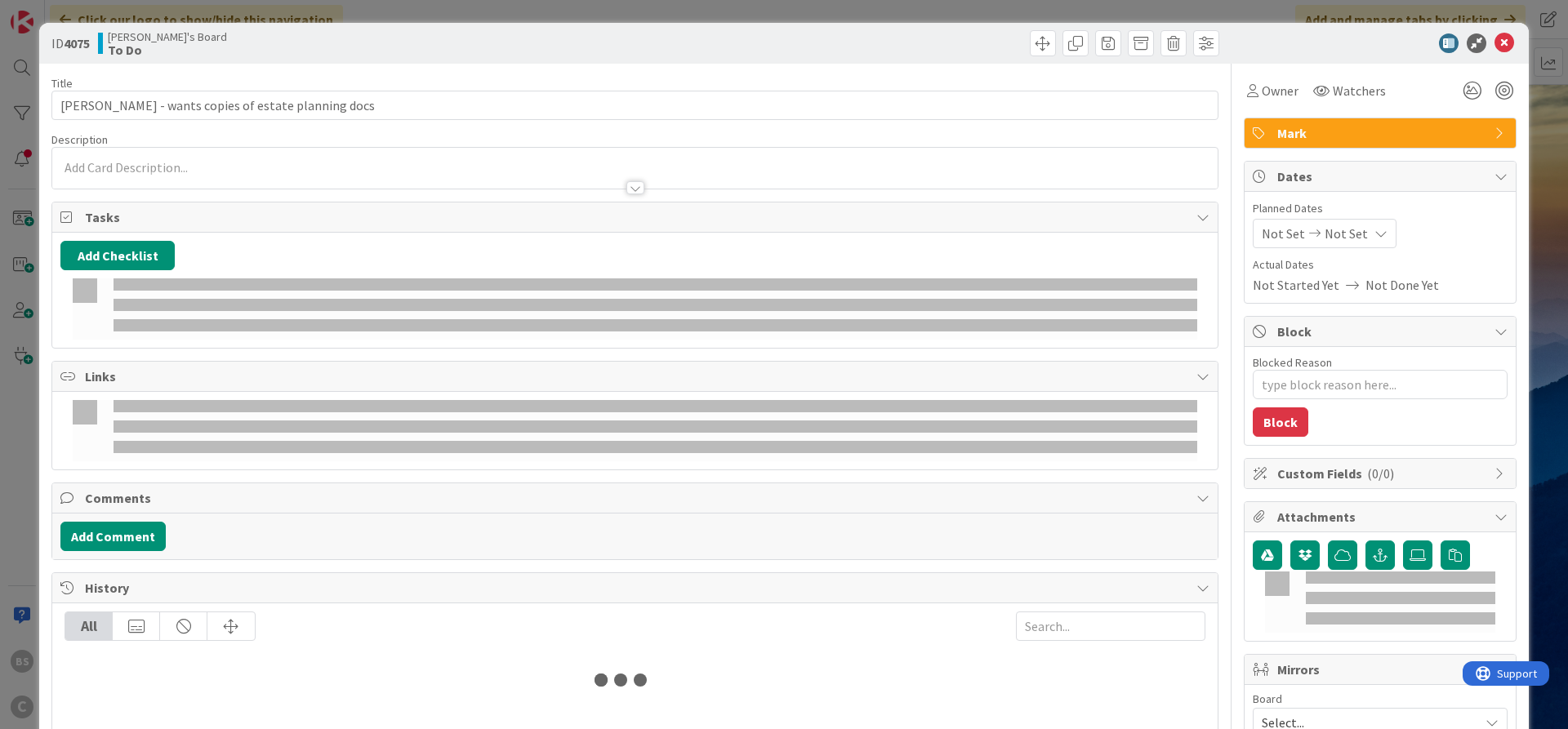
type textarea "x"
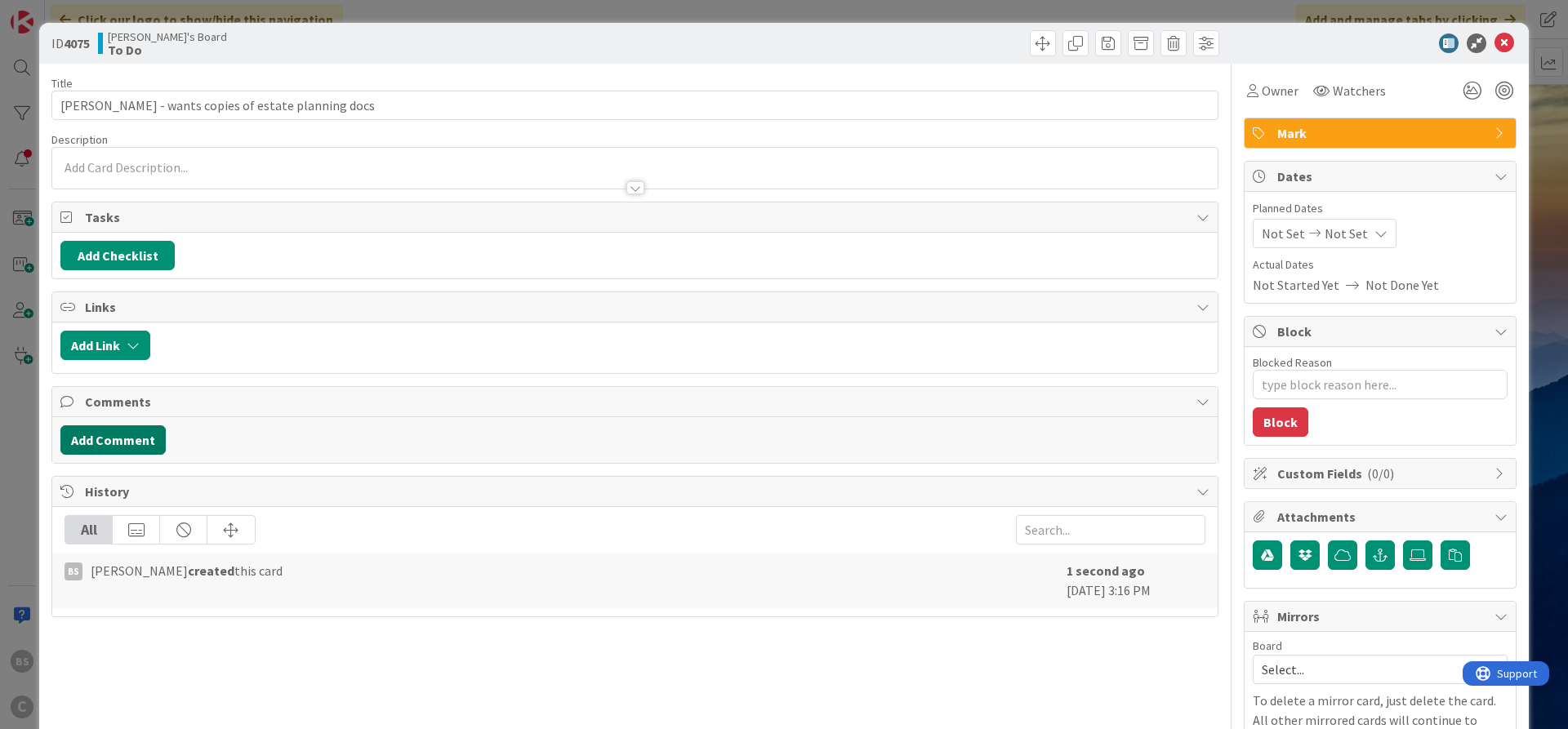
click at [134, 434] on button "Add Comment" at bounding box center [113, 440] width 105 height 29
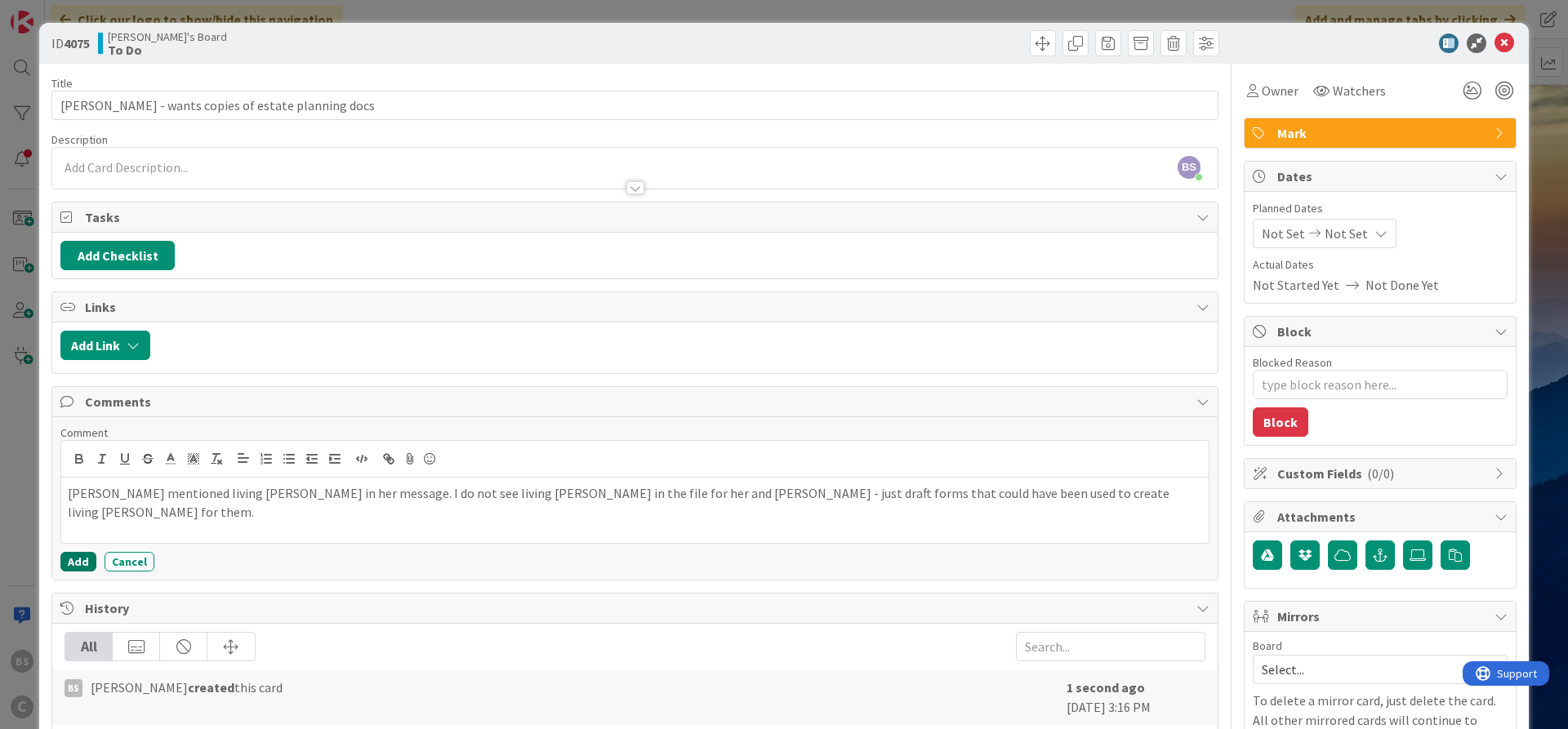
click at [69, 563] on button "Add" at bounding box center [79, 561] width 36 height 20
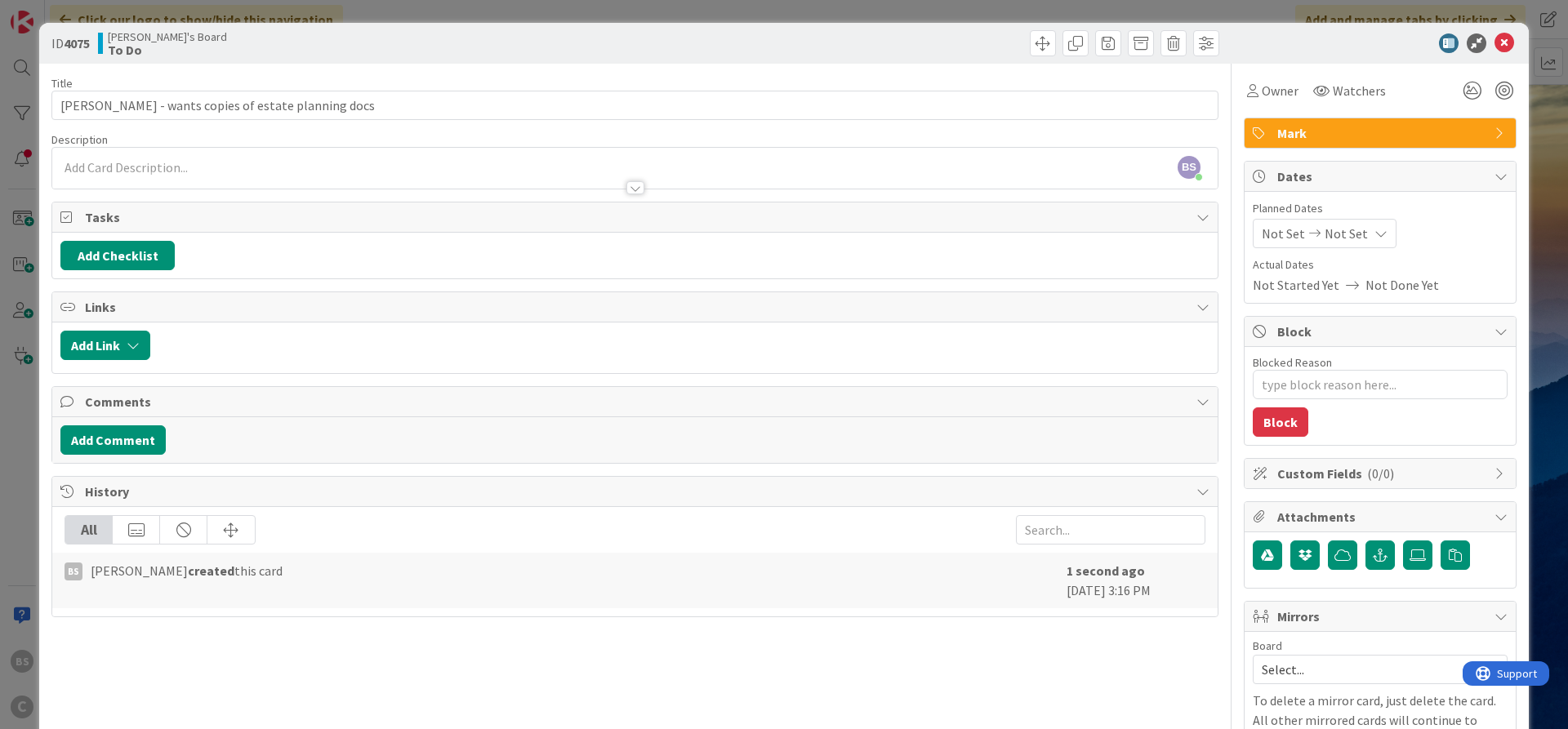
type textarea "x"
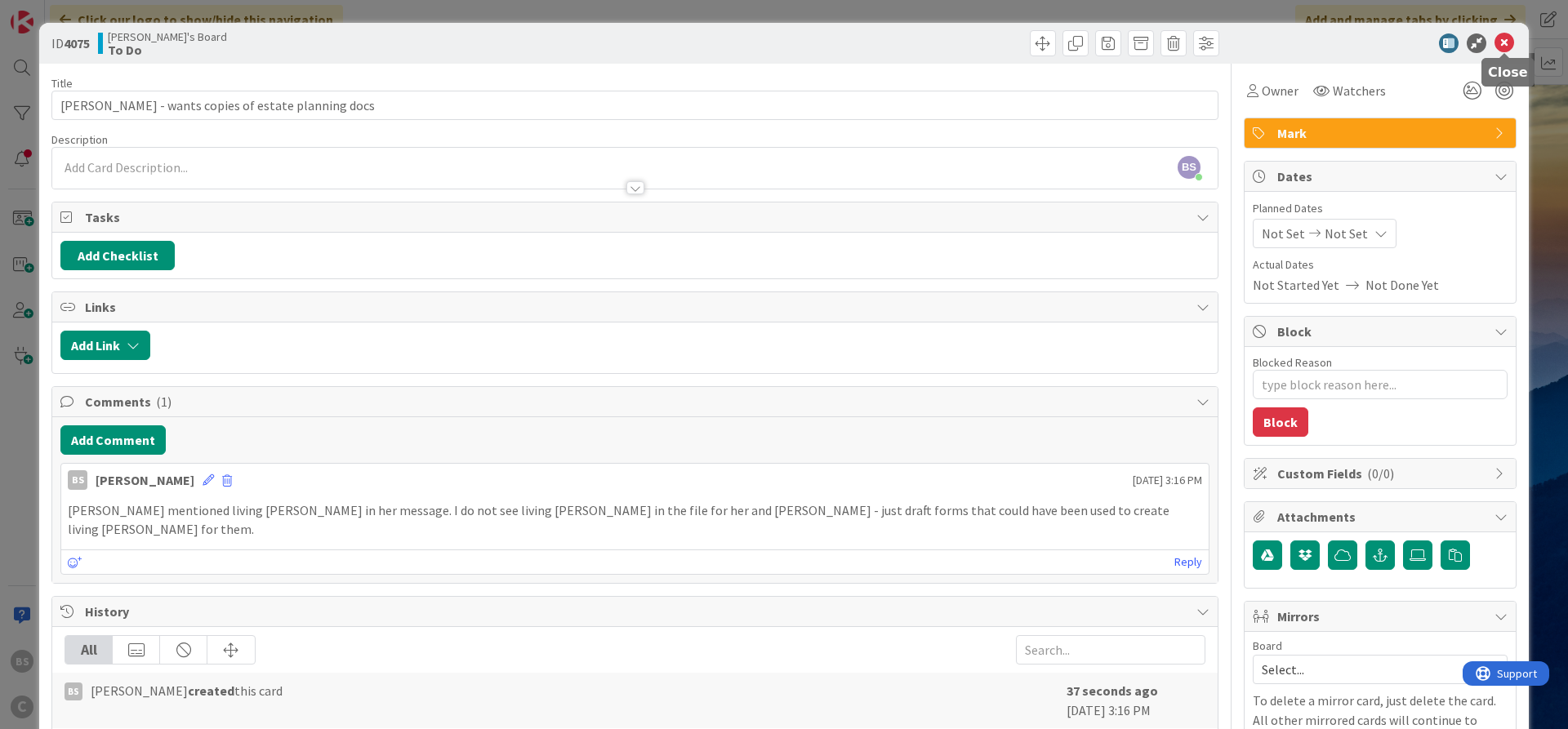
click at [1507, 36] on icon at bounding box center [1504, 43] width 20 height 20
